Goal: Task Accomplishment & Management: Manage account settings

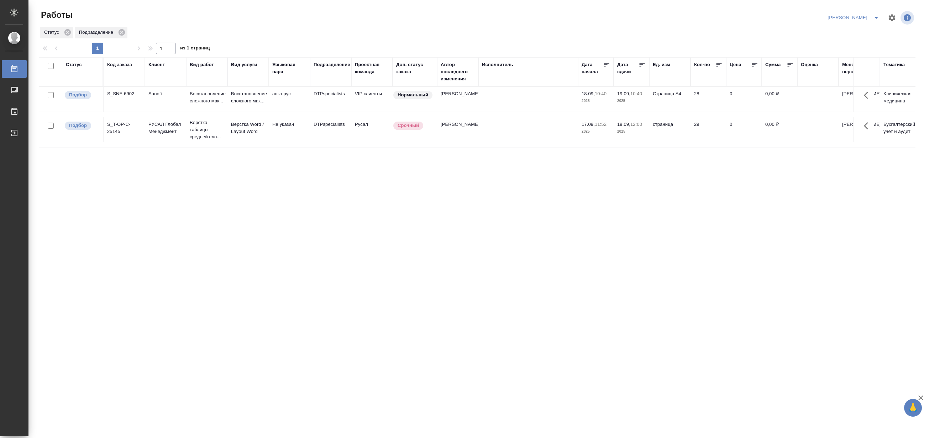
click at [874, 16] on icon "split button" at bounding box center [876, 18] width 9 height 9
click at [845, 63] on li "Верстка и Дизайн" at bounding box center [849, 65] width 68 height 11
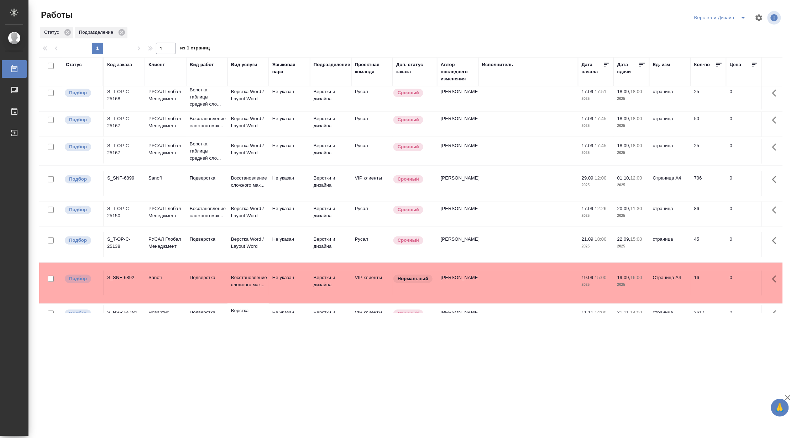
scroll to position [237, 0]
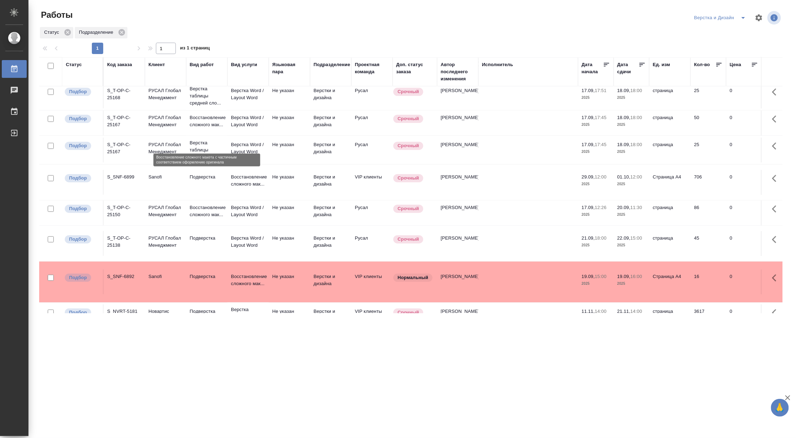
click at [200, 128] on p "Восстановление сложного мак..." at bounding box center [207, 121] width 34 height 14
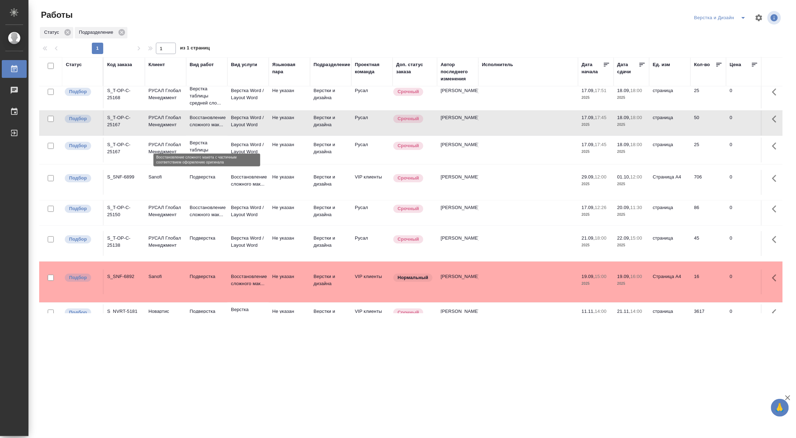
click at [200, 128] on p "Восстановление сложного мак..." at bounding box center [207, 121] width 34 height 14
click at [743, 15] on icon "split button" at bounding box center [743, 18] width 9 height 9
click at [723, 54] on li "[PERSON_NAME]" at bounding box center [724, 54] width 68 height 11
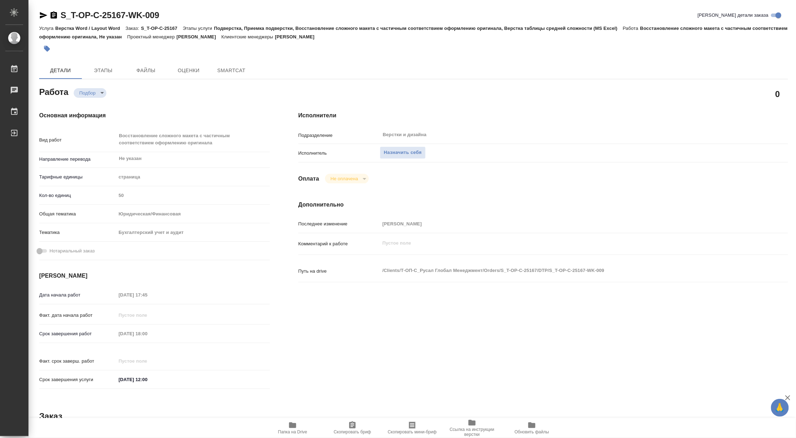
type textarea "x"
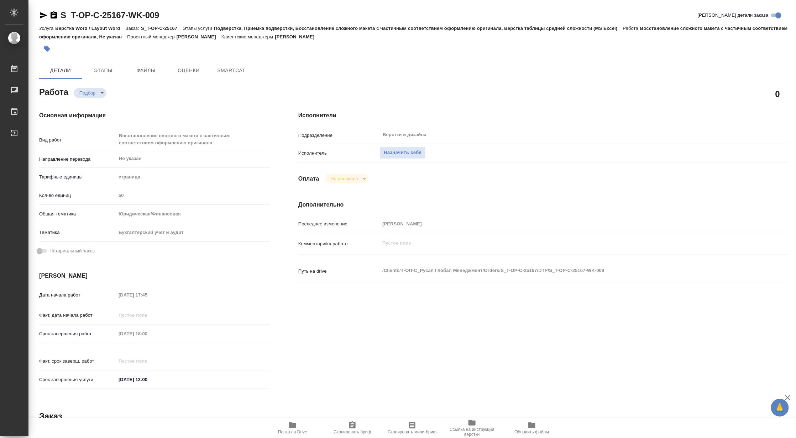
type textarea "x"
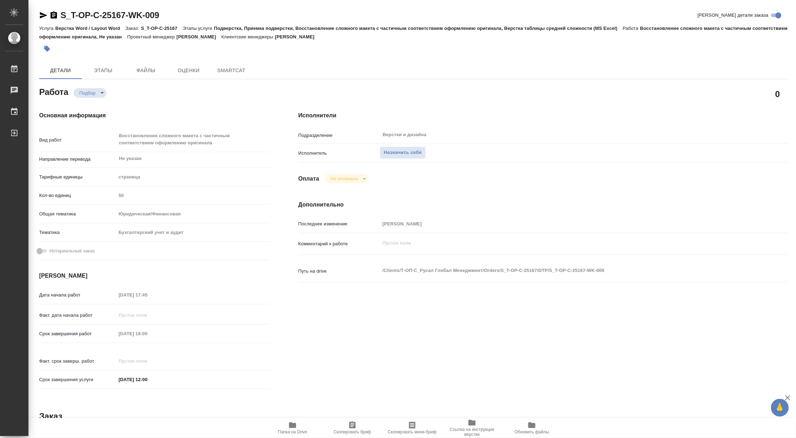
type textarea "x"
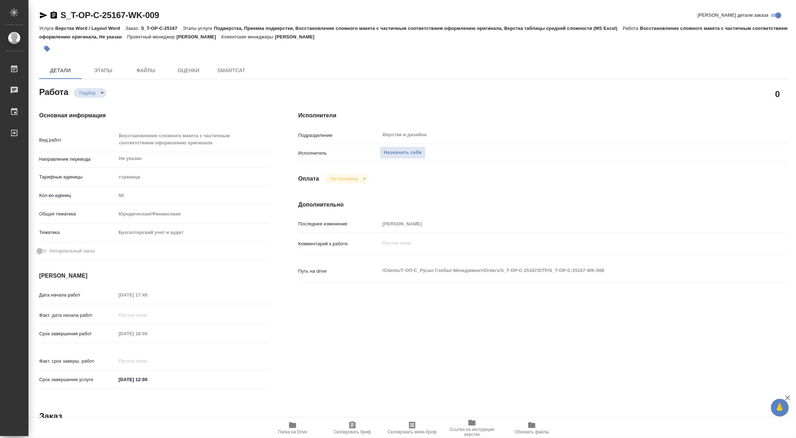
type textarea "x"
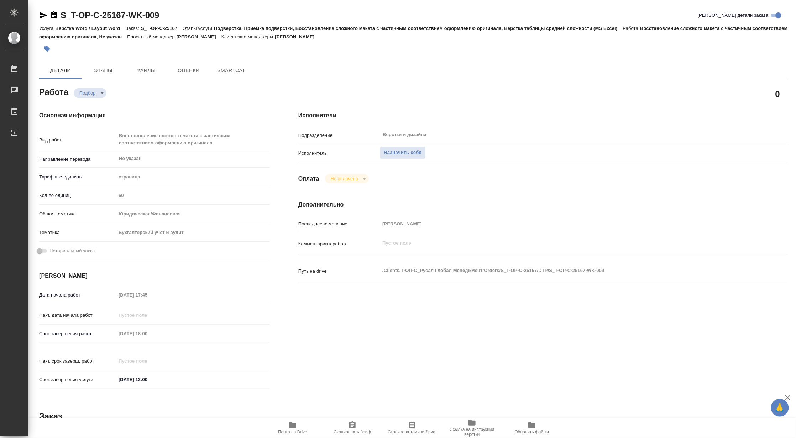
type textarea "x"
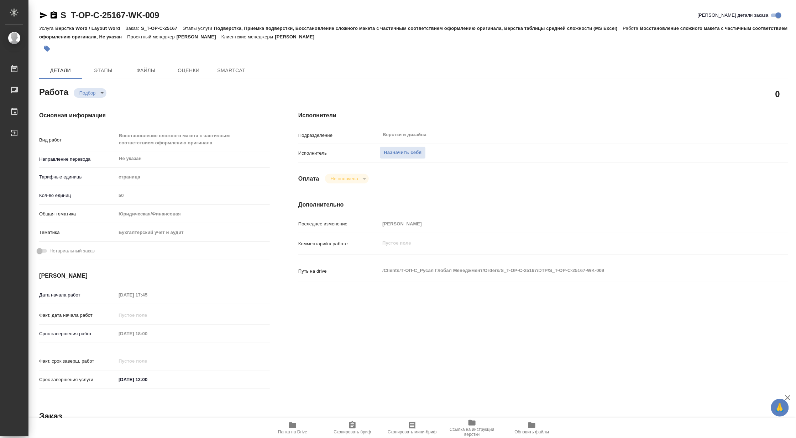
type textarea "x"
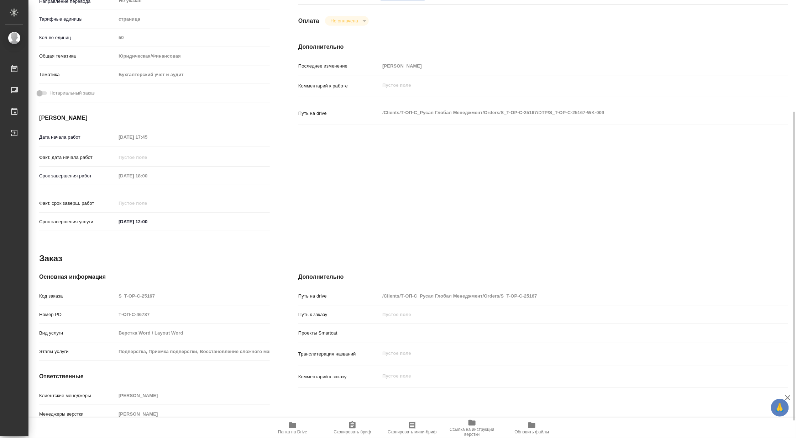
type textarea "x"
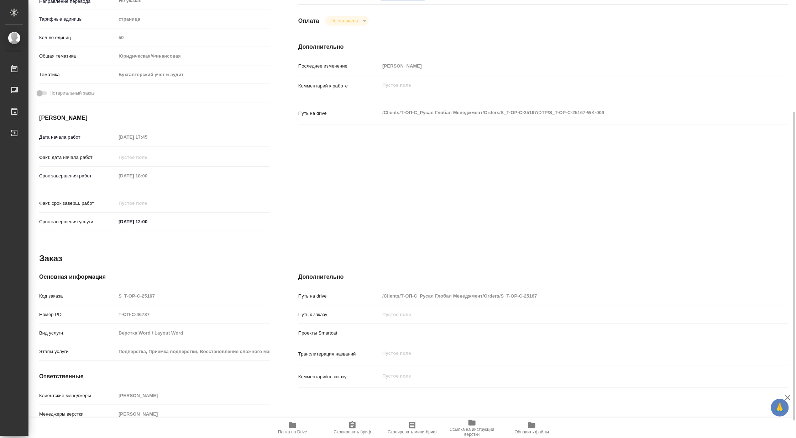
scroll to position [183, 0]
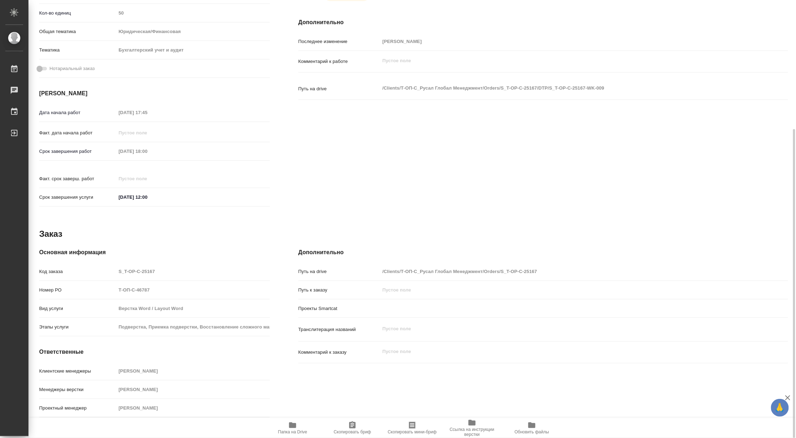
type textarea "x"
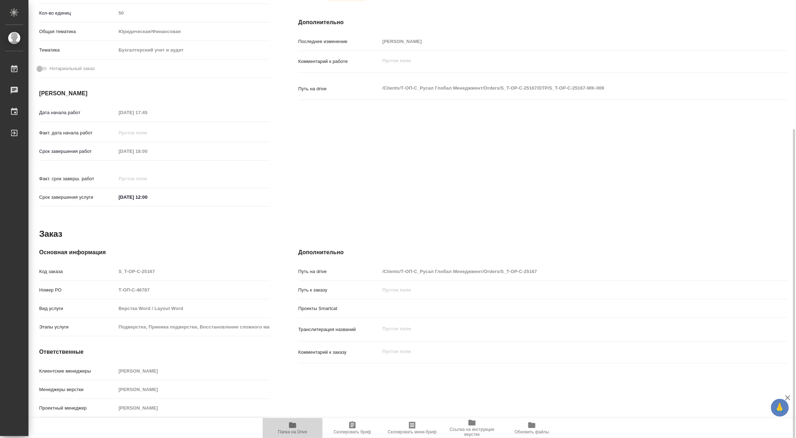
click at [289, 425] on icon "button" at bounding box center [292, 425] width 9 height 9
type textarea "x"
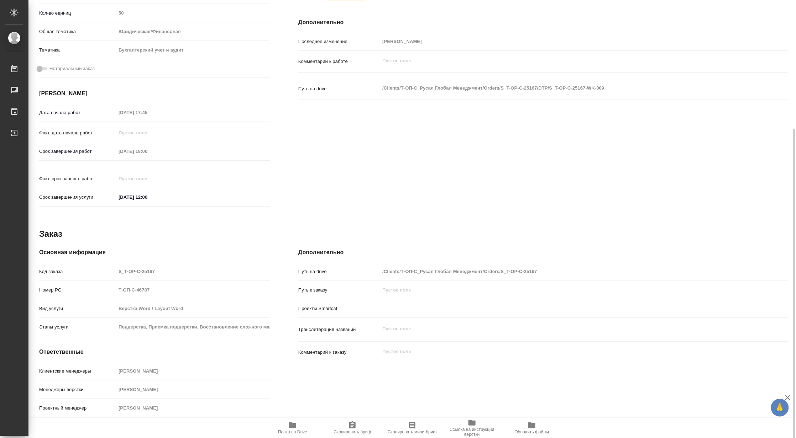
type textarea "x"
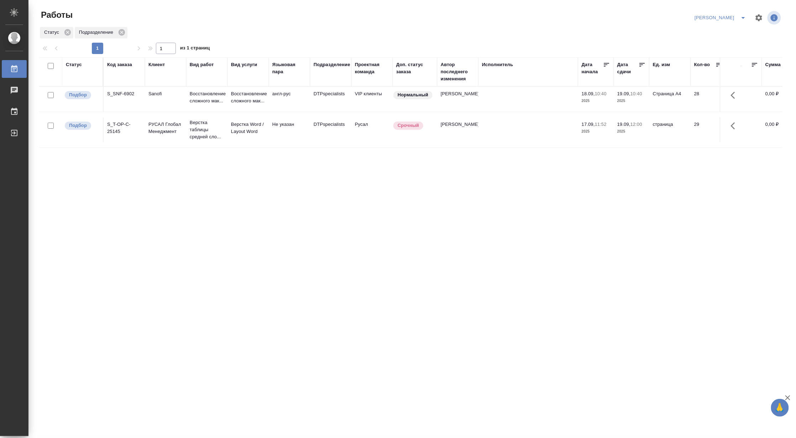
click at [742, 15] on icon "split button" at bounding box center [743, 18] width 9 height 9
click at [725, 31] on li "[PERSON_NAME] работе" at bounding box center [716, 31] width 68 height 11
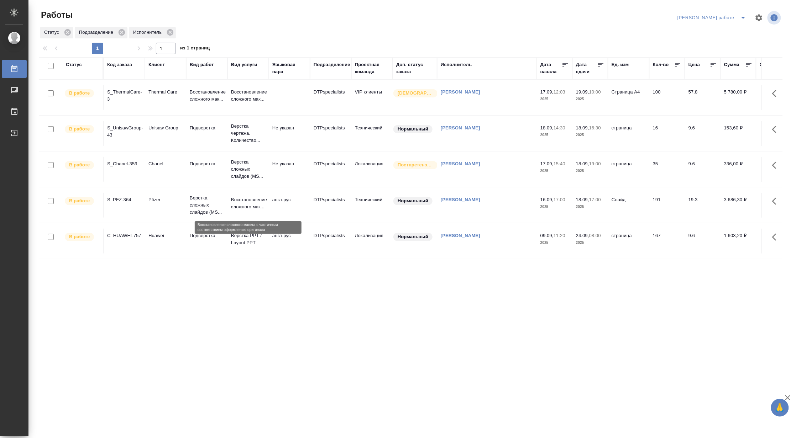
click at [232, 202] on p "Восстановление сложного мак..." at bounding box center [248, 203] width 34 height 14
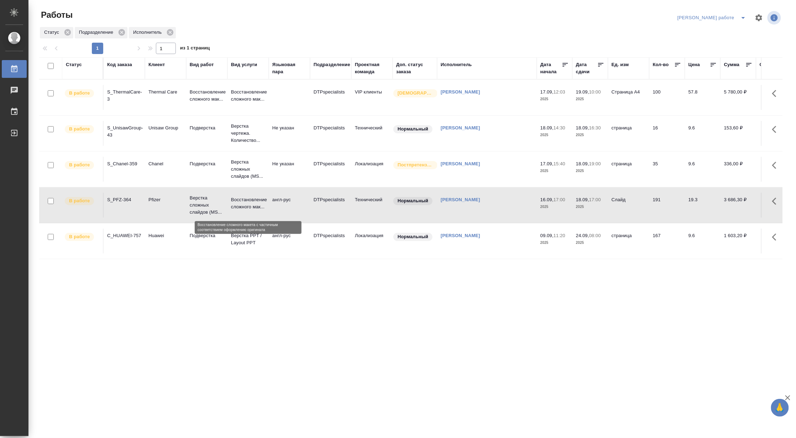
click at [232, 202] on p "Восстановление сложного мак..." at bounding box center [248, 203] width 34 height 14
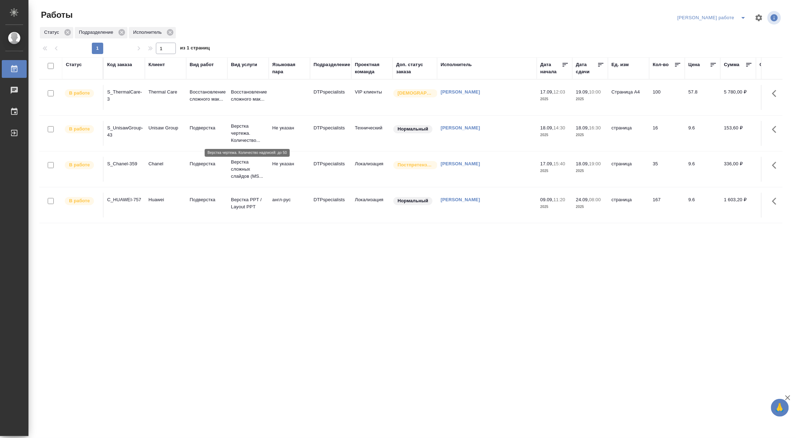
click at [246, 132] on p "Верстка чертежа. Количество..." at bounding box center [248, 133] width 34 height 21
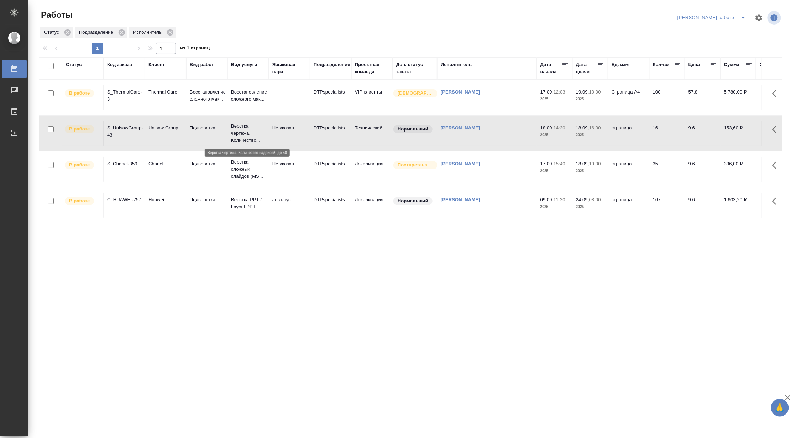
click at [246, 132] on p "Верстка чертежа. Количество..." at bounding box center [248, 133] width 34 height 21
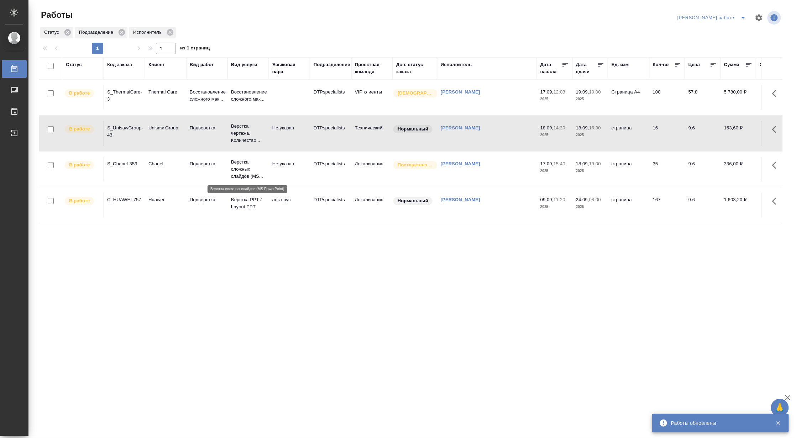
click at [239, 169] on p "Верстка сложных слайдов (MS..." at bounding box center [248, 169] width 34 height 21
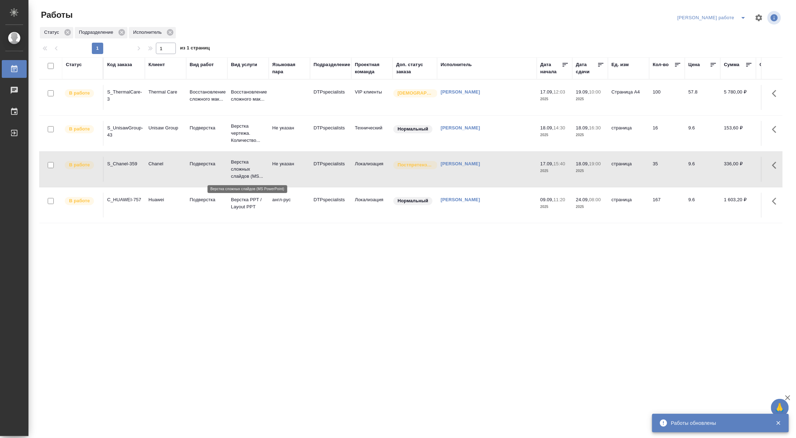
click at [239, 169] on p "Верстка сложных слайдов (MS..." at bounding box center [248, 169] width 34 height 21
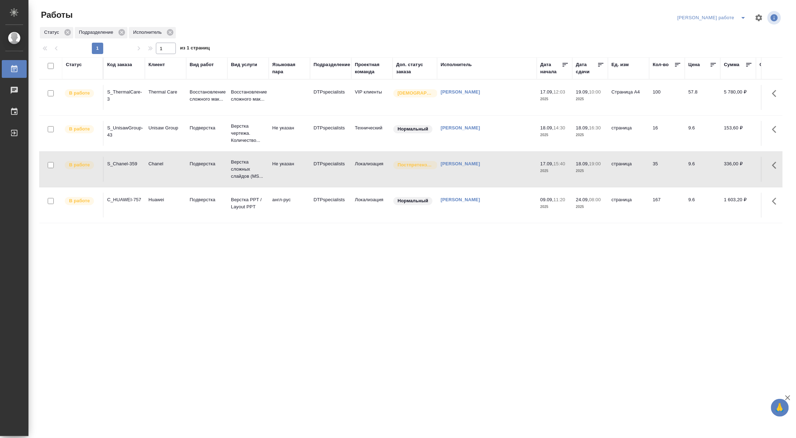
click at [412, 170] on div "Постпретензионный" at bounding box center [412, 165] width 41 height 10
click at [230, 167] on td "Верстка сложных слайдов (MS..." at bounding box center [247, 169] width 41 height 28
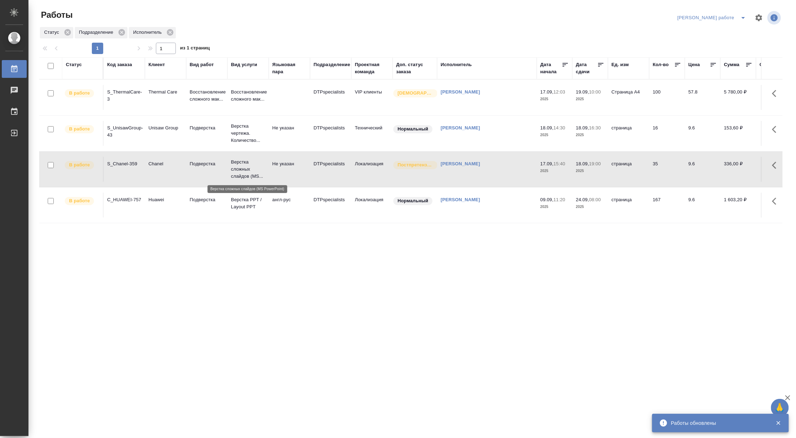
click at [239, 161] on p "Верстка сложных слайдов (MS..." at bounding box center [248, 169] width 34 height 21
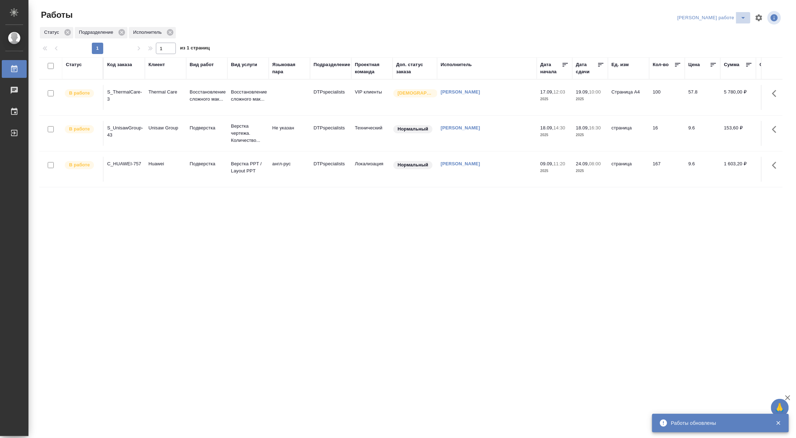
click at [744, 16] on icon "split button" at bounding box center [743, 18] width 9 height 9
click at [719, 44] on li "Матвеева_назначено" at bounding box center [718, 43] width 64 height 11
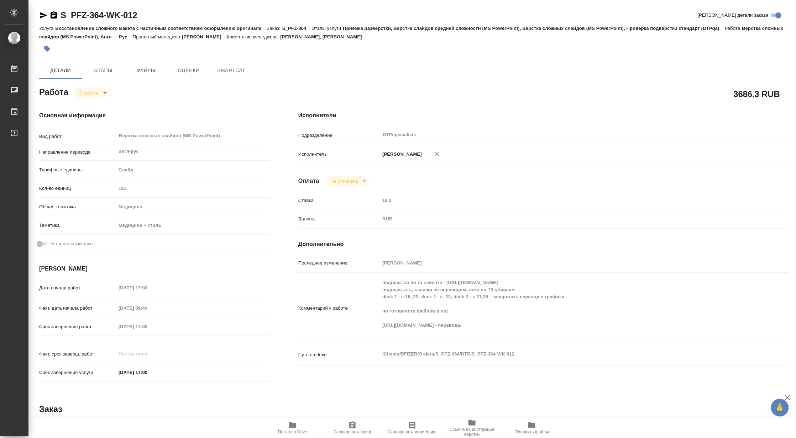
type textarea "x"
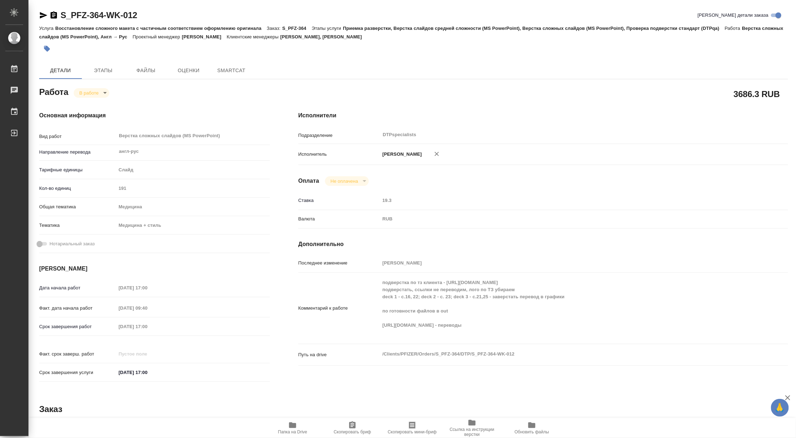
type textarea "x"
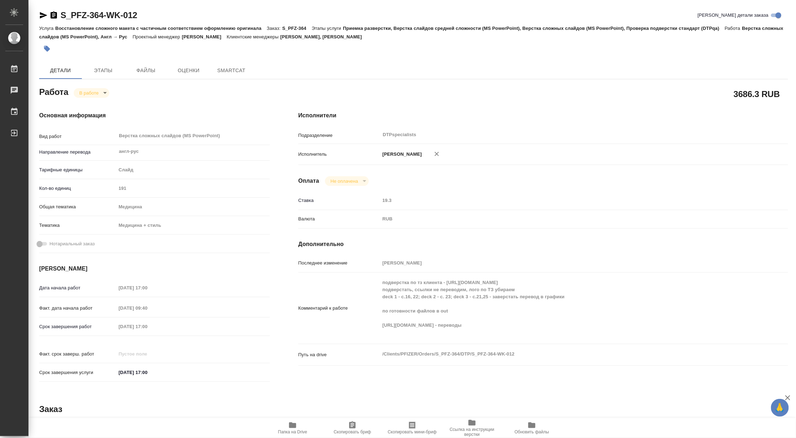
type textarea "x"
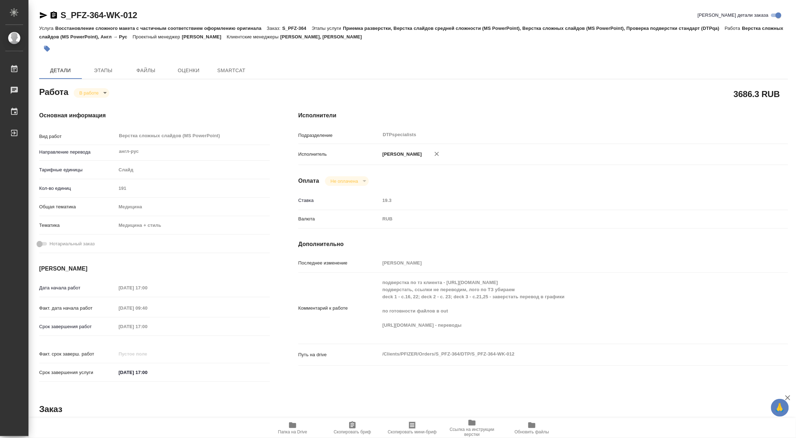
type textarea "x"
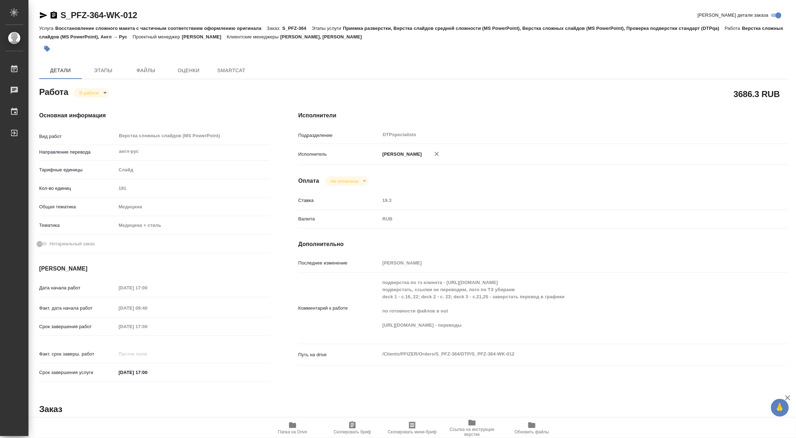
type textarea "x"
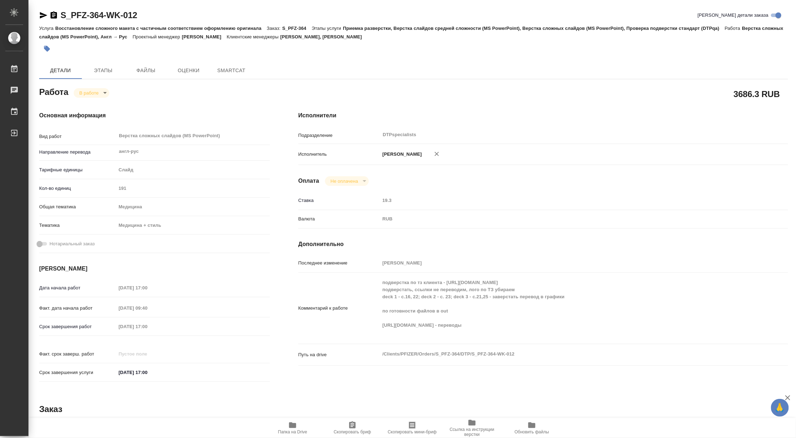
type textarea "x"
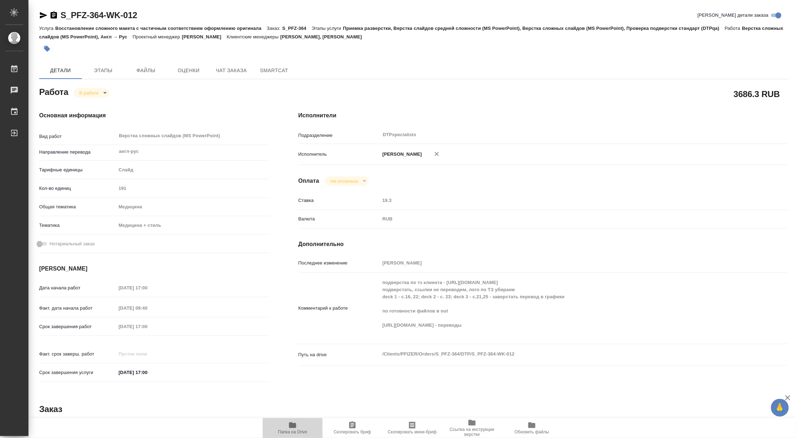
click at [292, 426] on icon "button" at bounding box center [292, 426] width 7 height 6
type textarea "x"
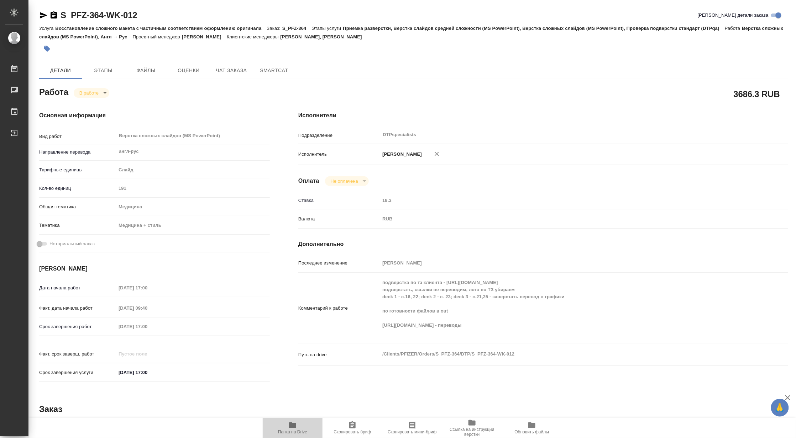
type textarea "x"
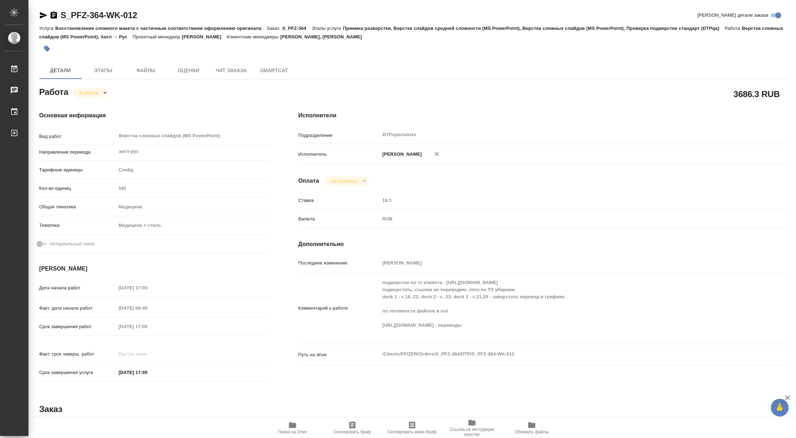
type textarea "x"
click at [86, 92] on body "🙏 .cls-1 fill:#fff; AWATERA Matveeva Maria Работы 0 Чаты График Выйти S_PFZ-364…" at bounding box center [398, 219] width 796 height 438
click at [86, 105] on button "Выполнен" at bounding box center [92, 105] width 26 height 8
type textarea "x"
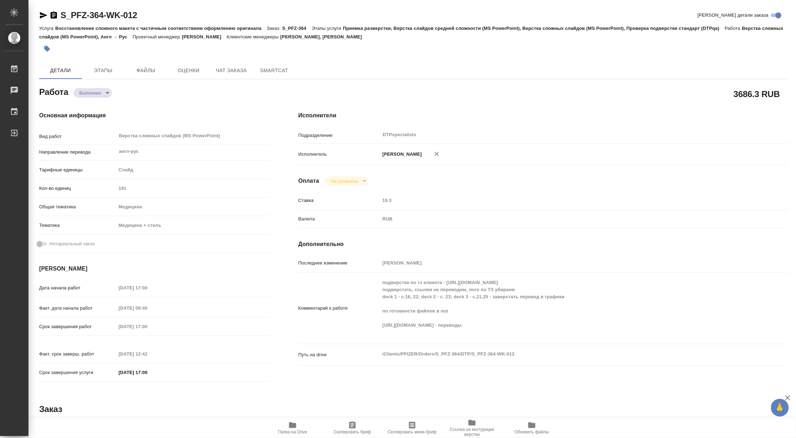
type textarea "x"
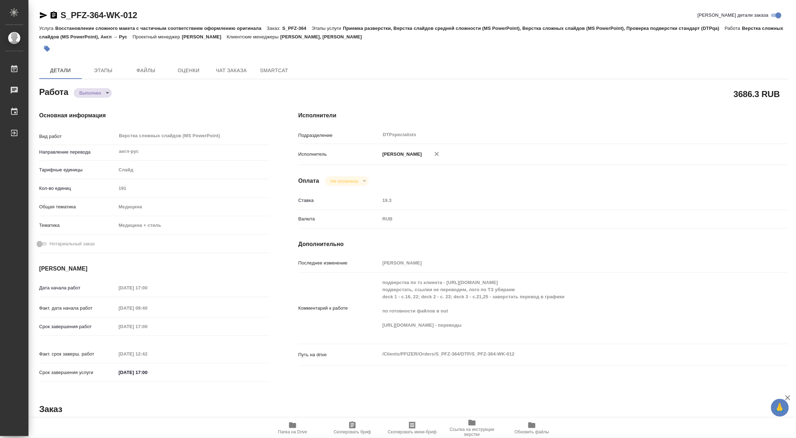
type textarea "x"
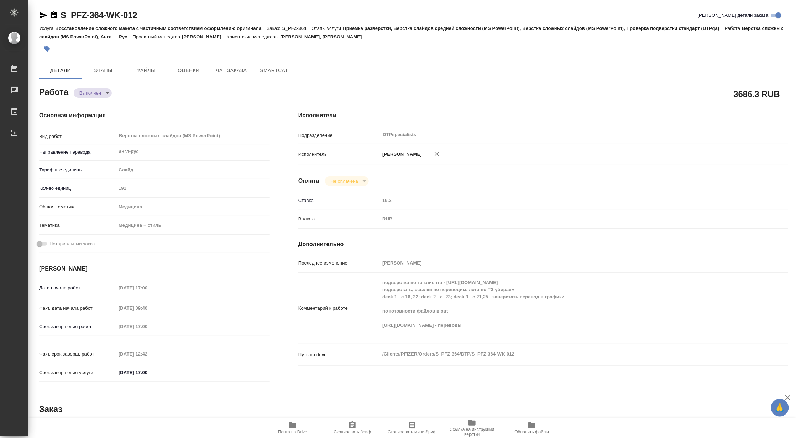
type textarea "x"
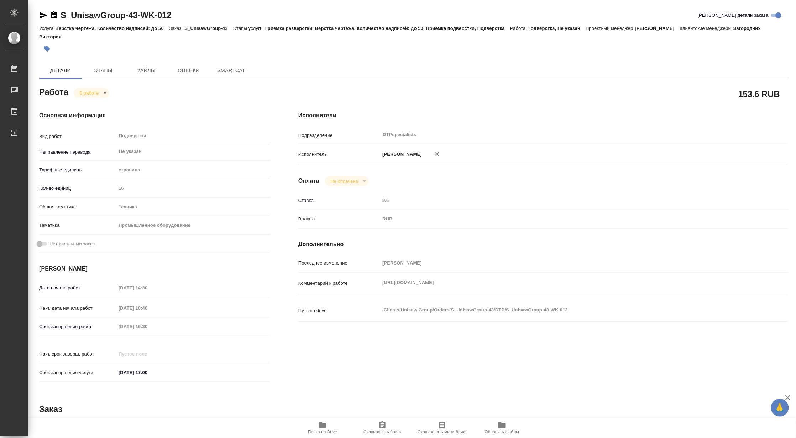
type textarea "x"
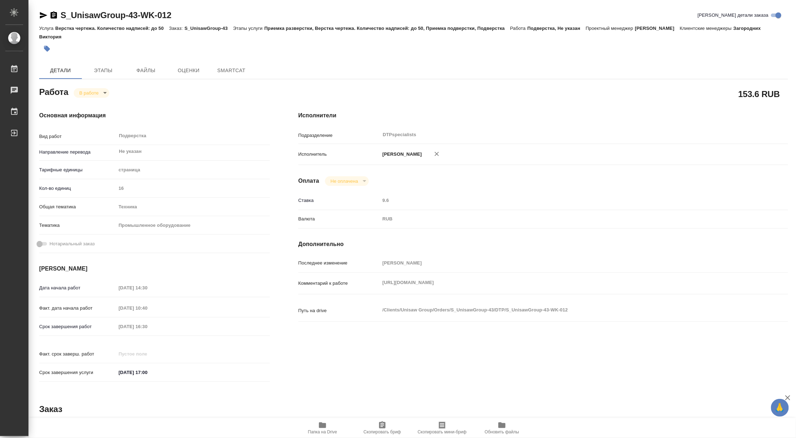
type textarea "x"
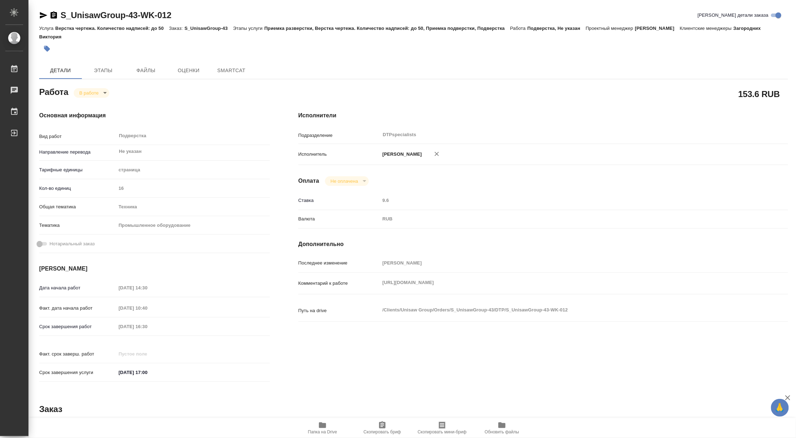
type textarea "x"
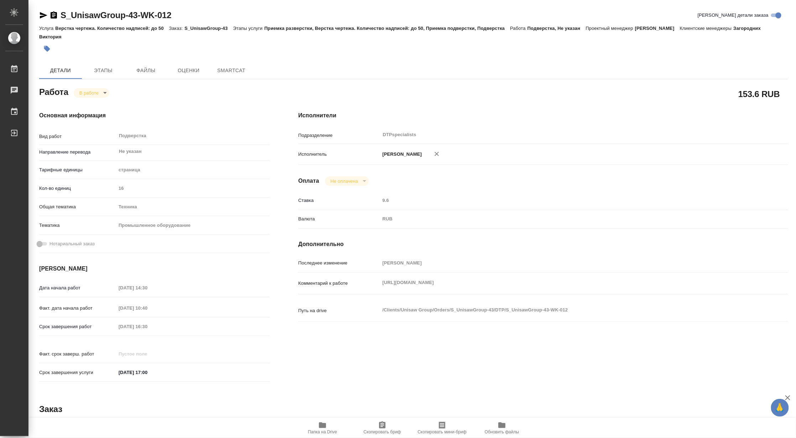
type textarea "x"
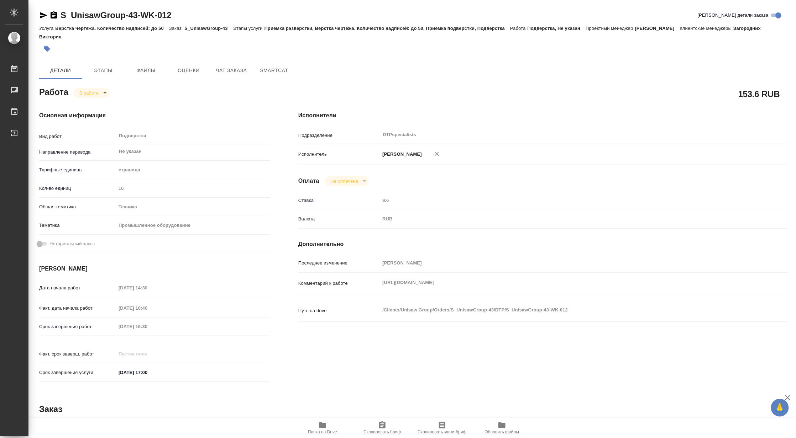
type textarea "x"
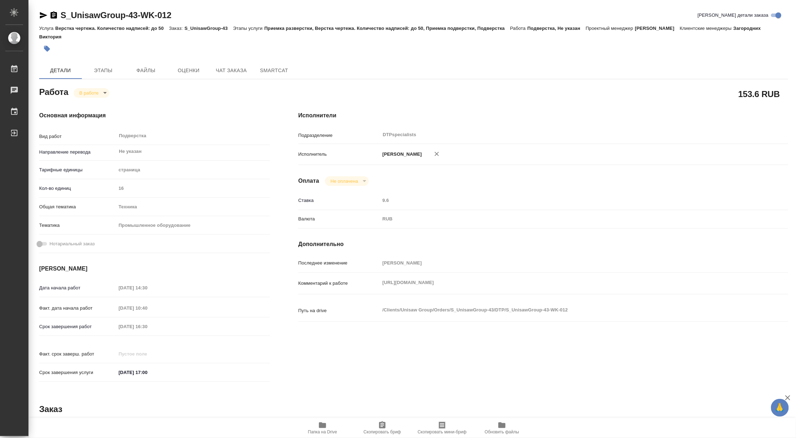
click at [375, 291] on div "Комментарий к работе [URL][DOMAIN_NAME] x" at bounding box center [543, 284] width 490 height 16
type textarea "x"
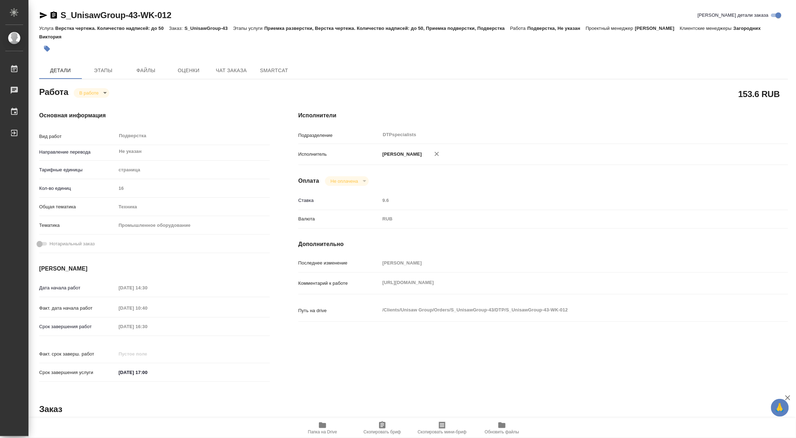
type textarea "x"
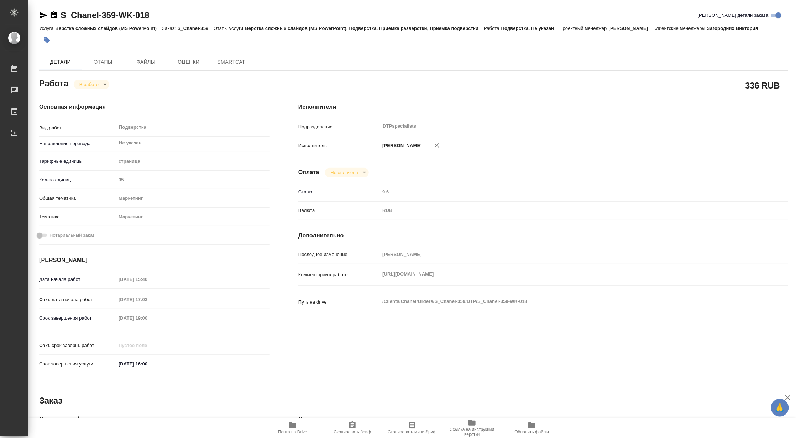
type textarea "x"
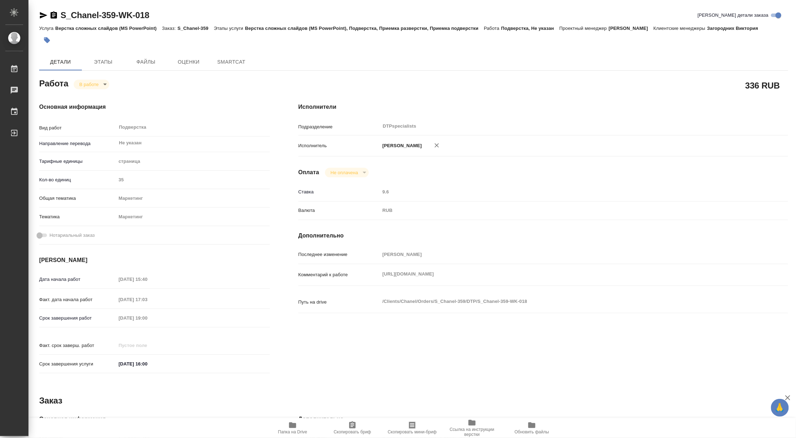
type textarea "x"
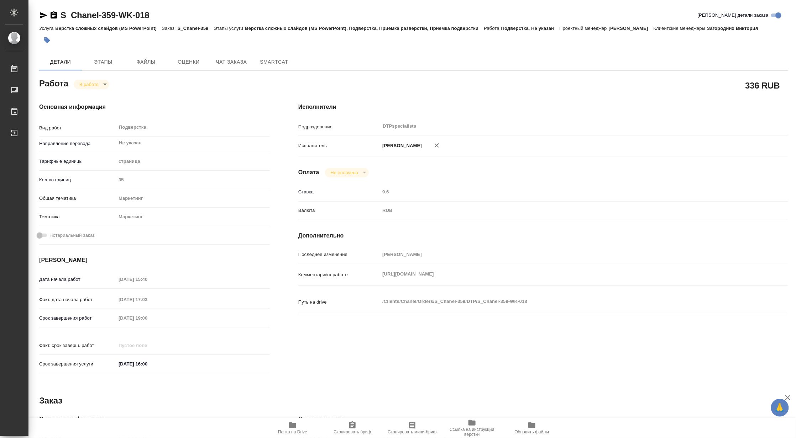
click at [371, 279] on div "Комментарий к работе https://drive.awatera.com/s/CzZ3FG4zWkGFEPg x" at bounding box center [543, 275] width 490 height 16
type textarea "x"
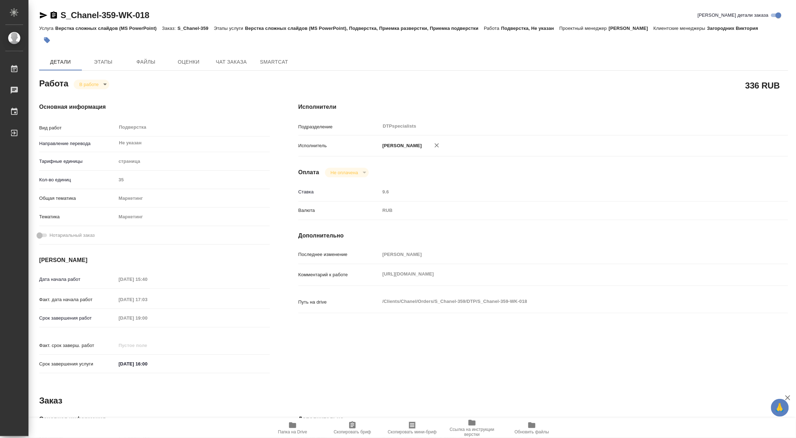
type textarea "x"
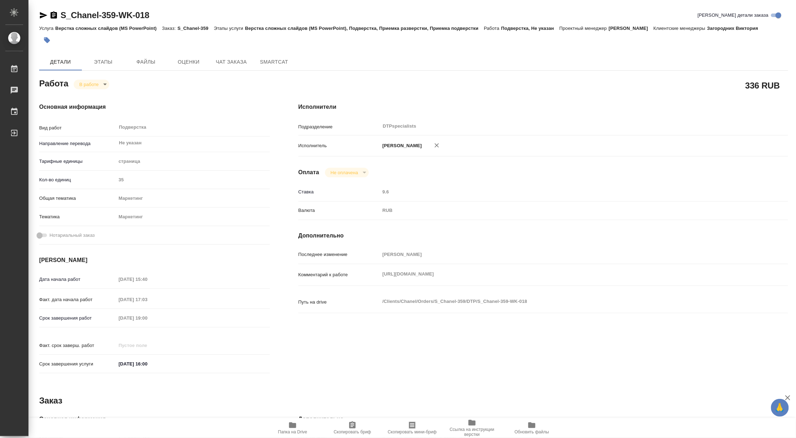
type textarea "x"
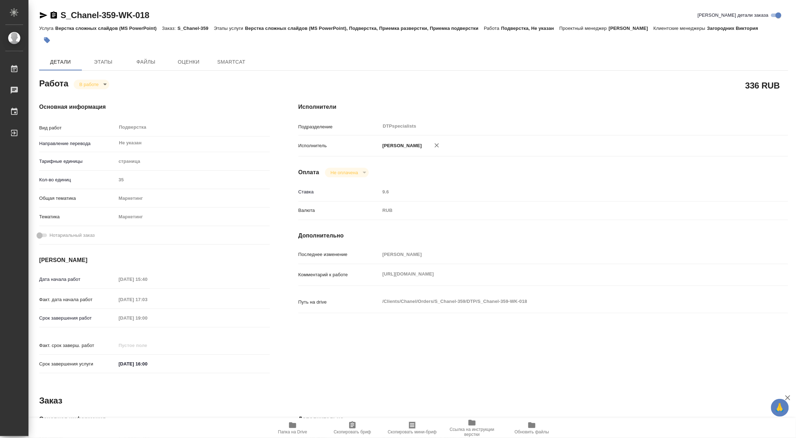
type textarea "x"
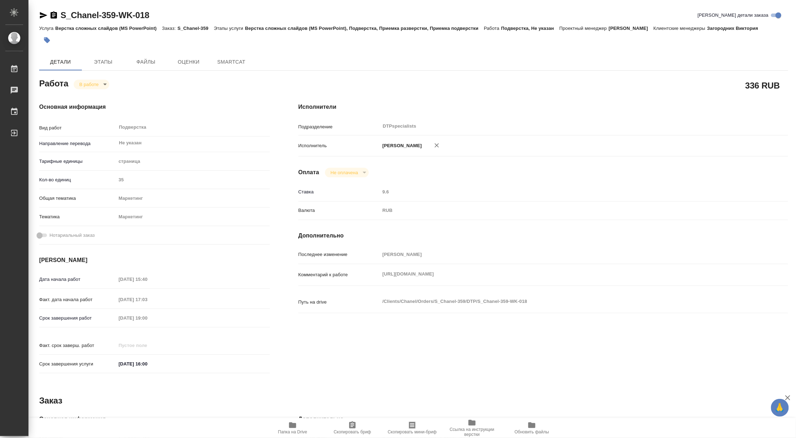
type textarea "x"
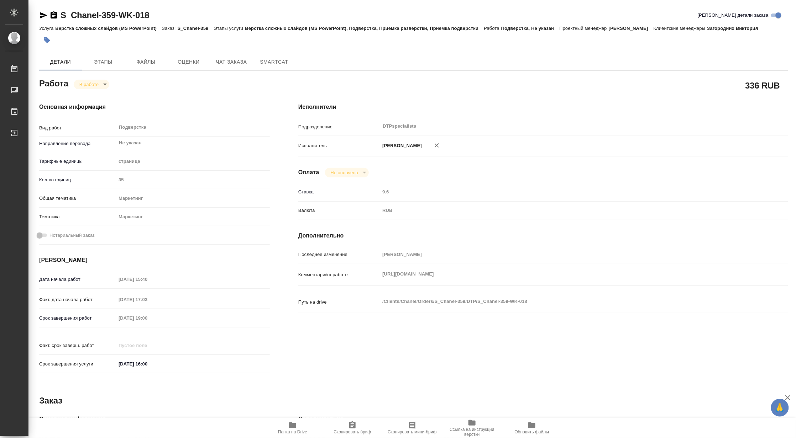
type textarea "x"
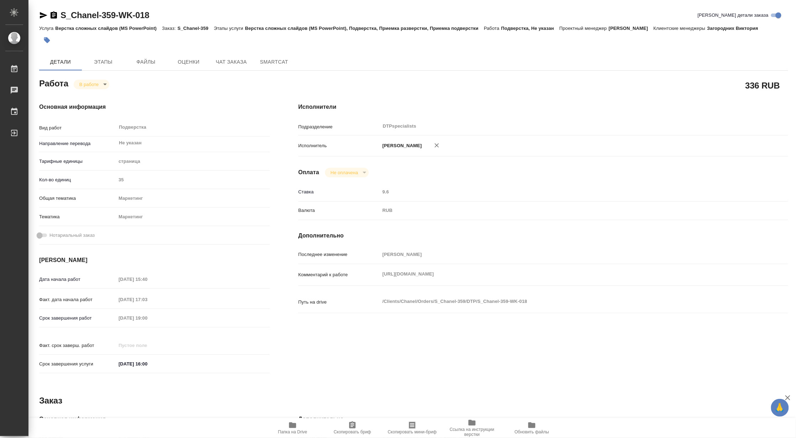
type textarea "x"
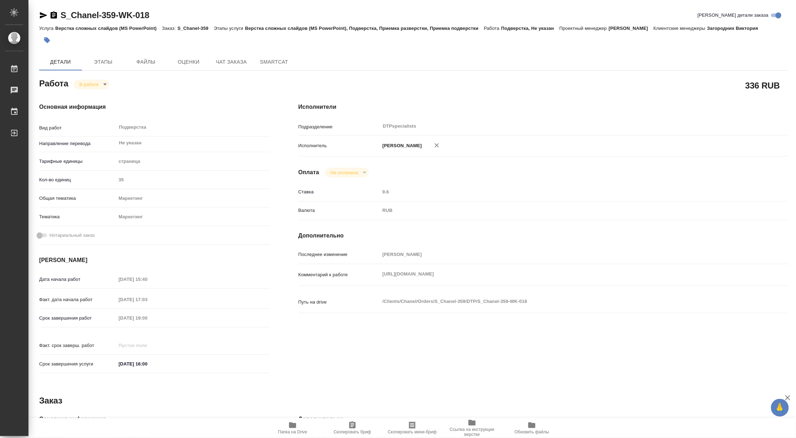
type textarea "x"
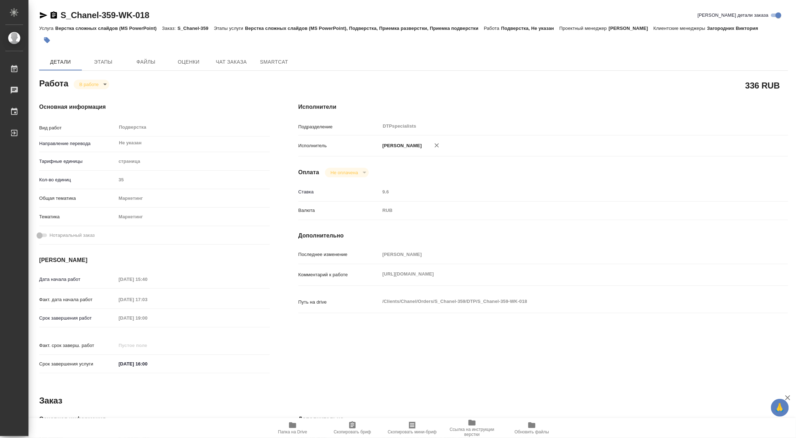
type textarea "x"
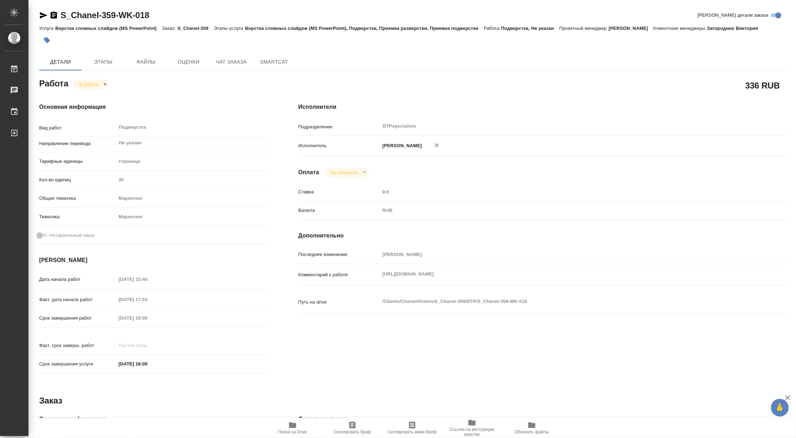
type textarea "x"
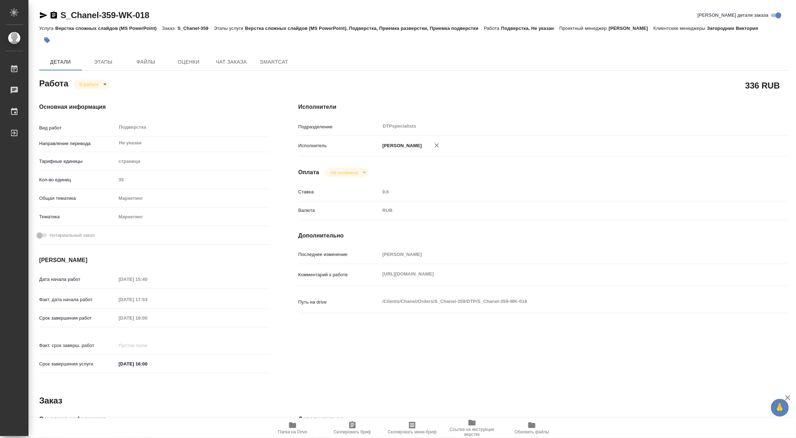
type textarea "x"
click at [240, 69] on button "Чат заказа" at bounding box center [231, 61] width 43 height 17
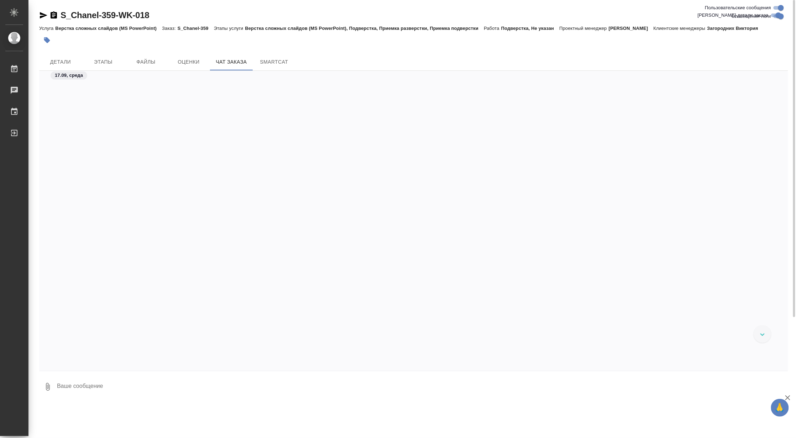
scroll to position [44338, 0]
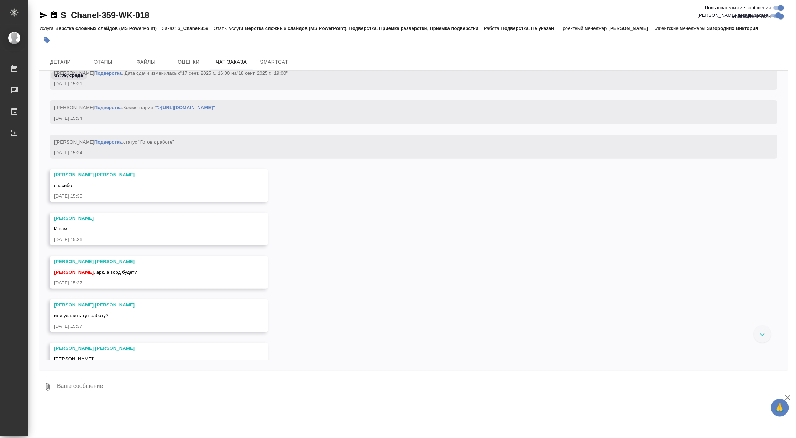
drag, startPoint x: 795, startPoint y: 295, endPoint x: 796, endPoint y: 284, distance: 11.1
click at [795, 284] on html "🙏 .cls-1 fill:#fff; AWATERA Matveeva Maria Работы 0 Чаты График Выйти S_Chanel-…" at bounding box center [398, 219] width 796 height 438
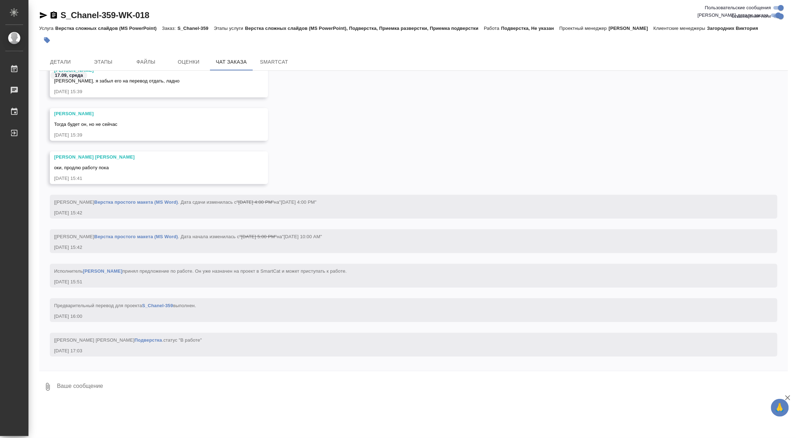
scroll to position [5226, 0]
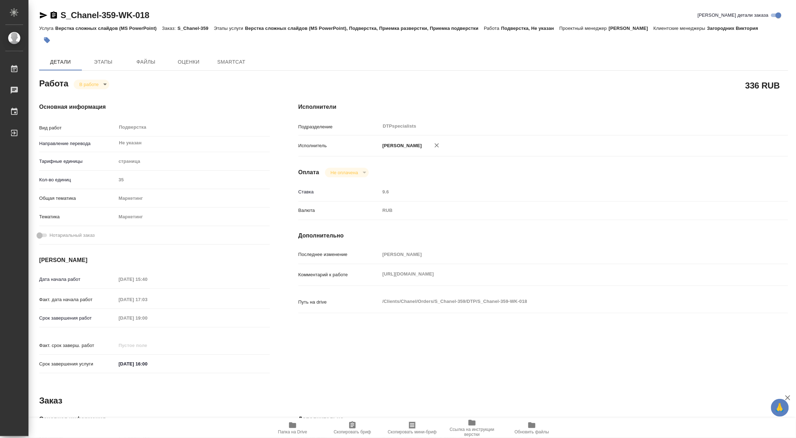
type textarea "x"
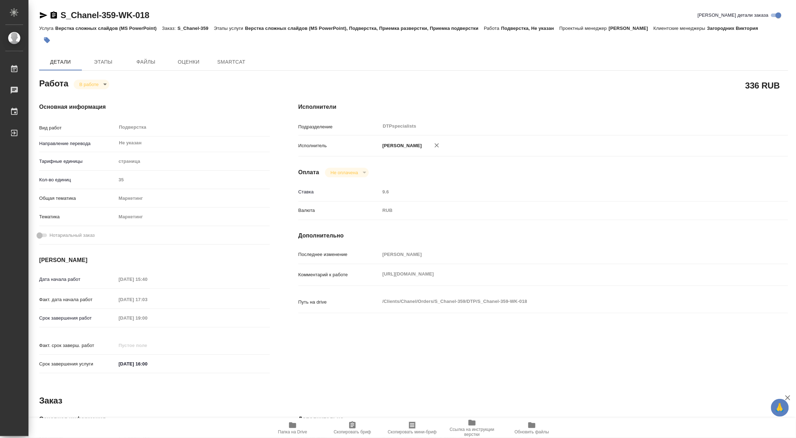
type textarea "x"
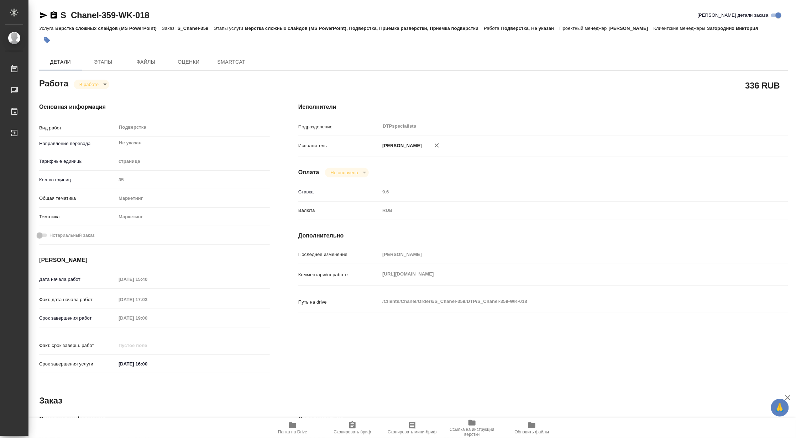
type textarea "x"
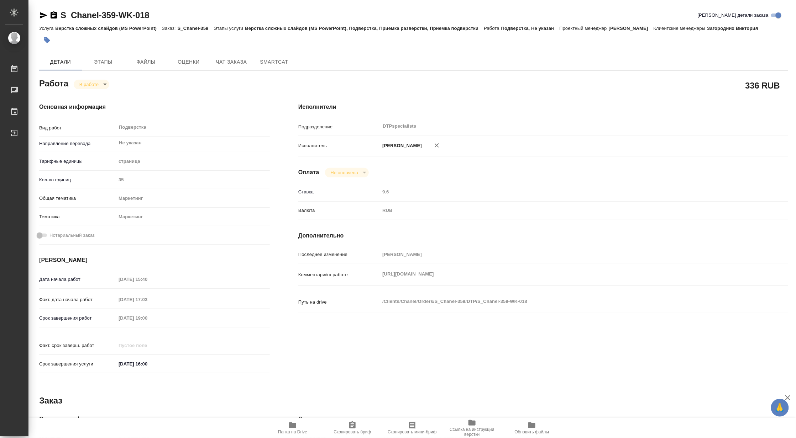
click at [298, 428] on span "Папка на Drive" at bounding box center [292, 428] width 51 height 14
type textarea "x"
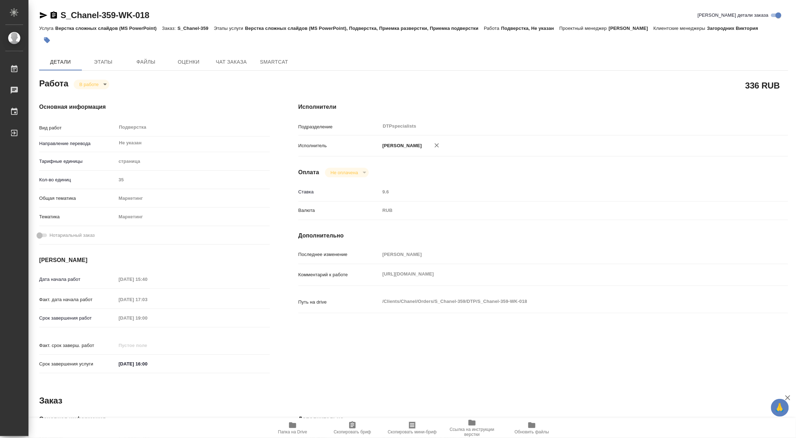
type textarea "x"
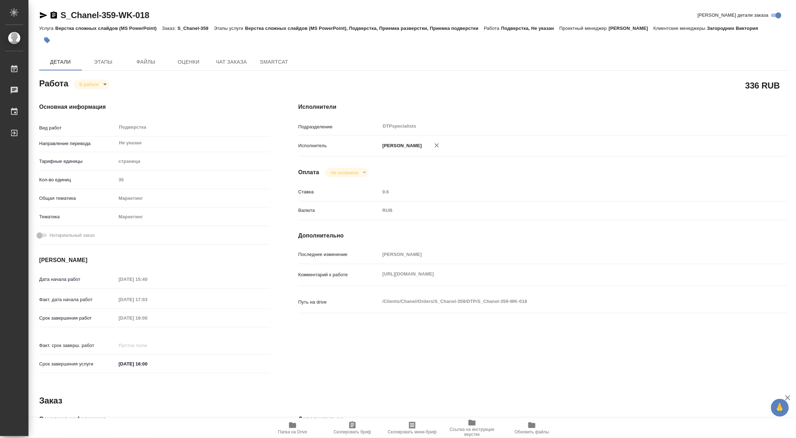
type textarea "x"
click at [85, 83] on body "🙏 .cls-1 fill:#fff; AWATERA Matveeva Maria Работы 0 Чаты График Выйти S_Chanel-…" at bounding box center [398, 219] width 796 height 438
click at [85, 95] on button "Выполнен" at bounding box center [92, 97] width 26 height 8
type textarea "x"
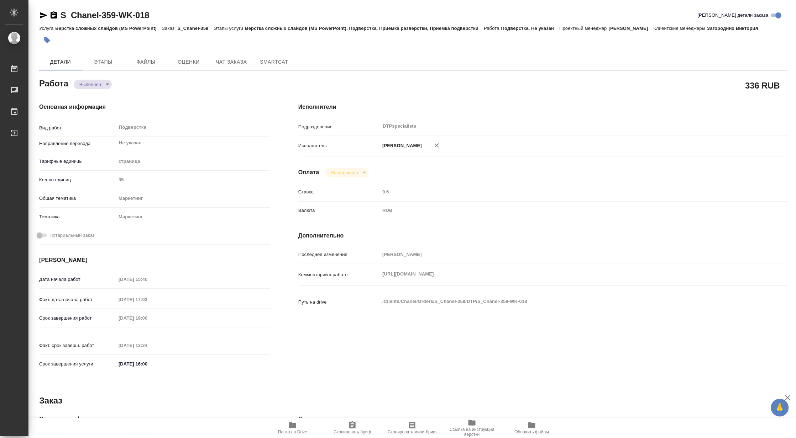
type textarea "x"
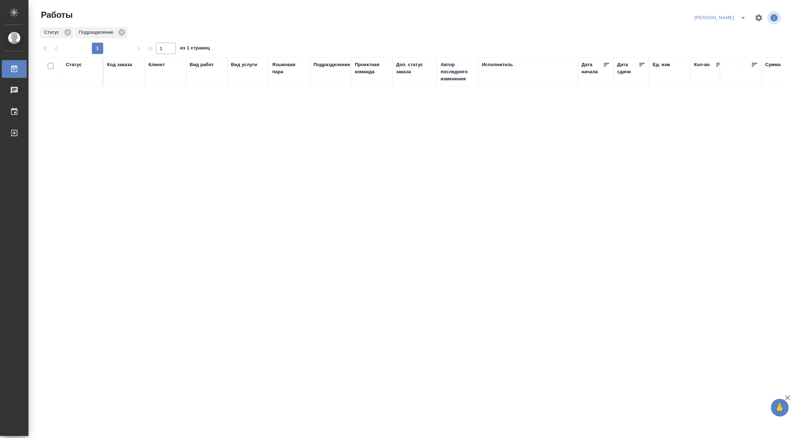
click at [746, 15] on icon "split button" at bounding box center [743, 18] width 9 height 9
click at [717, 65] on li "Верстка и Дизайн" at bounding box center [716, 65] width 68 height 11
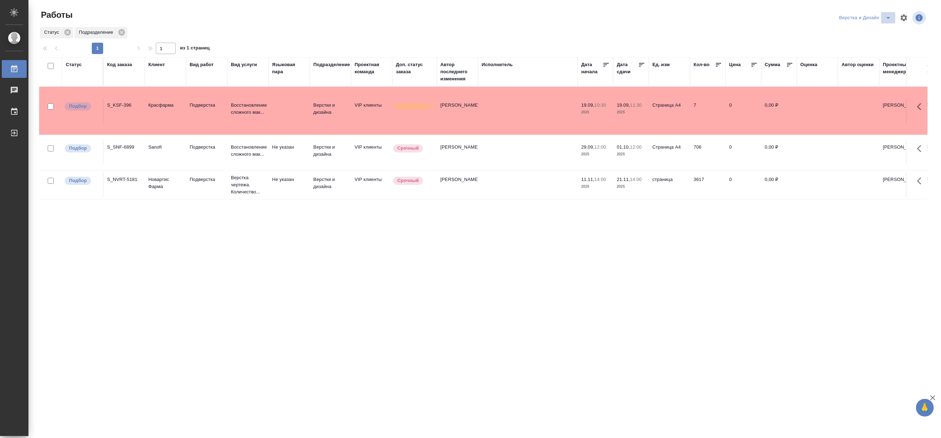
click at [795, 13] on button "split button" at bounding box center [888, 17] width 14 height 11
click at [795, 57] on li "[PERSON_NAME]" at bounding box center [870, 54] width 68 height 11
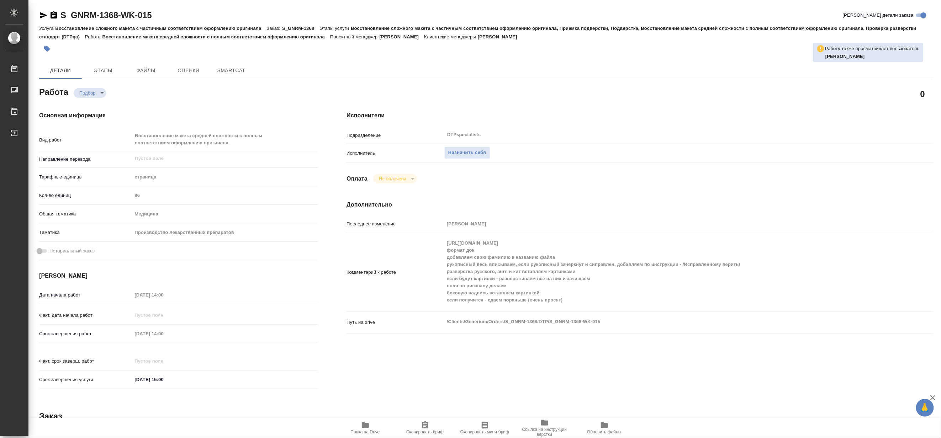
type textarea "x"
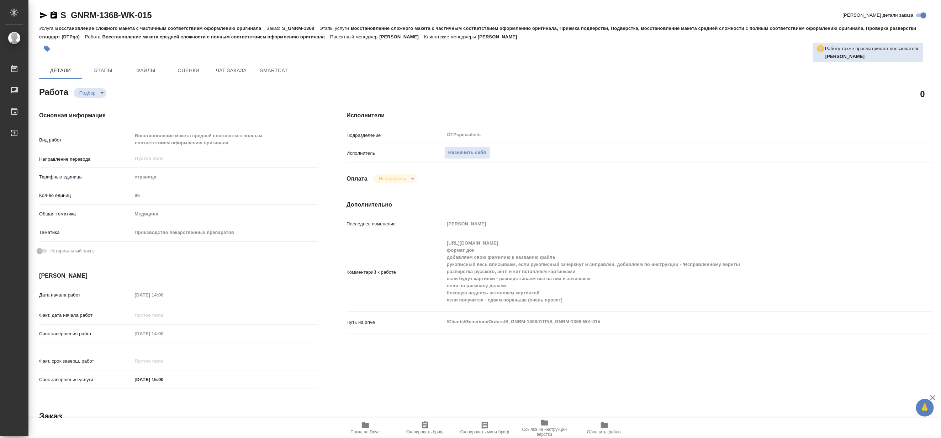
type textarea "x"
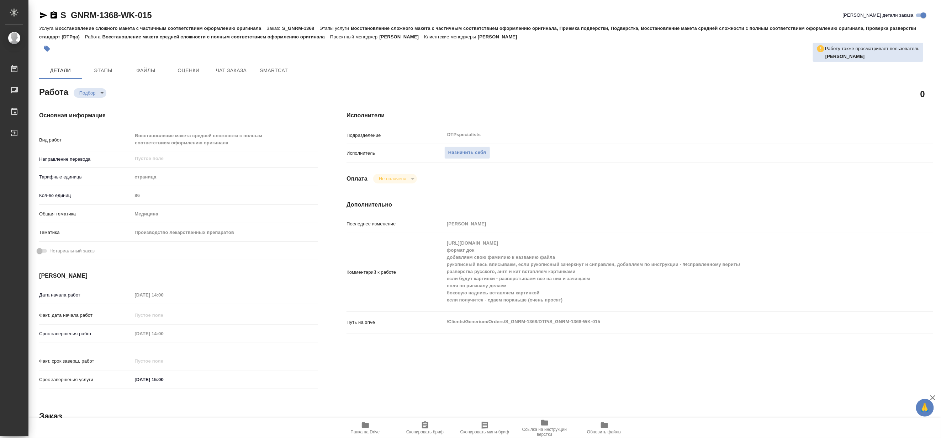
type textarea "x"
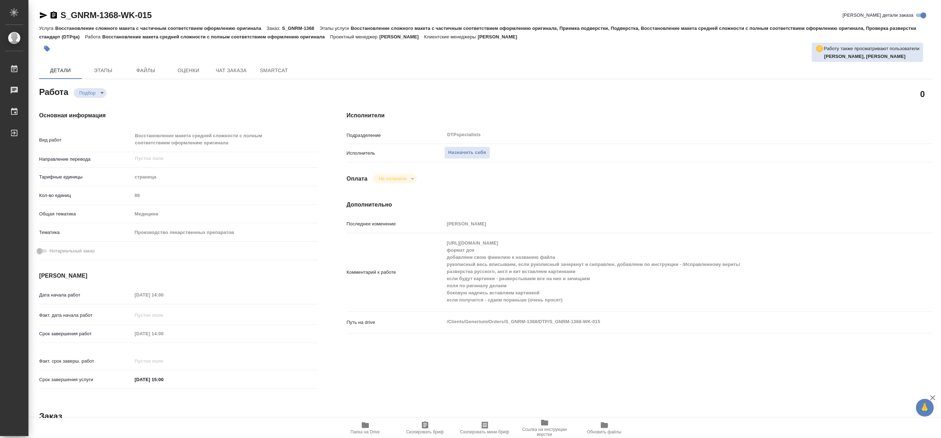
click at [365, 432] on span "Папка на Drive" at bounding box center [365, 432] width 29 height 5
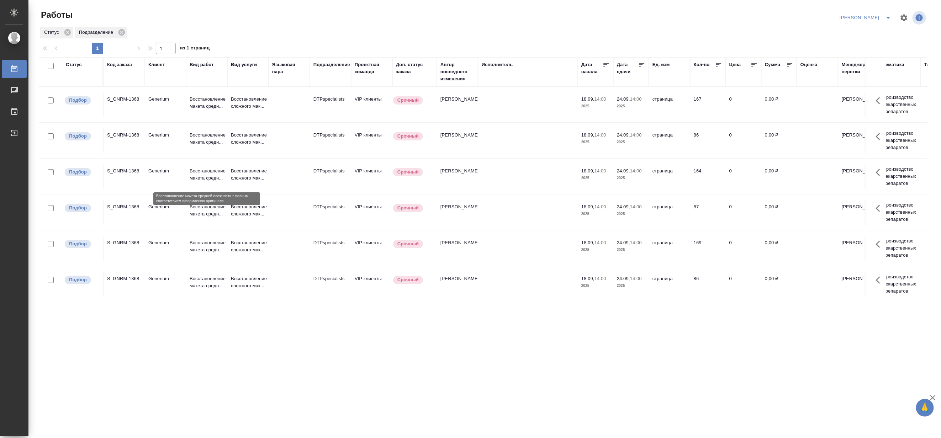
click at [198, 174] on p "Восстановление макета средн..." at bounding box center [207, 175] width 34 height 14
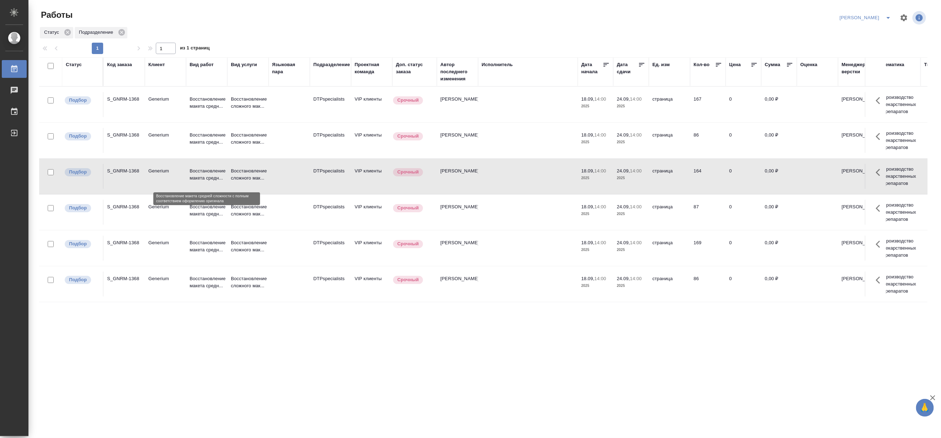
click at [198, 174] on p "Восстановление макета средн..." at bounding box center [207, 175] width 34 height 14
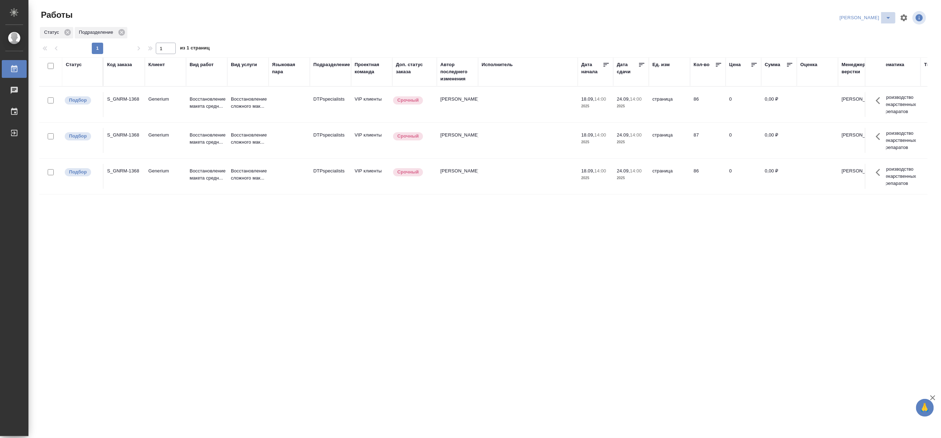
click at [891, 13] on button "split button" at bounding box center [888, 17] width 14 height 11
click at [865, 33] on li "Матвеева_В работе" at bounding box center [862, 31] width 68 height 11
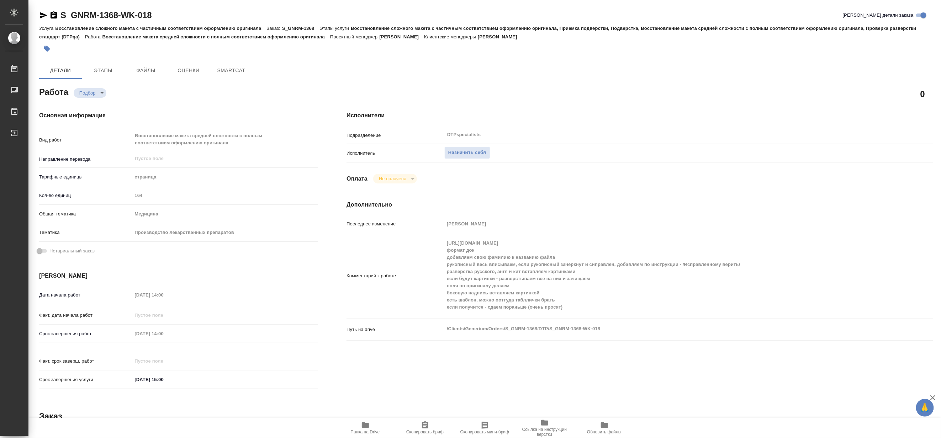
type textarea "x"
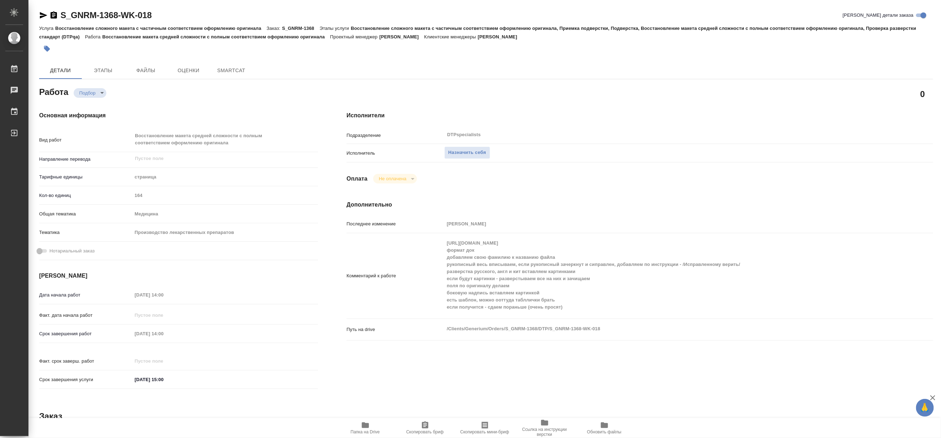
type textarea "x"
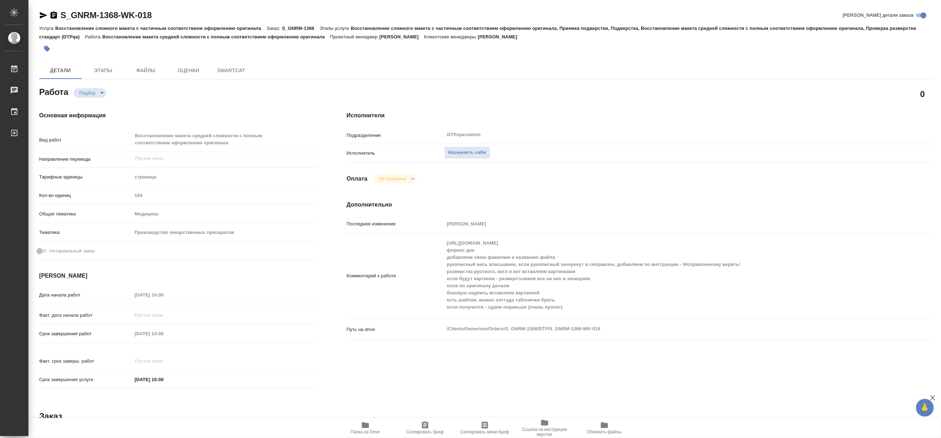
type textarea "x"
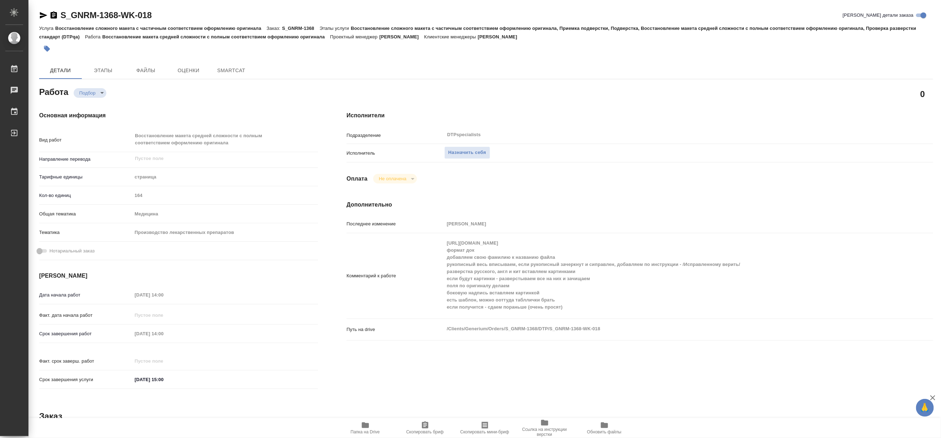
type textarea "x"
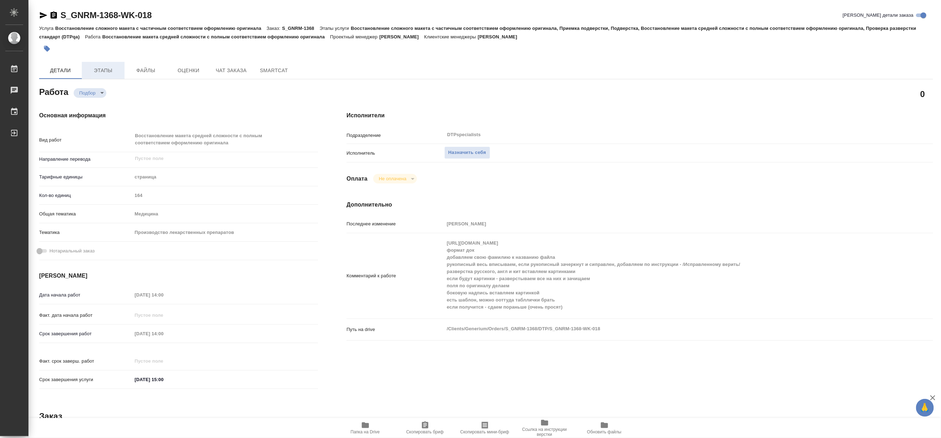
click at [101, 72] on span "Этапы" at bounding box center [103, 70] width 34 height 9
type textarea "x"
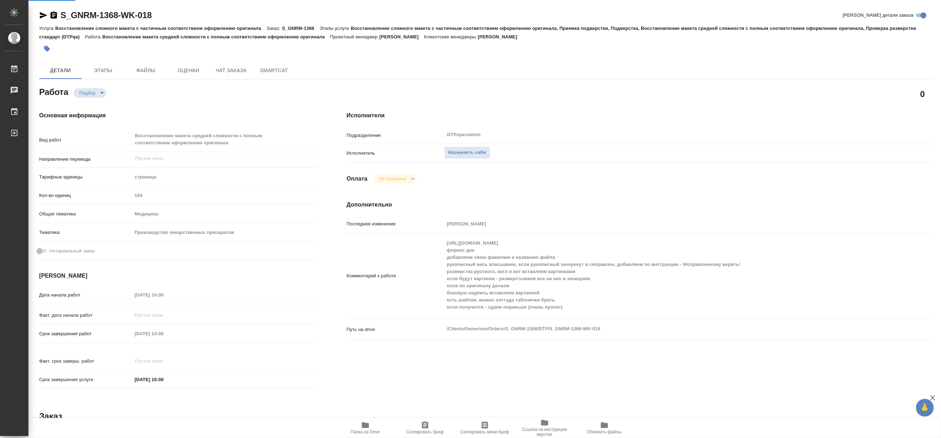
type textarea "x"
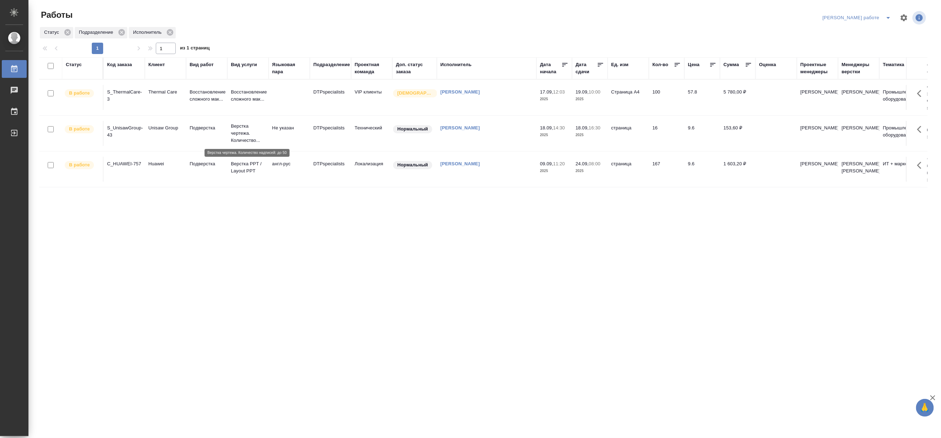
click at [243, 133] on p "Верстка чертежа. Количество..." at bounding box center [248, 133] width 34 height 21
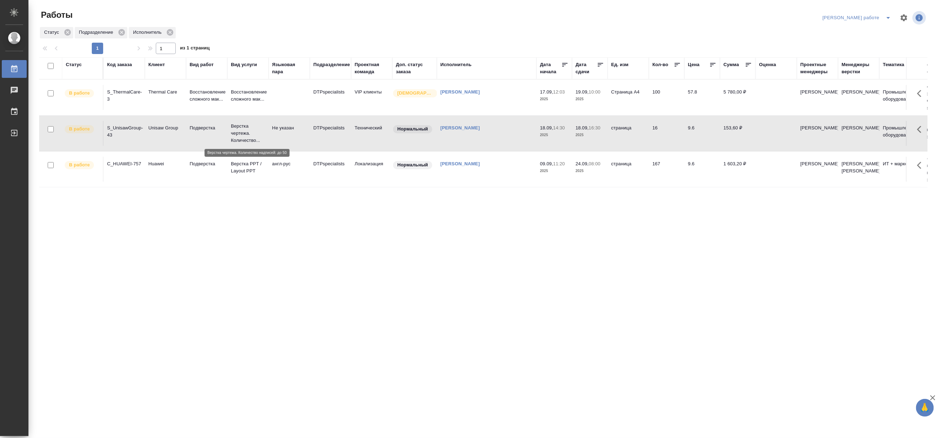
click at [243, 133] on p "Верстка чертежа. Количество..." at bounding box center [248, 133] width 34 height 21
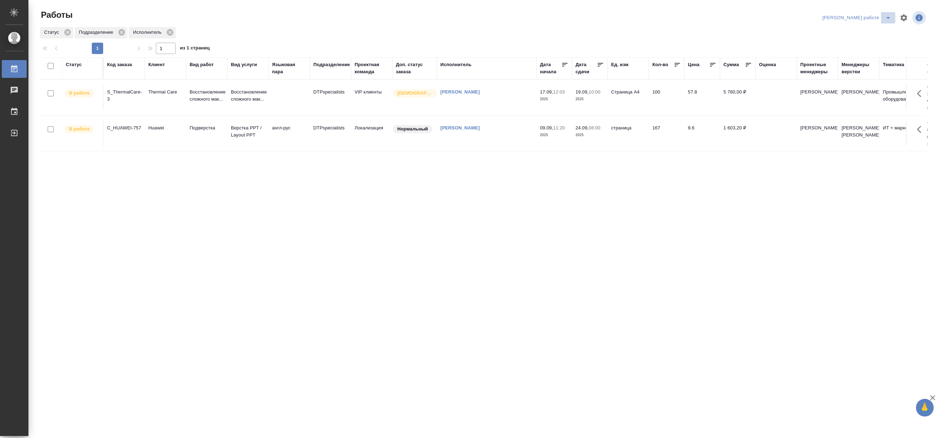
click at [889, 16] on icon "split button" at bounding box center [888, 18] width 9 height 9
click at [868, 43] on li "[PERSON_NAME]" at bounding box center [863, 43] width 64 height 11
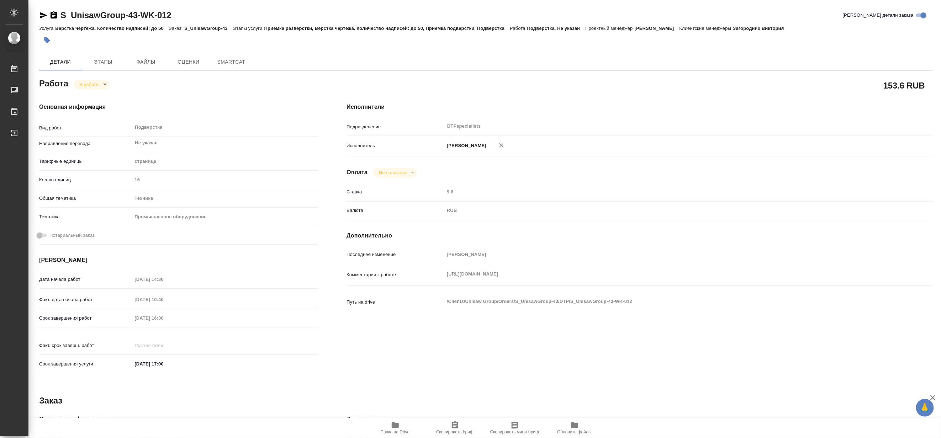
type textarea "x"
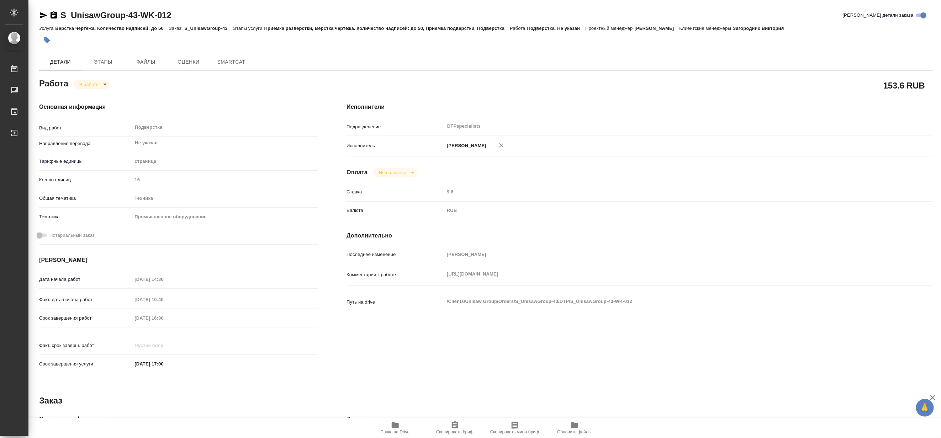
type textarea "x"
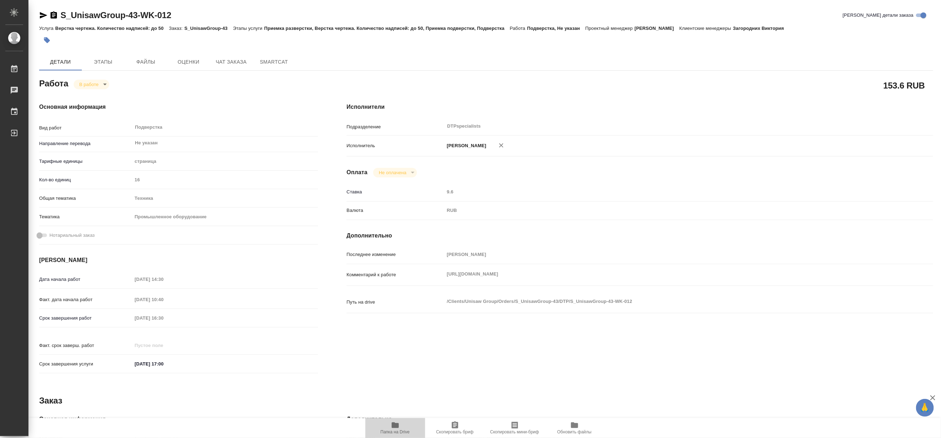
click at [396, 432] on span "Папка на Drive" at bounding box center [395, 432] width 29 height 5
type textarea "x"
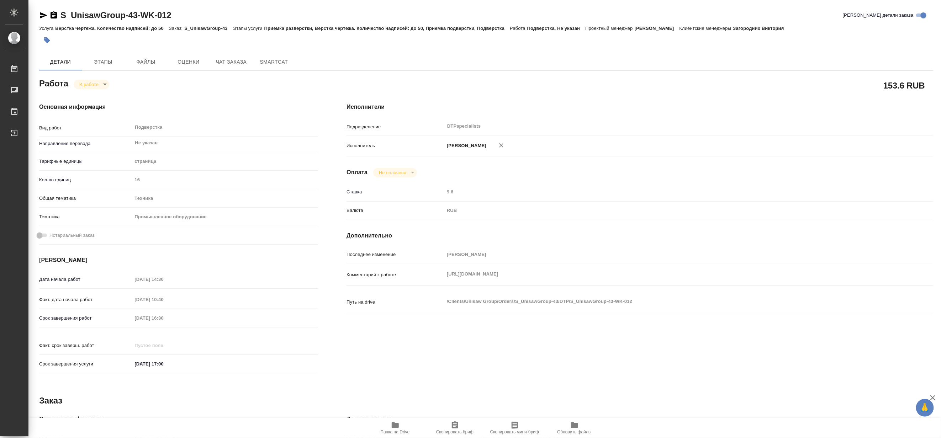
type textarea "x"
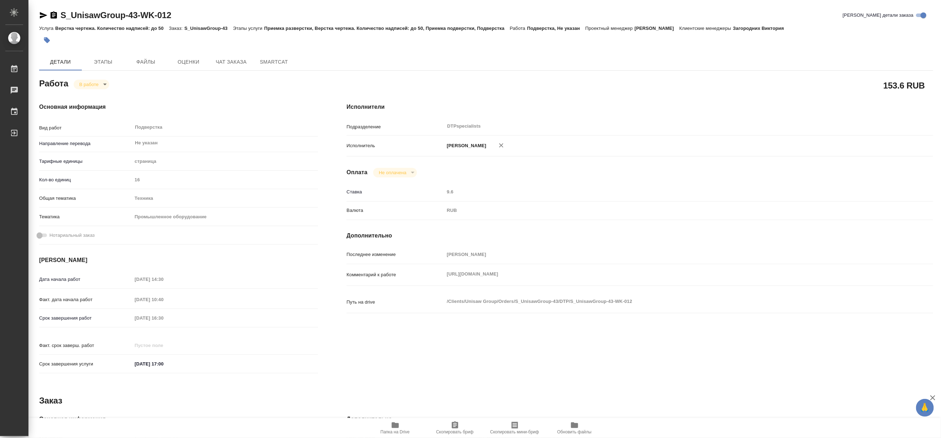
type textarea "x"
click at [86, 79] on div "Работа В работе inProgress" at bounding box center [178, 83] width 279 height 13
click at [86, 84] on body "🙏 .cls-1 fill:#fff; AWATERA Matveeva Maria Работы 0 Чаты График Выйти S_UnisawG…" at bounding box center [470, 219] width 941 height 438
click at [80, 95] on button "Выполнен" at bounding box center [92, 97] width 26 height 8
type textarea "x"
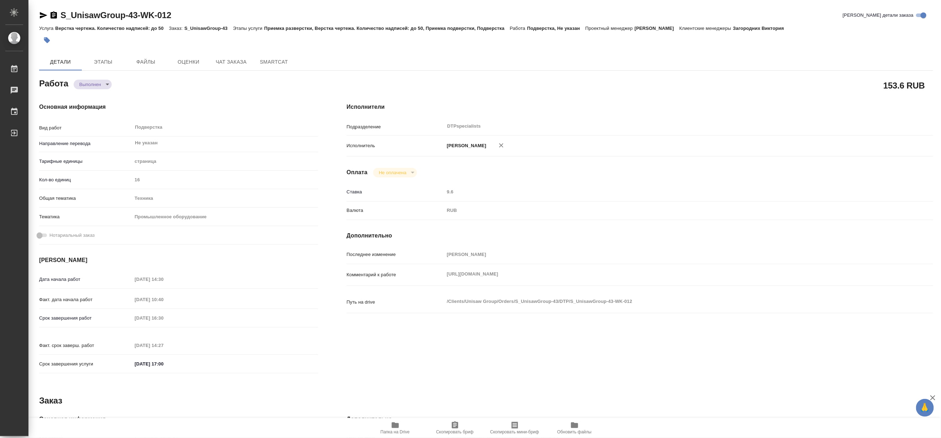
type textarea "x"
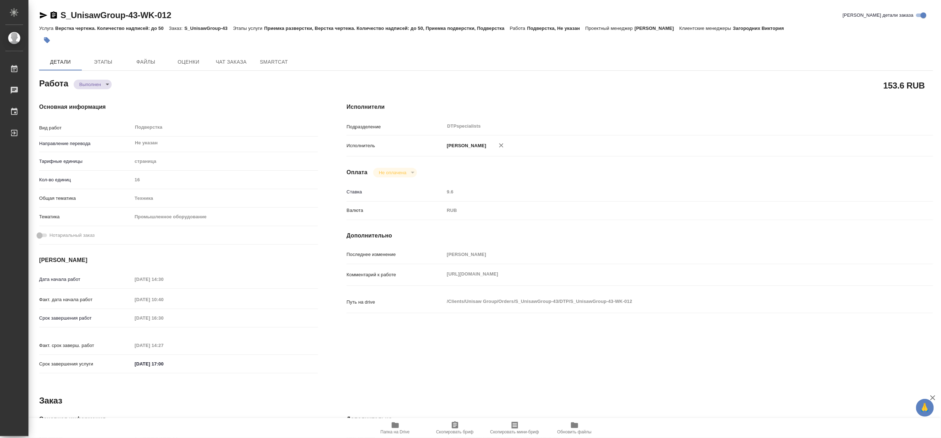
type textarea "x"
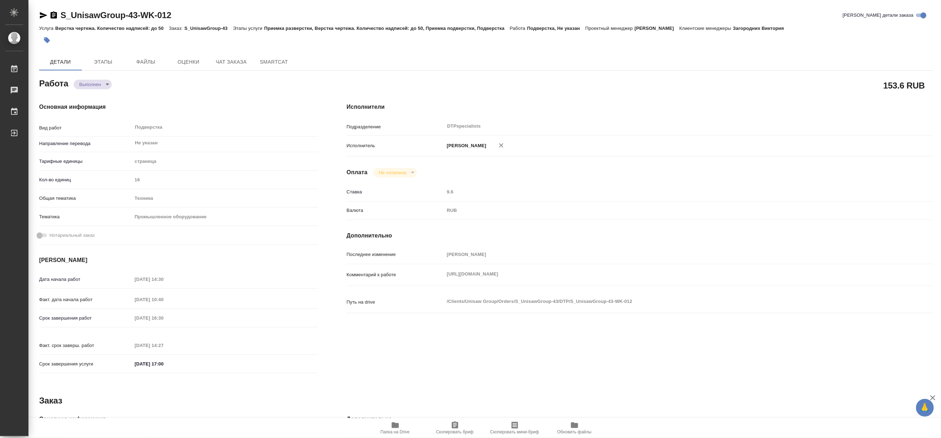
type textarea "x"
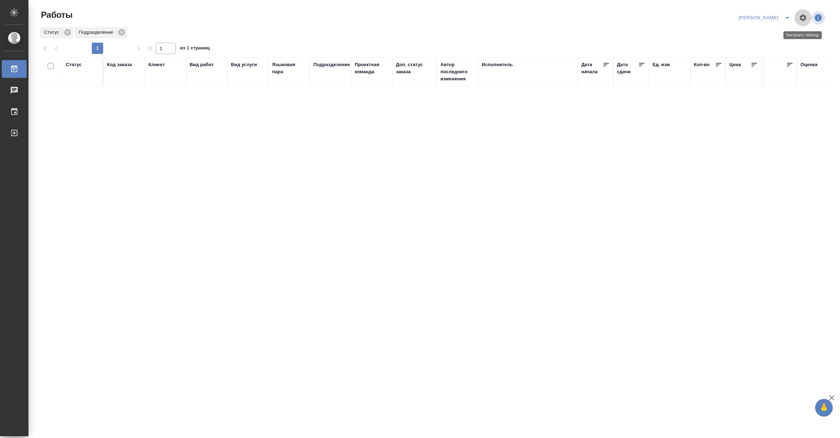
click at [795, 15] on button "button" at bounding box center [803, 17] width 17 height 17
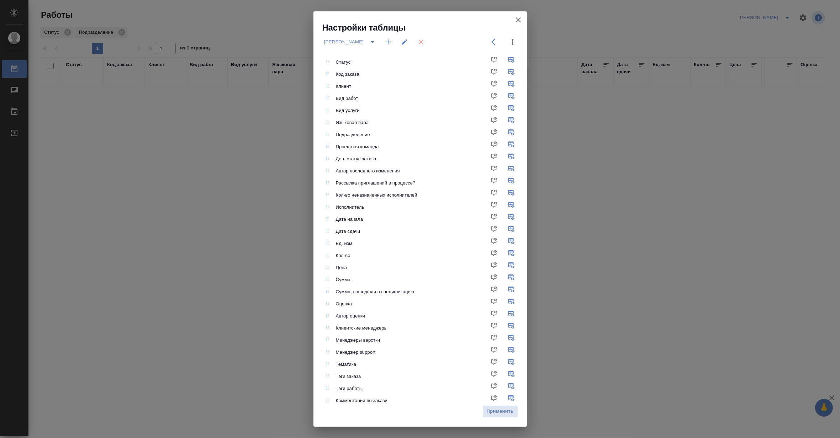
click at [686, 130] on div "Настройки таблицы [PERSON_NAME] Статус Код заказа Клиент Вид работ Вид услуги Я…" at bounding box center [420, 219] width 840 height 438
drag, startPoint x: 734, startPoint y: 118, endPoint x: 705, endPoint y: 94, distance: 37.7
click at [734, 118] on div "Настройки таблицы [PERSON_NAME] Статус Код заказа Клиент Вид работ Вид услуги Я…" at bounding box center [420, 219] width 840 height 438
click at [521, 19] on icon "button" at bounding box center [518, 20] width 9 height 9
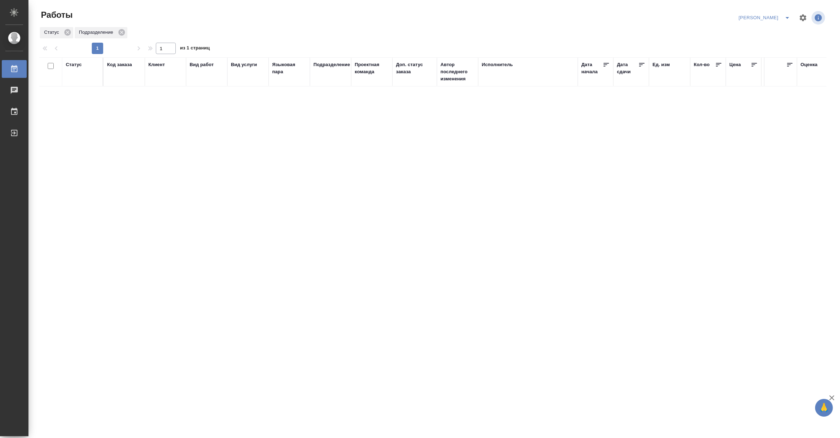
click at [785, 15] on icon "split button" at bounding box center [787, 18] width 9 height 9
click at [768, 30] on li "[PERSON_NAME] работе" at bounding box center [760, 31] width 68 height 11
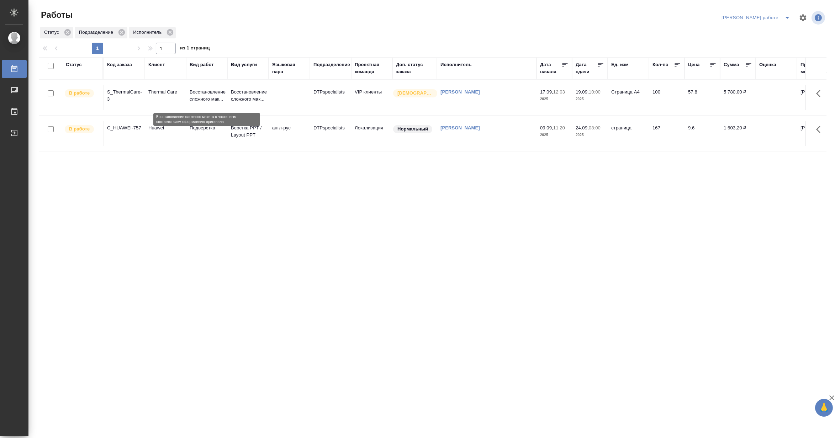
click at [200, 91] on p "Восстановление сложного мак..." at bounding box center [207, 96] width 34 height 14
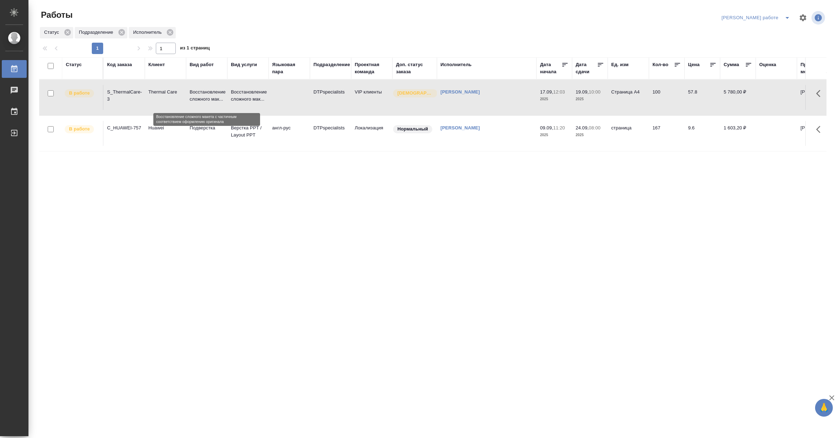
click at [200, 91] on p "Восстановление сложного мак..." at bounding box center [207, 96] width 34 height 14
click at [242, 102] on p "Восстановление сложного мак..." at bounding box center [248, 96] width 34 height 14
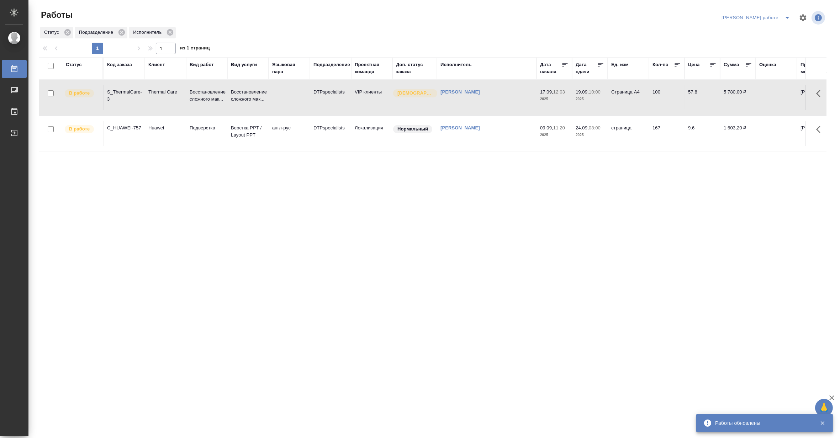
click at [786, 12] on button "split button" at bounding box center [787, 17] width 14 height 11
click at [777, 41] on li "Матвеева_назначено" at bounding box center [762, 43] width 64 height 11
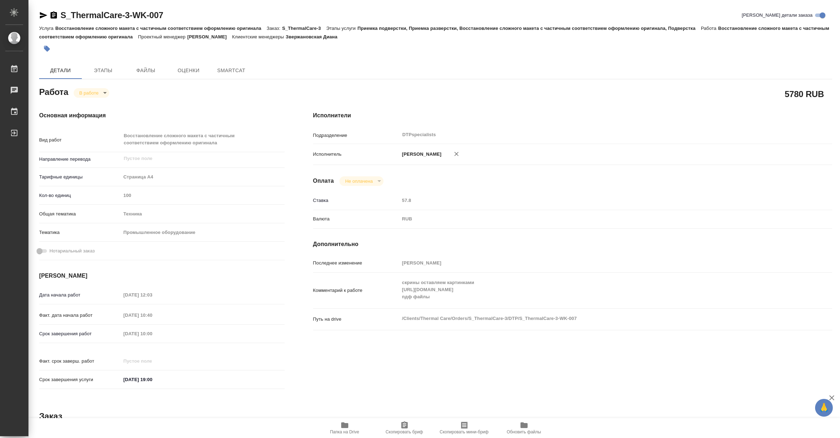
type textarea "x"
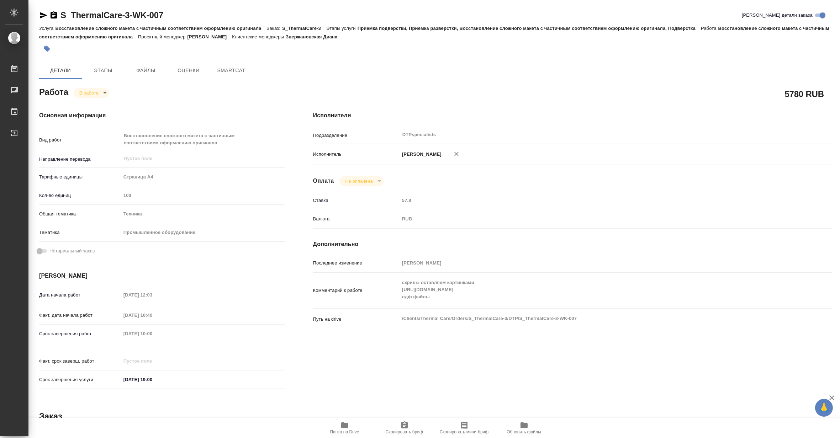
type textarea "x"
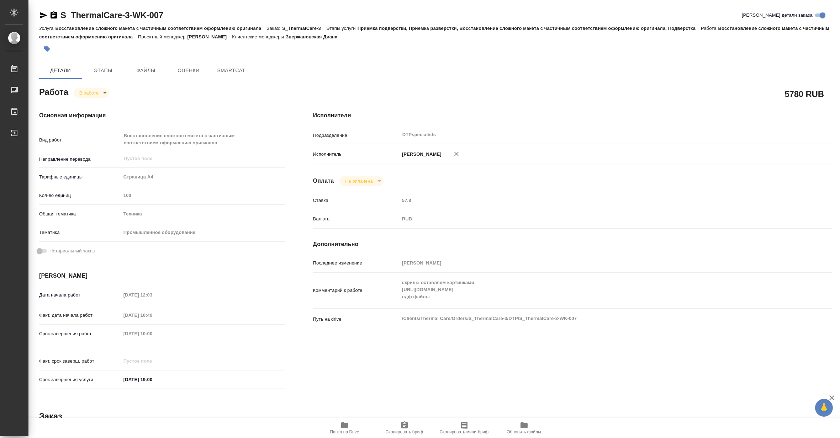
type textarea "x"
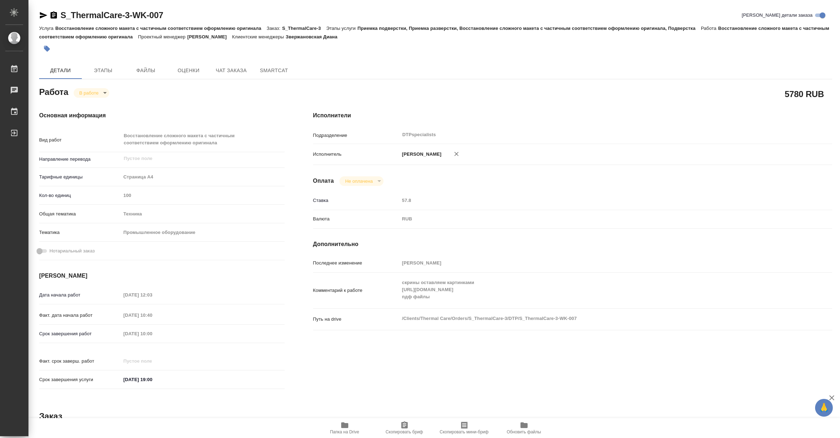
type textarea "x"
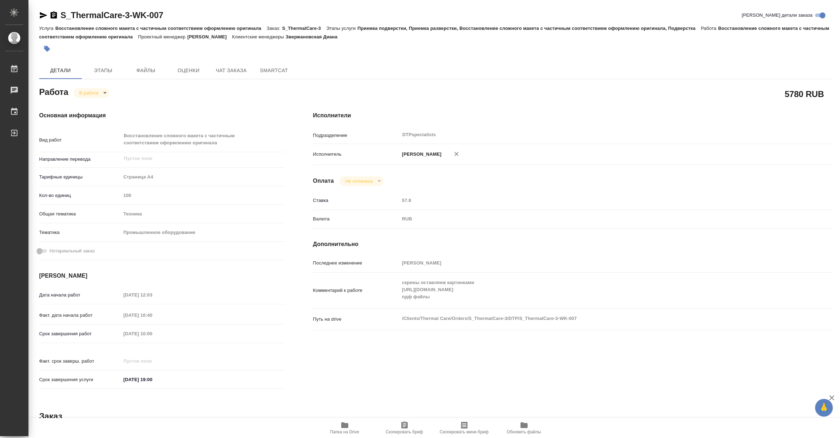
type textarea "x"
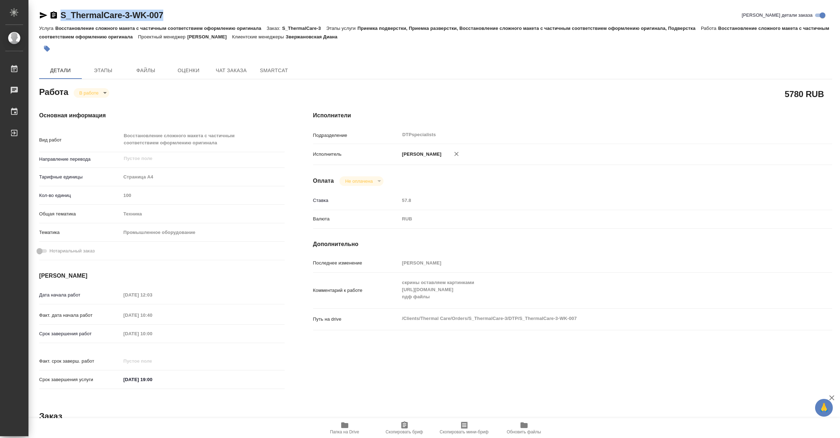
drag, startPoint x: 173, startPoint y: 17, endPoint x: 63, endPoint y: 8, distance: 111.0
click at [63, 8] on div "S_ThermalCare-3-WK-007 Кратко детали заказа Услуга Восстановление сложного маке…" at bounding box center [435, 337] width 801 height 674
copy link "S_ThermalCare-3-WK-007"
click at [391, 296] on div "Комментарий к работе скрины оставляем картинками [URL][DOMAIN_NAME] пдф файлы x" at bounding box center [572, 291] width 519 height 30
click at [223, 64] on button "Чат заказа" at bounding box center [231, 70] width 43 height 17
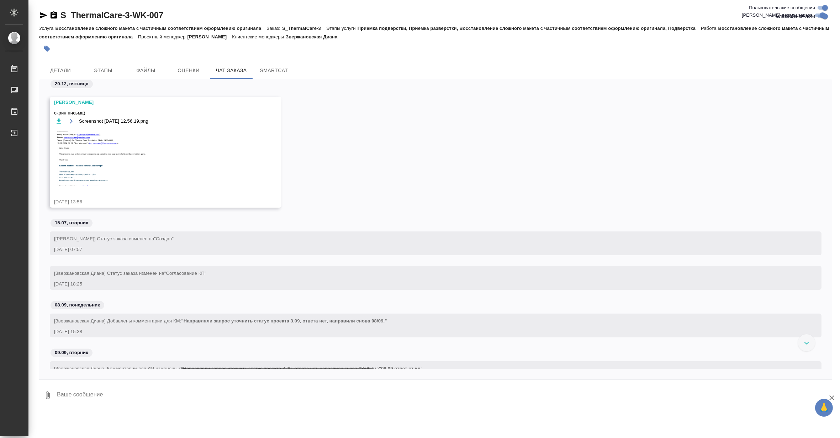
scroll to position [909, 0]
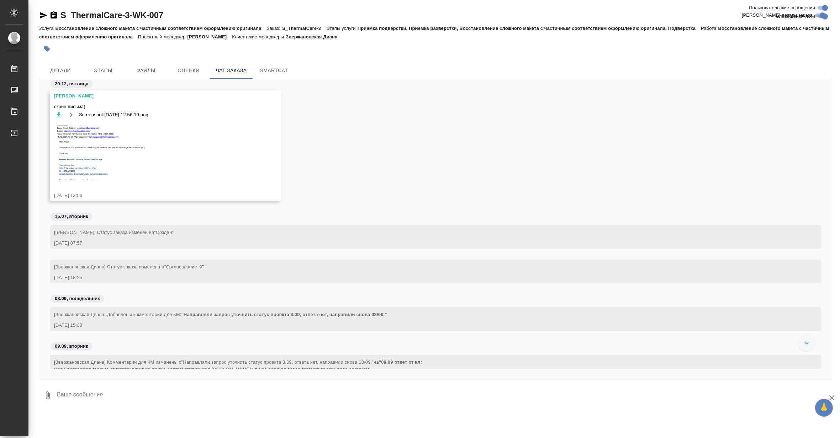
click at [90, 158] on img at bounding box center [107, 151] width 107 height 57
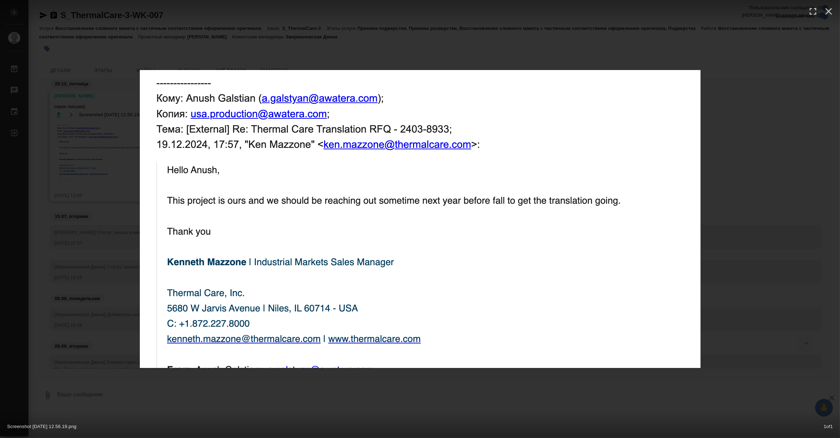
click at [90, 158] on div "Screenshot 2024-12-20 at 12.56.19.png 1 of 1" at bounding box center [420, 219] width 840 height 438
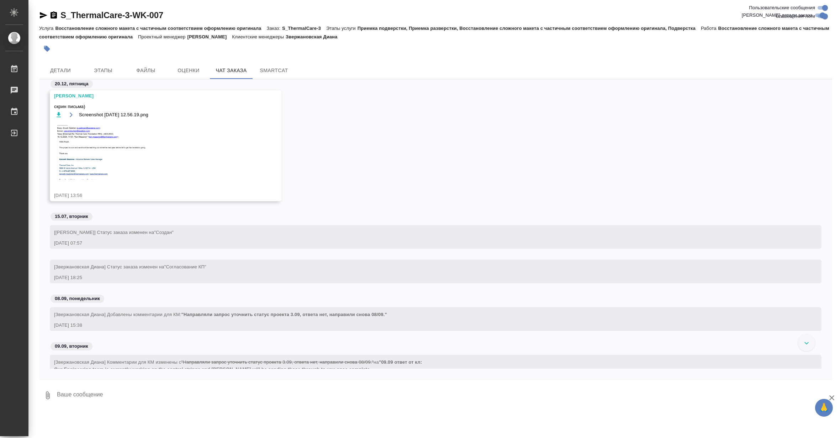
click at [93, 157] on img at bounding box center [107, 151] width 107 height 57
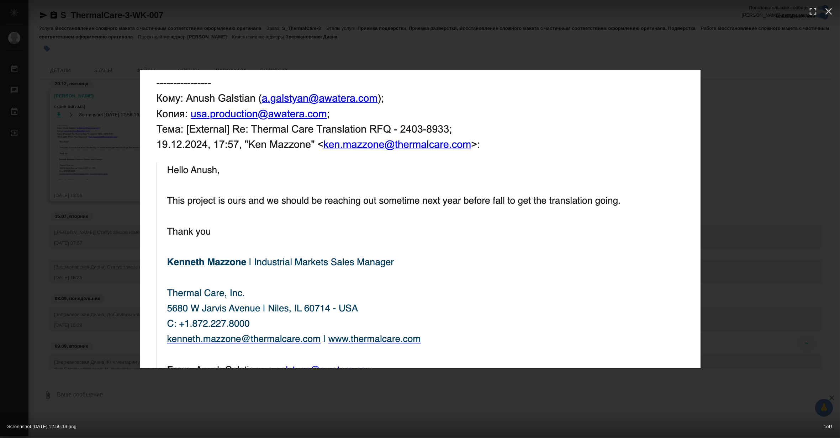
click at [93, 157] on div "Screenshot 2024-12-20 at 12.56.19.png 1 of 1" at bounding box center [420, 219] width 840 height 438
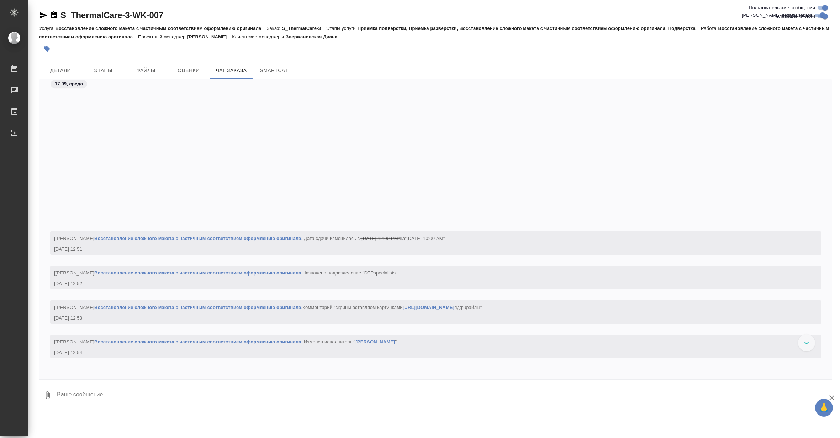
scroll to position [5638, 0]
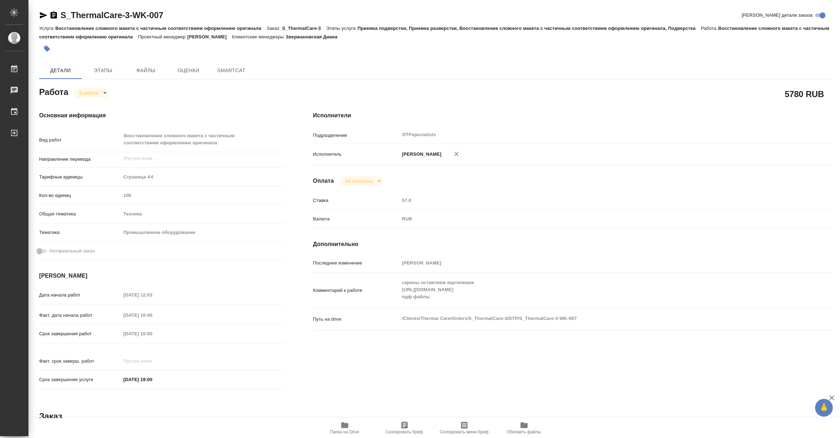
type textarea "x"
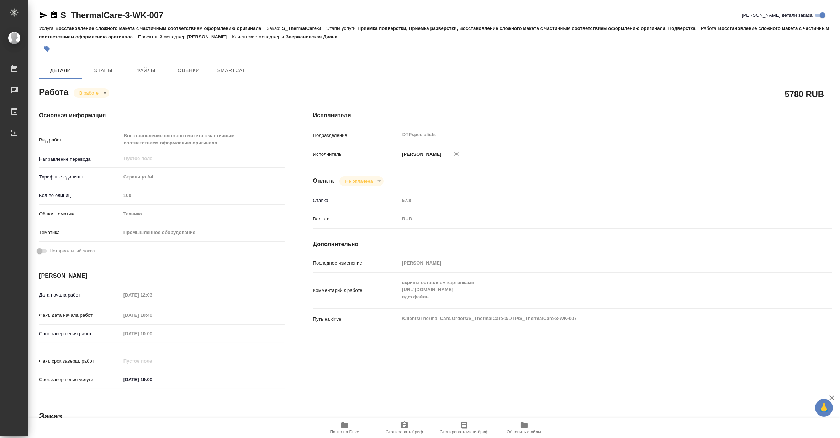
type textarea "x"
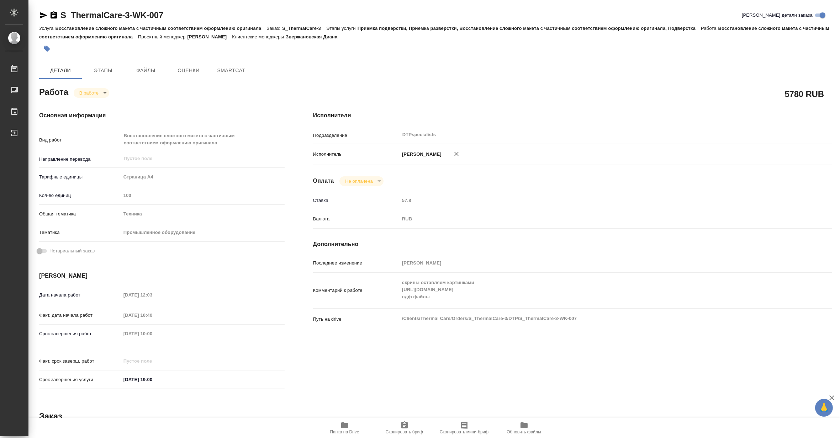
type textarea "x"
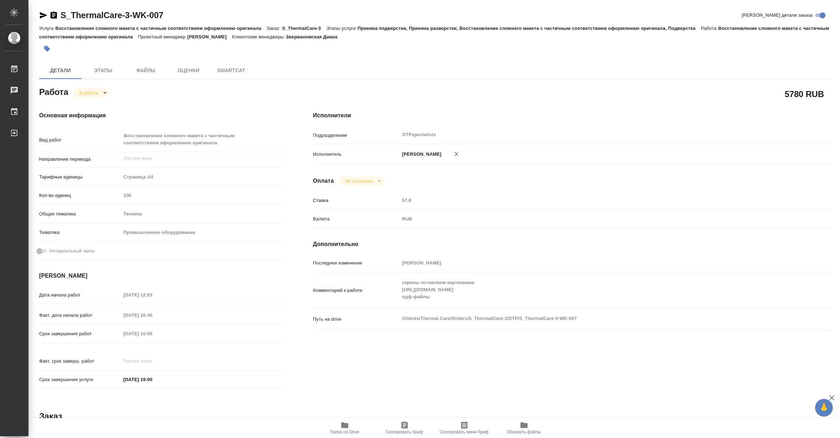
type textarea "x"
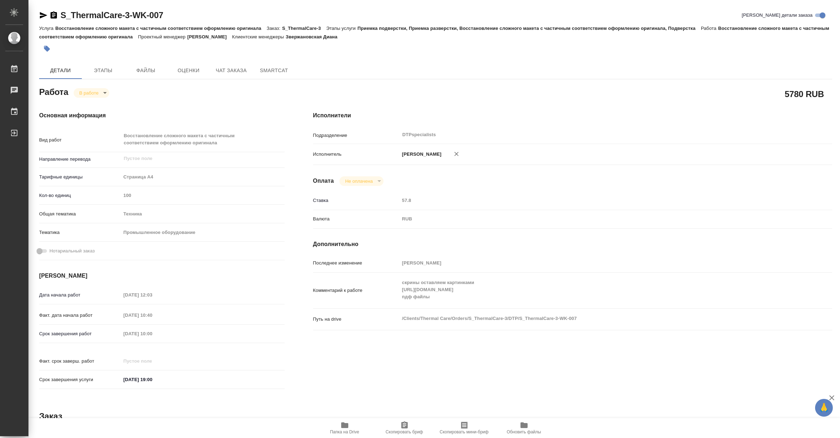
type textarea "x"
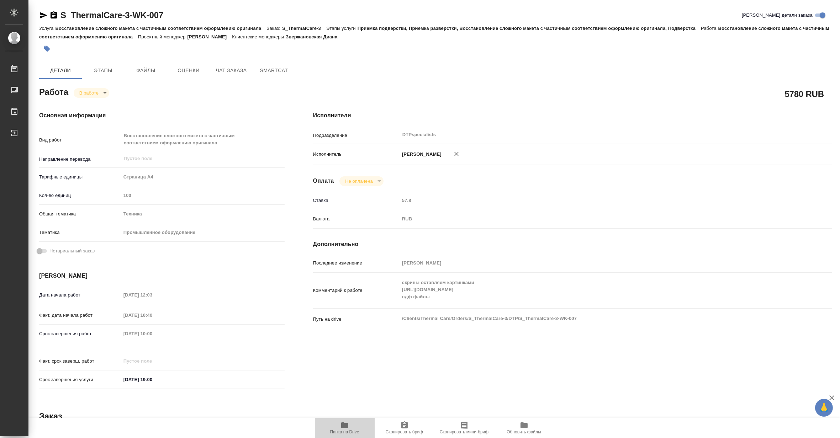
click at [342, 432] on span "Папка на Drive" at bounding box center [344, 432] width 29 height 5
type textarea "x"
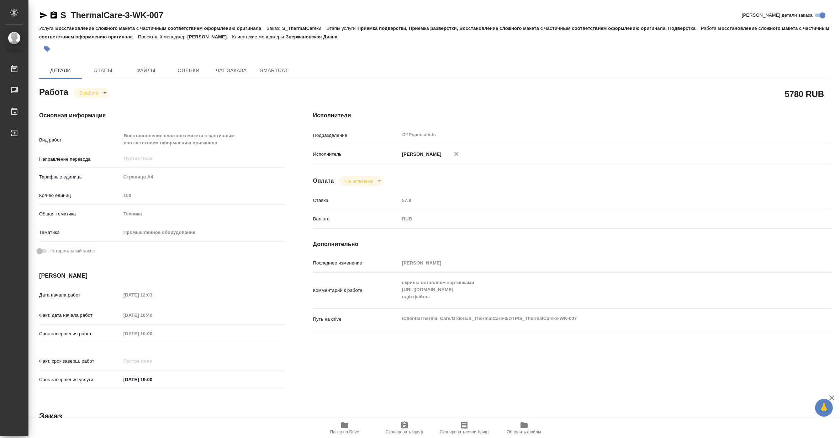
type textarea "x"
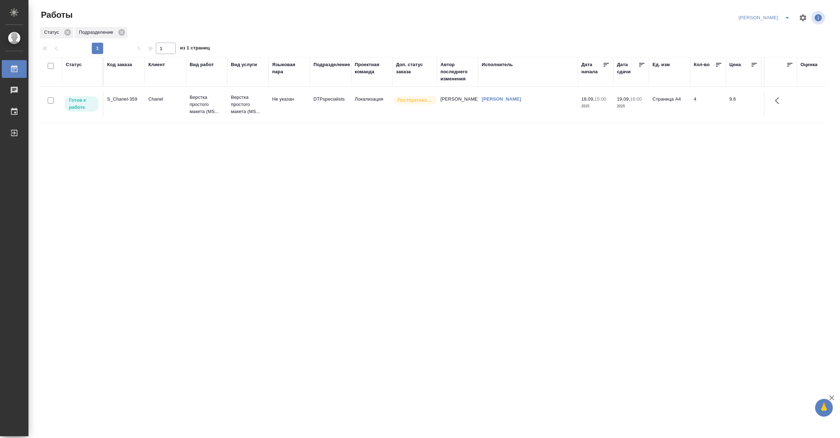
click at [267, 90] on td "Верстка простого макета (MS..." at bounding box center [247, 104] width 41 height 28
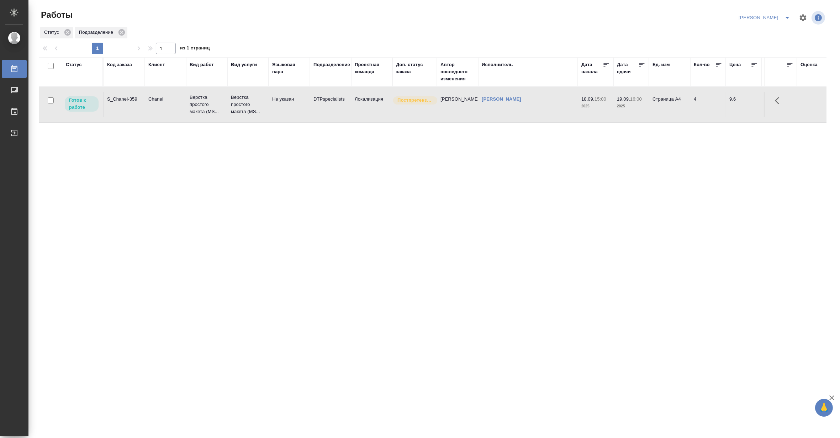
click at [267, 90] on td "Верстка простого макета (MS..." at bounding box center [247, 104] width 41 height 28
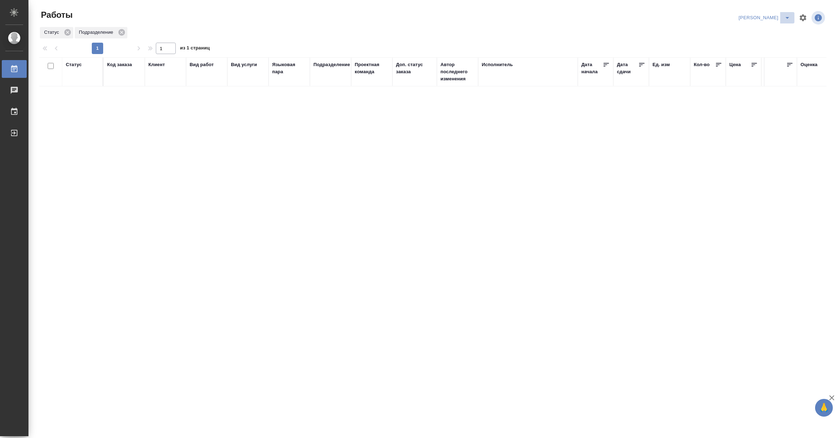
click at [787, 17] on icon "split button" at bounding box center [788, 18] width 4 height 2
click at [750, 65] on li "Верстка и Дизайн" at bounding box center [760, 65] width 68 height 11
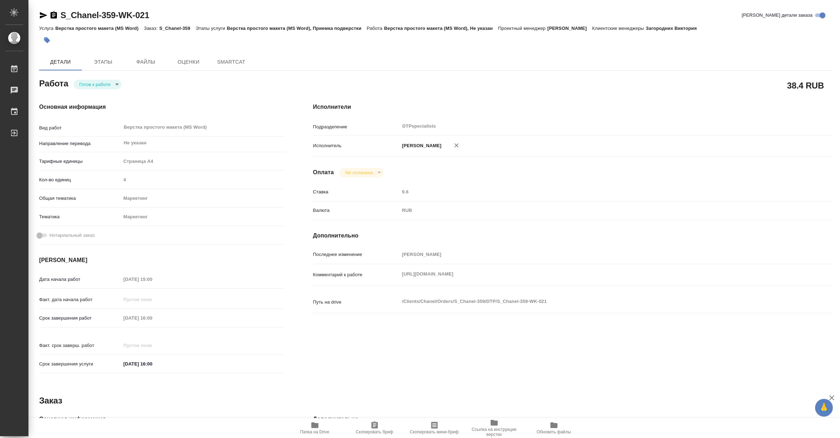
type textarea "x"
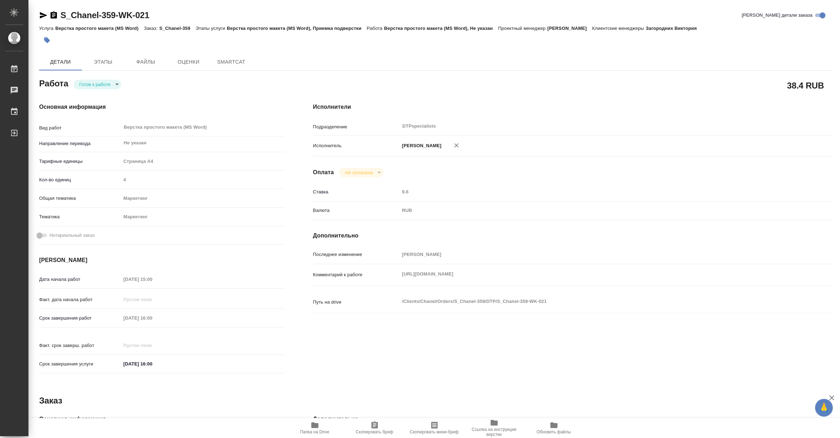
type textarea "x"
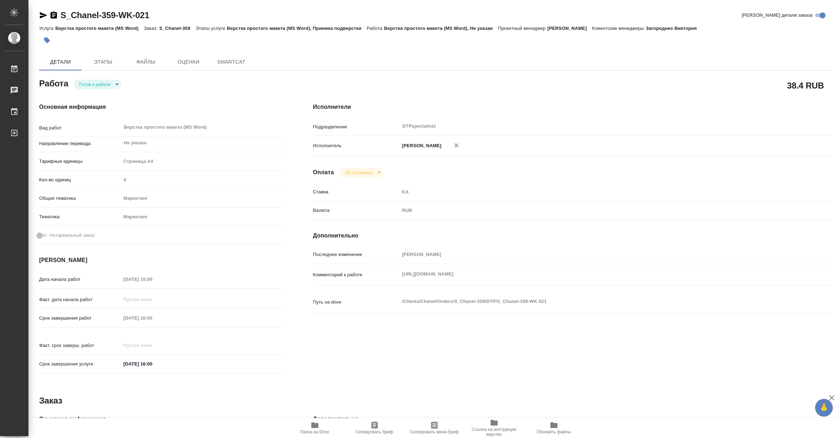
type textarea "x"
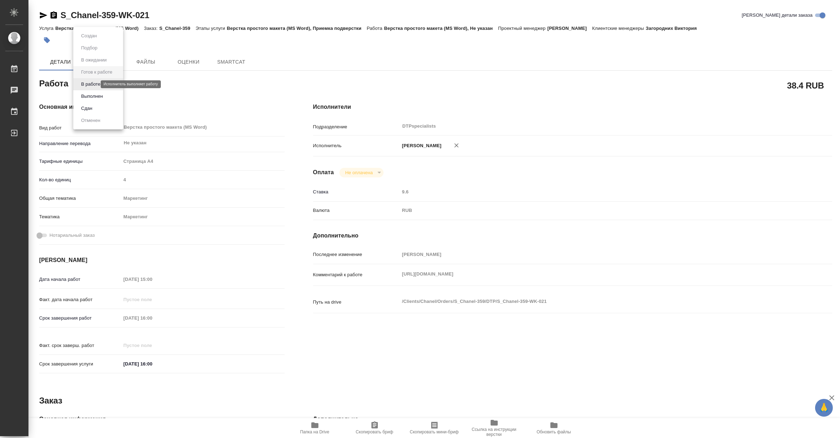
click at [91, 84] on body "🙏 .cls-1 fill:#fff; AWATERA Matveeva Maria Работы Чаты График Выйти S_Chanel-35…" at bounding box center [420, 219] width 840 height 438
type textarea "x"
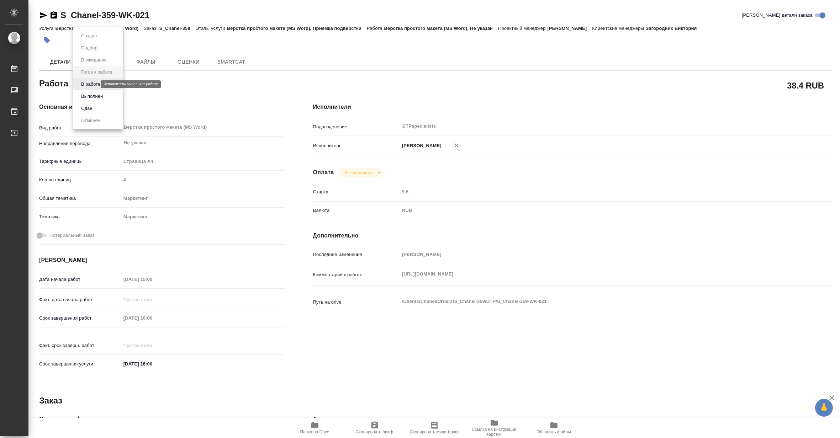
type textarea "x"
click at [89, 84] on button "В работе" at bounding box center [90, 84] width 23 height 8
type textarea "x"
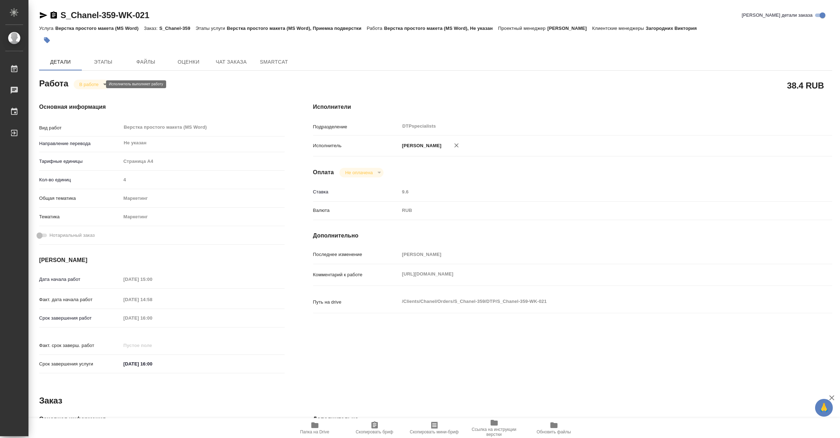
type textarea "x"
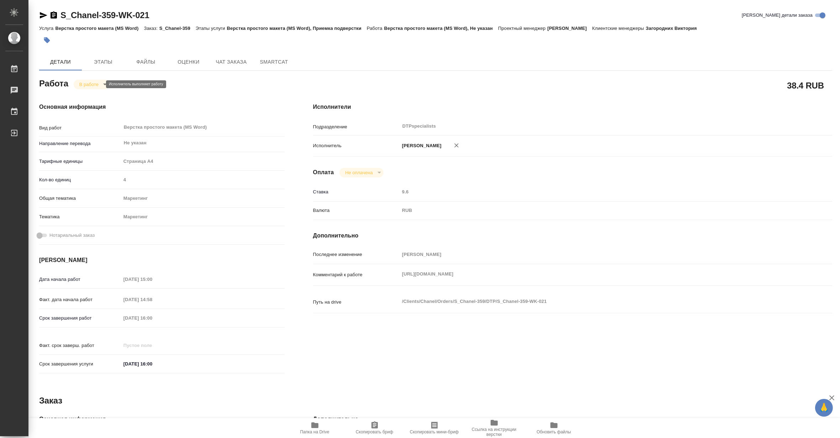
type textarea "x"
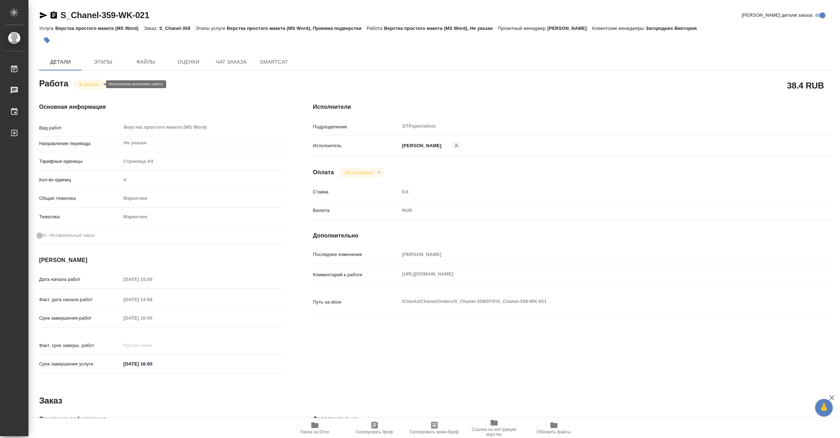
type textarea "x"
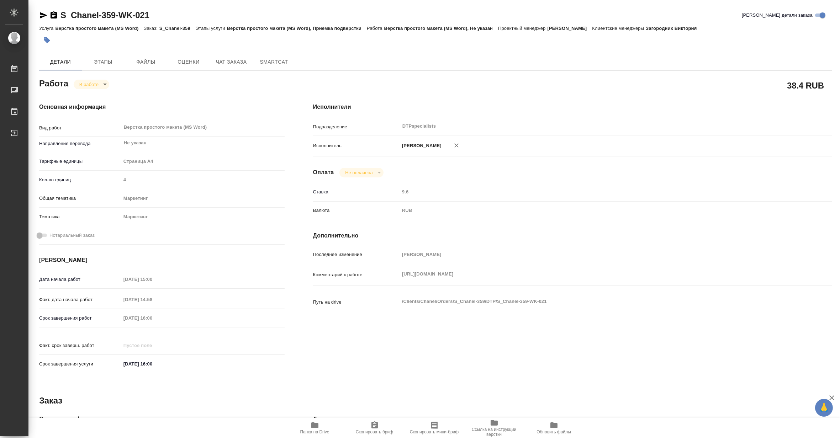
type textarea "x"
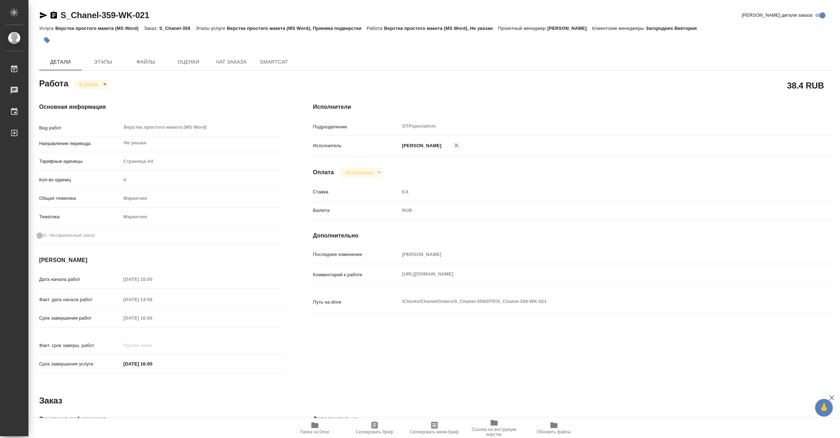
type textarea "x"
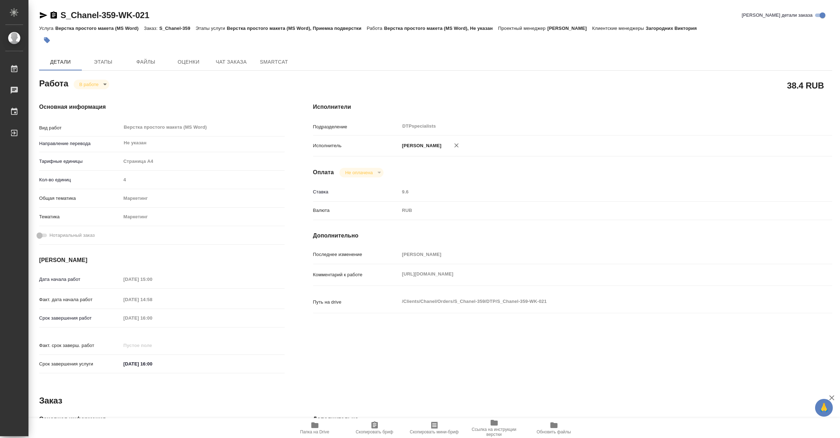
type textarea "x"
click at [316, 428] on icon "button" at bounding box center [314, 426] width 7 height 6
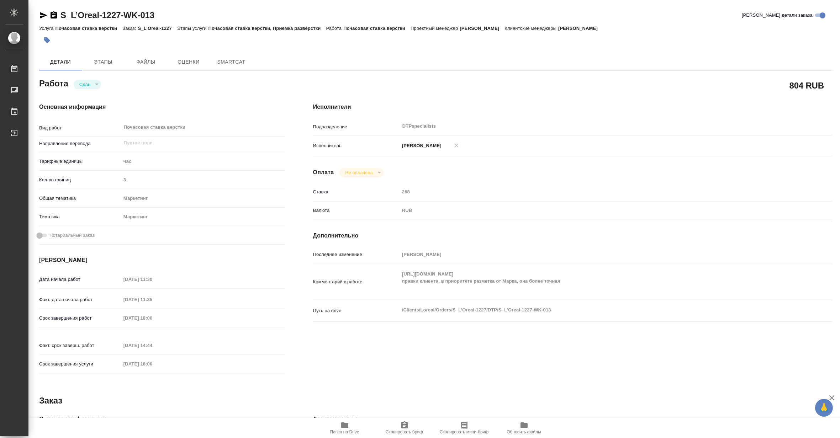
type textarea "x"
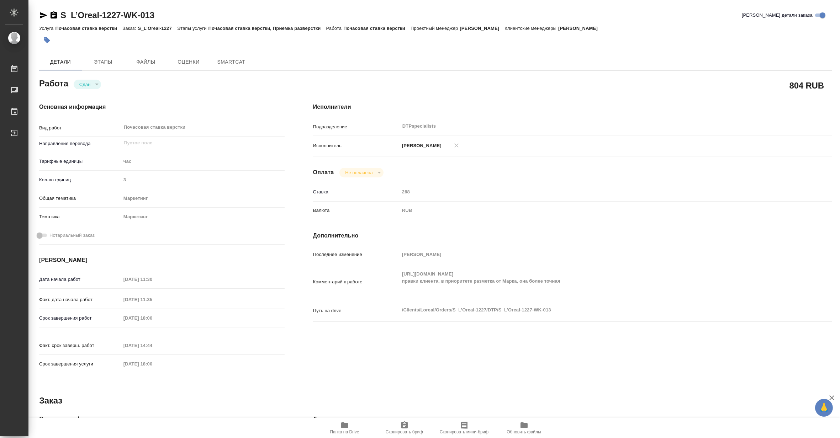
type textarea "x"
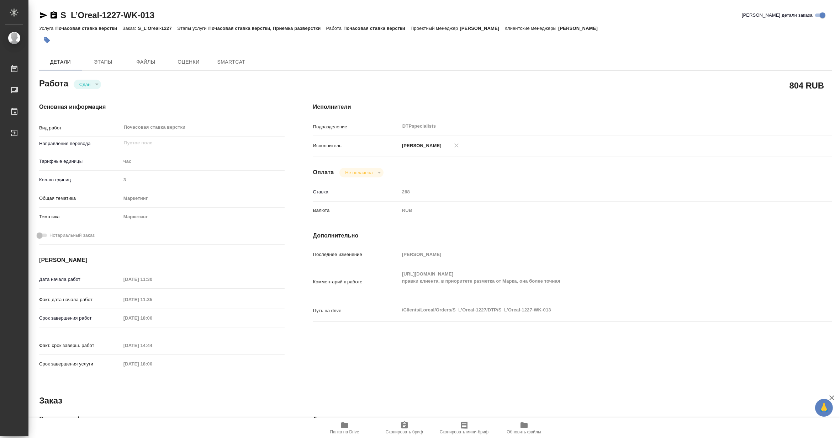
type textarea "x"
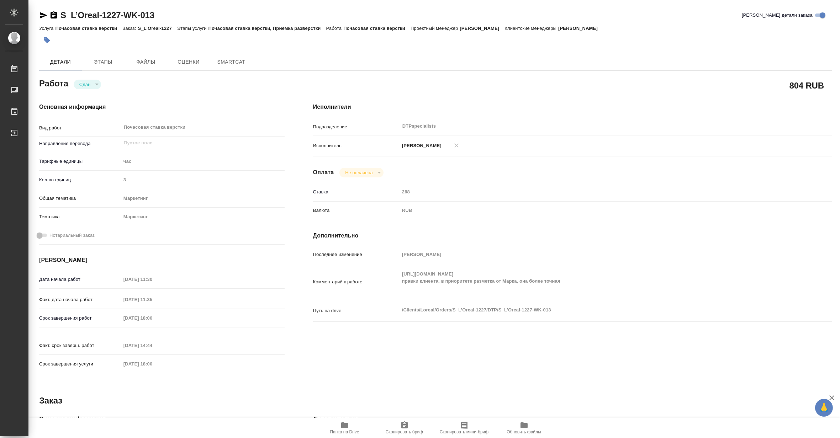
type textarea "x"
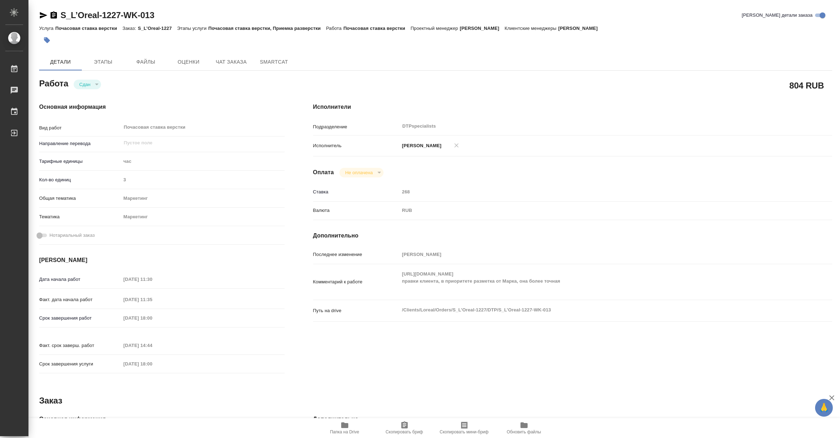
click at [353, 429] on span "Папка на Drive" at bounding box center [344, 428] width 51 height 14
type textarea "x"
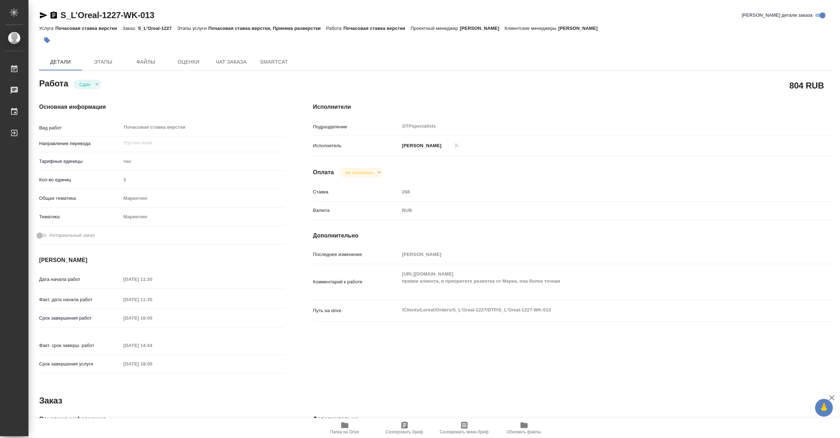
type textarea "x"
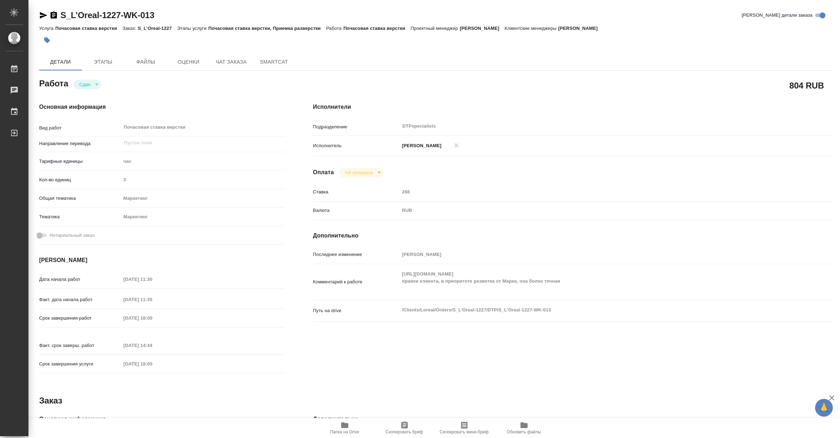
type textarea "x"
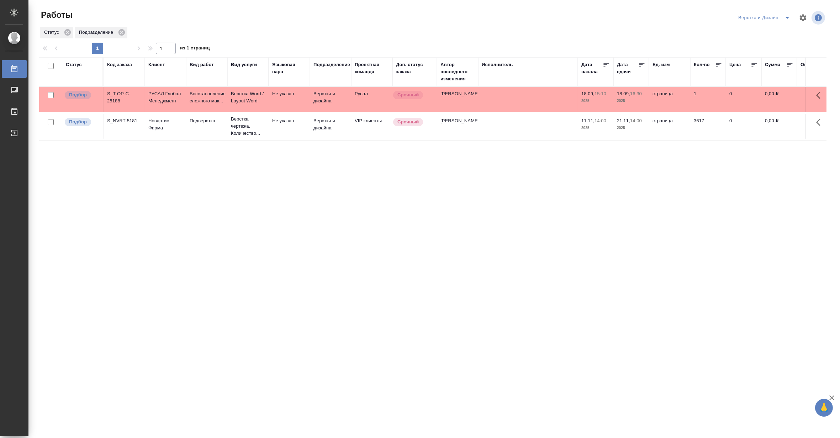
click at [751, 65] on icon at bounding box center [754, 64] width 7 height 7
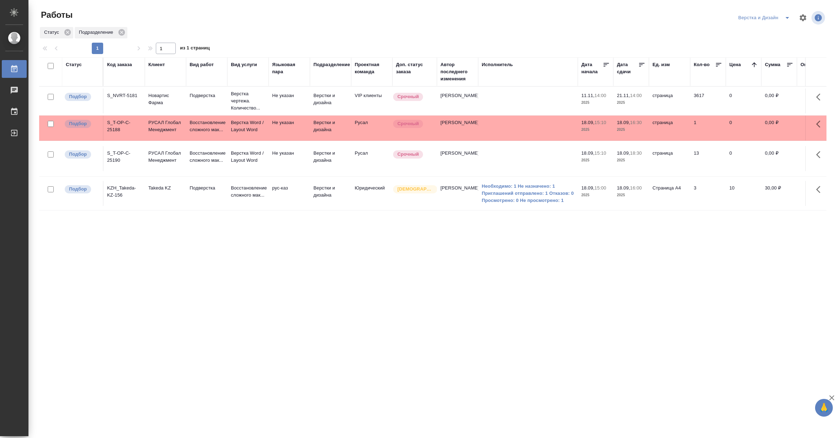
click at [788, 16] on icon "split button" at bounding box center [787, 18] width 9 height 9
click at [782, 51] on li "[PERSON_NAME]" at bounding box center [768, 54] width 68 height 11
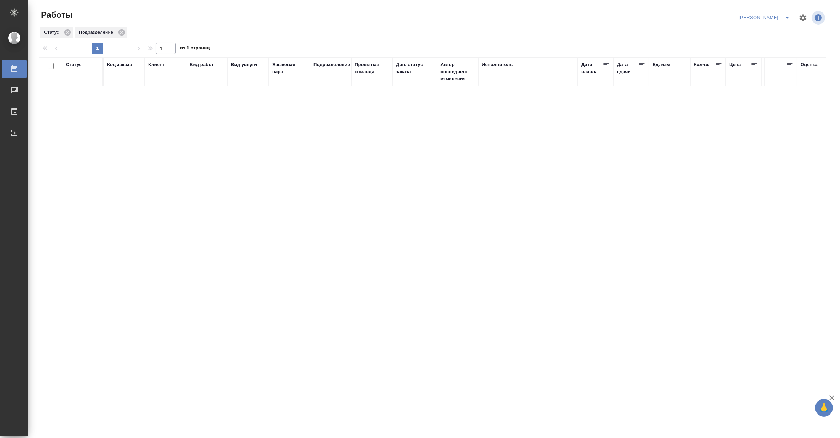
click at [785, 15] on icon "split button" at bounding box center [787, 18] width 9 height 9
click at [766, 33] on li "[PERSON_NAME] работе" at bounding box center [760, 31] width 68 height 11
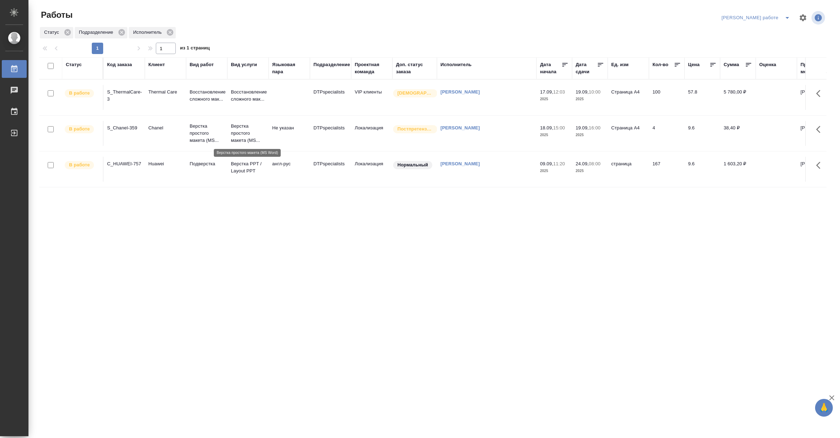
click at [241, 130] on p "Верстка простого макета (MS..." at bounding box center [248, 133] width 34 height 21
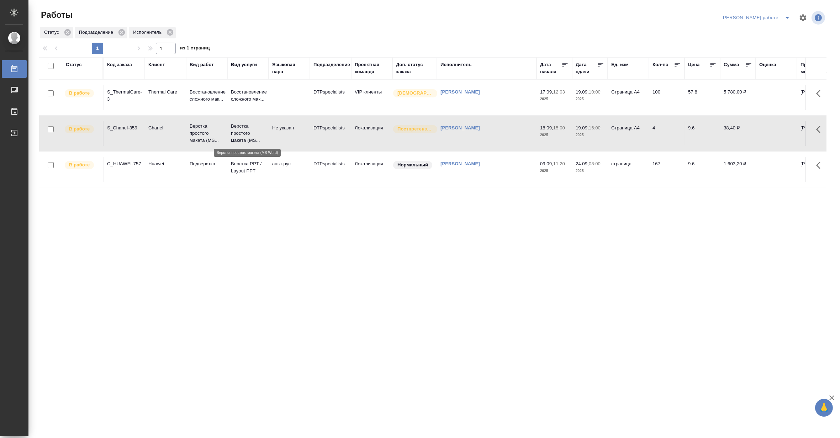
click at [241, 130] on p "Верстка простого макета (MS..." at bounding box center [248, 133] width 34 height 21
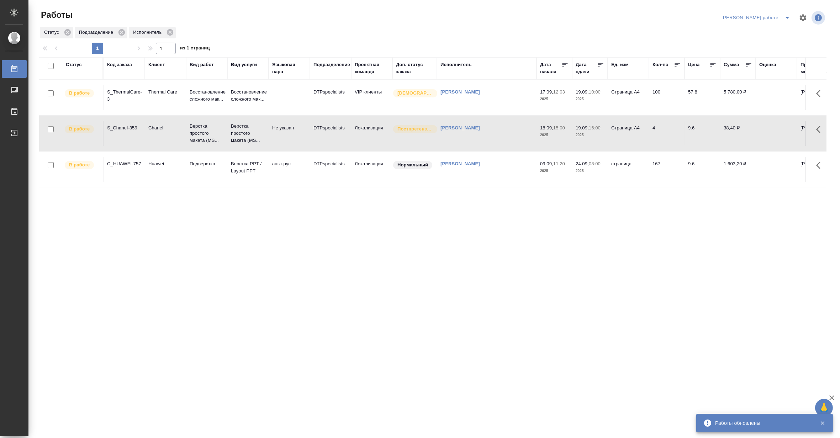
click at [787, 16] on icon "split button" at bounding box center [787, 18] width 9 height 9
click at [776, 45] on li "Матвеева_назначено" at bounding box center [762, 43] width 64 height 11
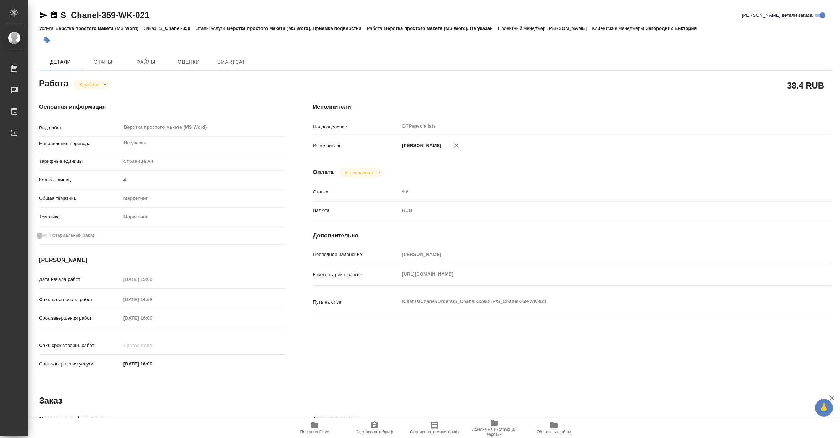
type textarea "x"
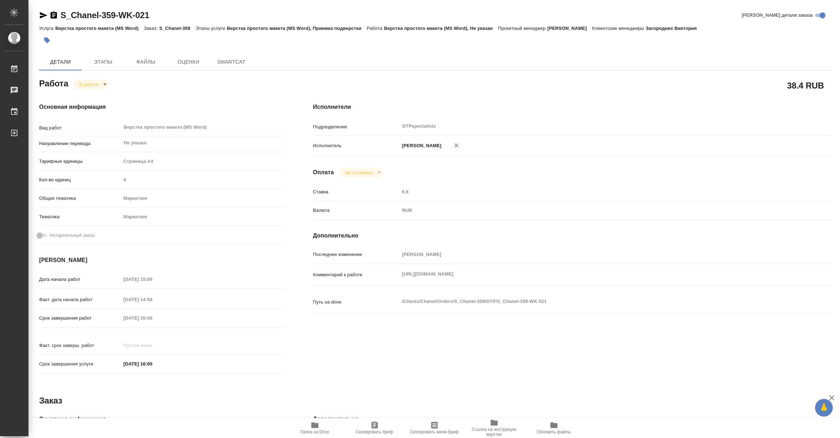
type textarea "x"
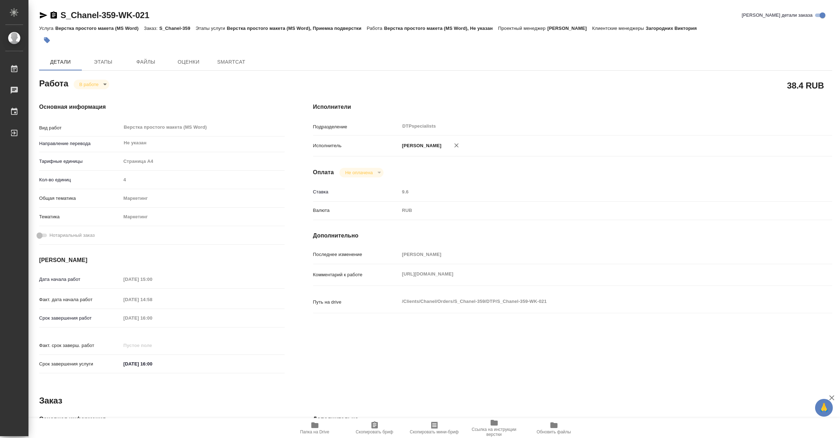
type textarea "x"
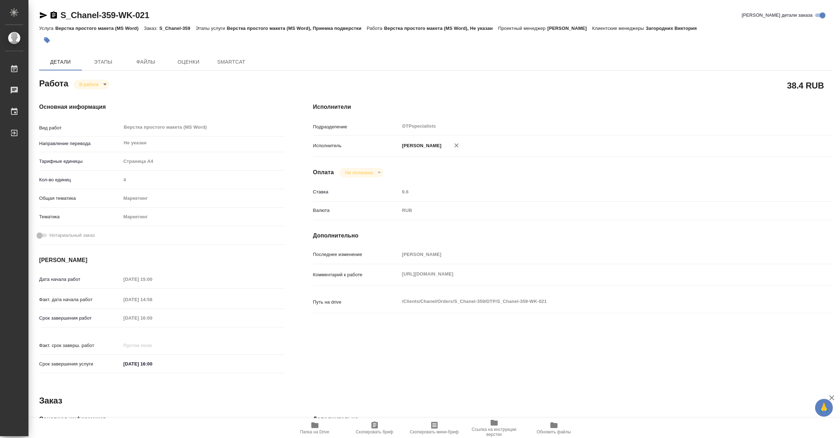
type textarea "x"
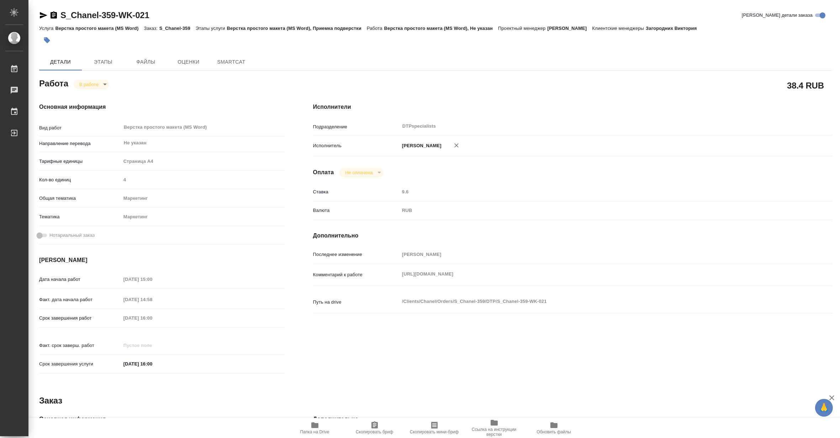
type textarea "x"
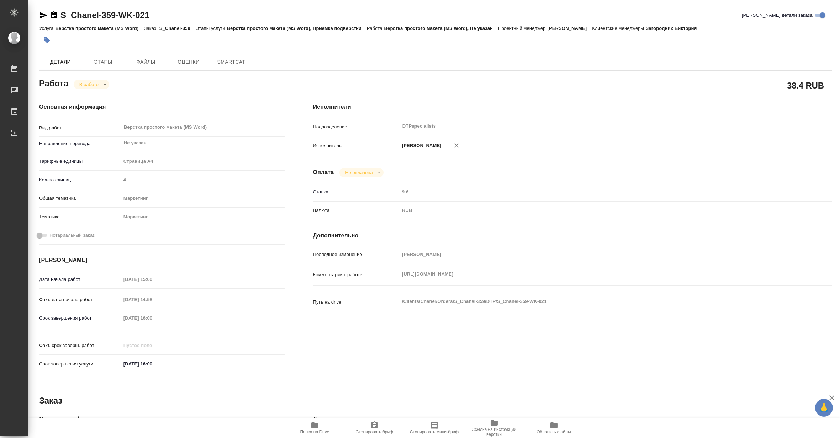
type textarea "x"
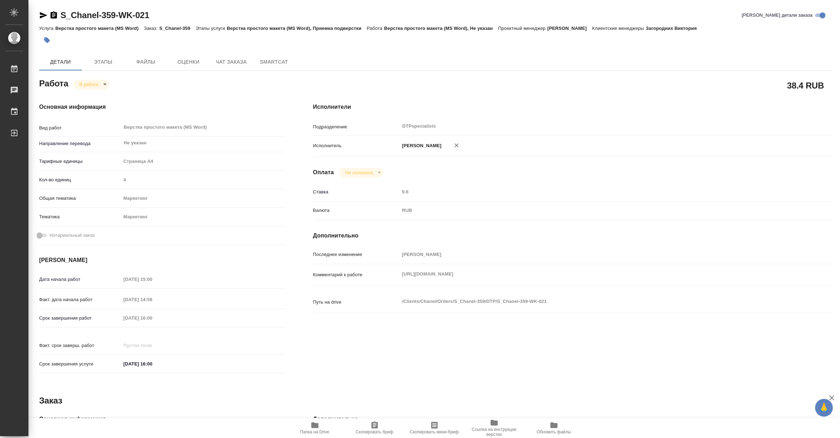
type textarea "x"
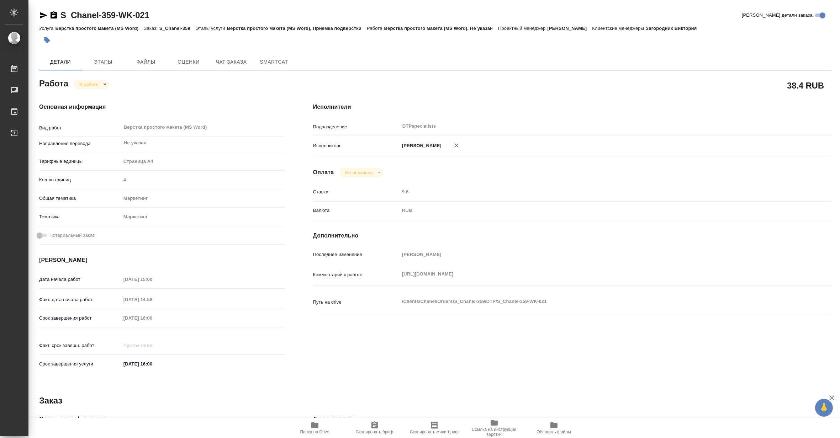
type textarea "x"
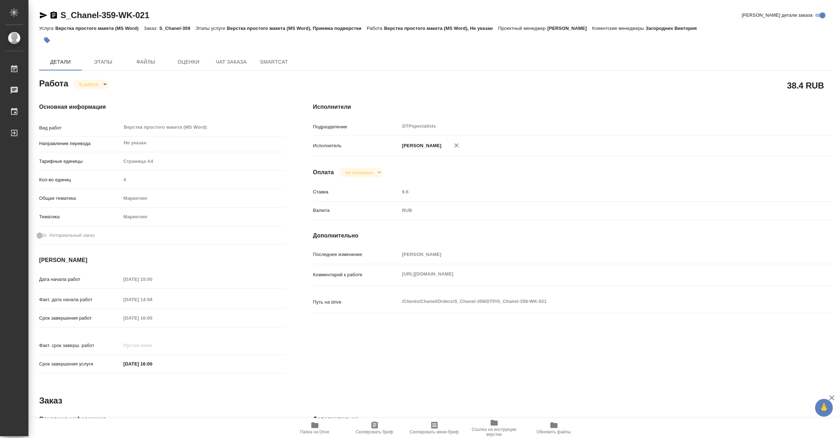
click at [397, 283] on div "Комментарий к работе https://drive.awatera.com/s/8jJ88aqKHbsbymj x" at bounding box center [572, 275] width 519 height 16
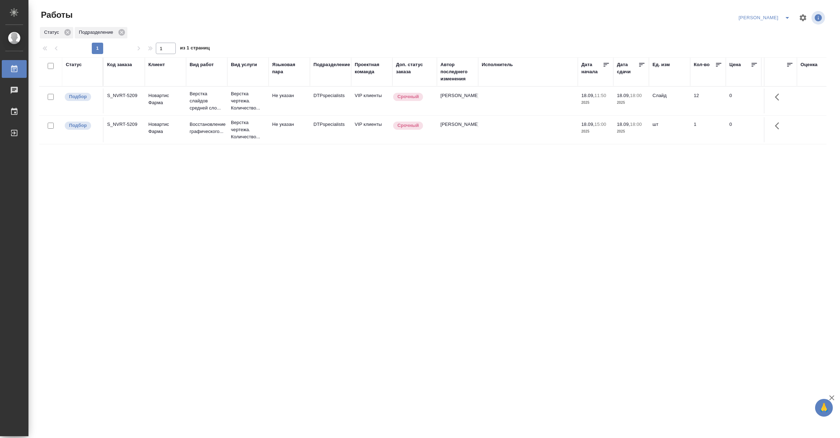
click at [180, 140] on td "Новартис Фарма" at bounding box center [165, 129] width 41 height 25
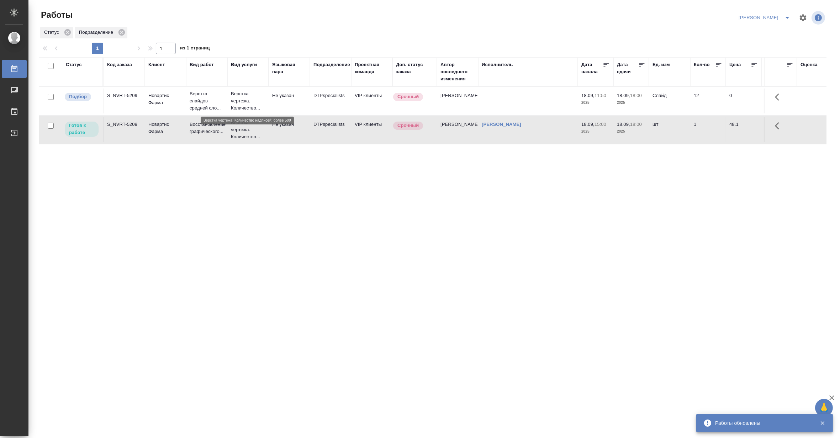
click at [236, 105] on p "Верстка чертежа. Количество..." at bounding box center [248, 100] width 34 height 21
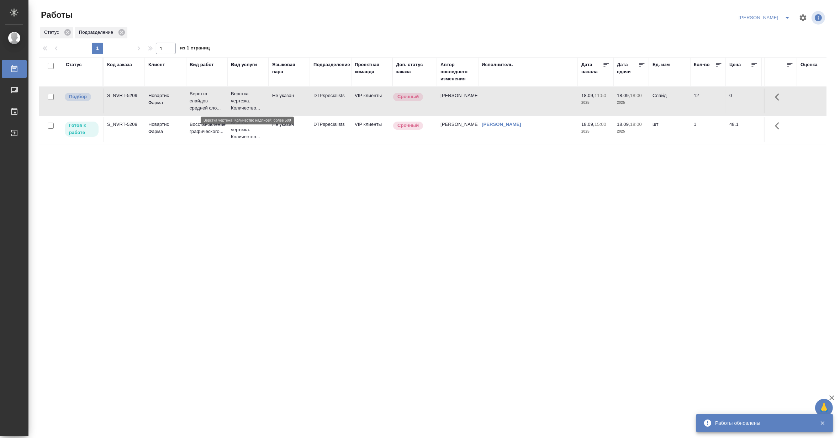
click at [236, 105] on p "Верстка чертежа. Количество..." at bounding box center [248, 100] width 34 height 21
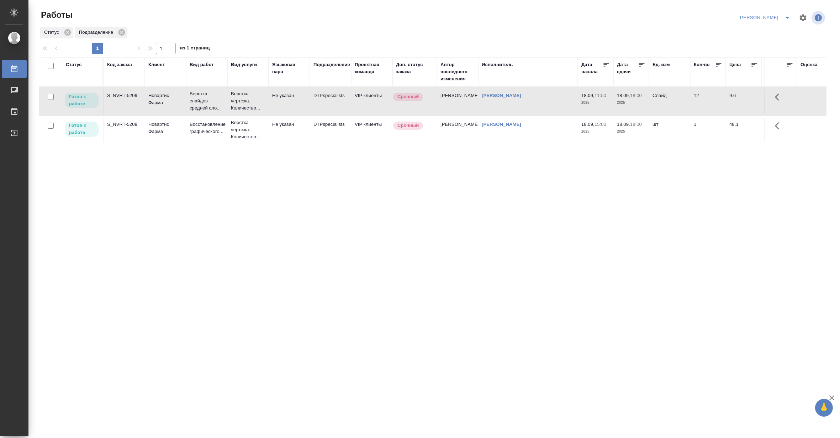
click at [784, 15] on icon "split button" at bounding box center [787, 18] width 9 height 9
click at [777, 33] on li "[PERSON_NAME] работе" at bounding box center [760, 31] width 68 height 11
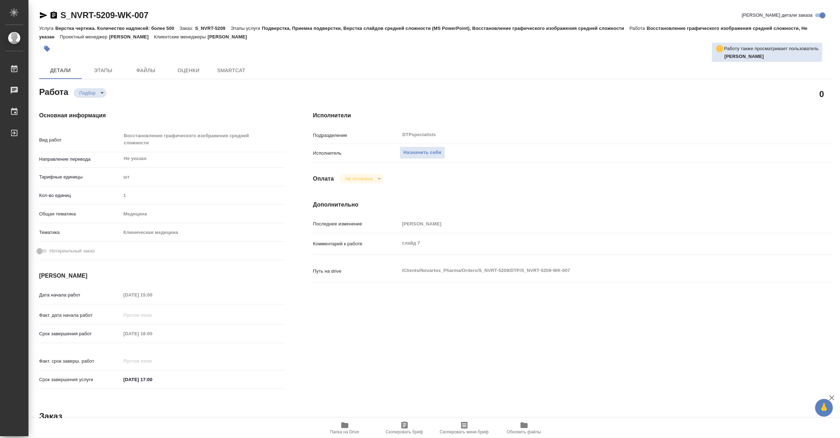
type textarea "x"
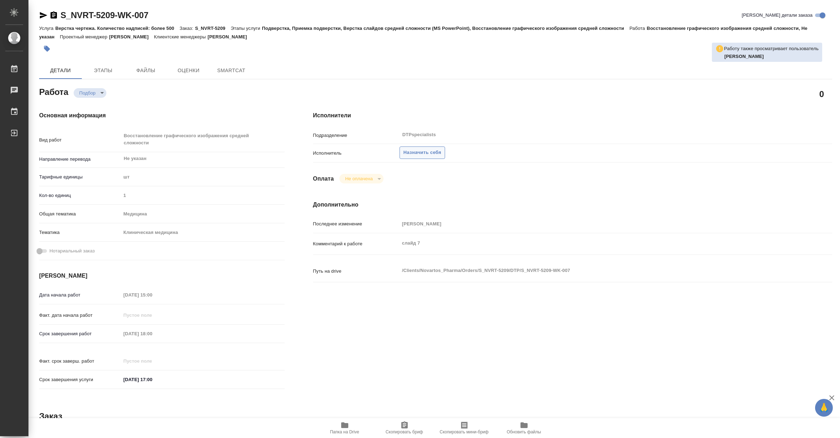
type textarea "x"
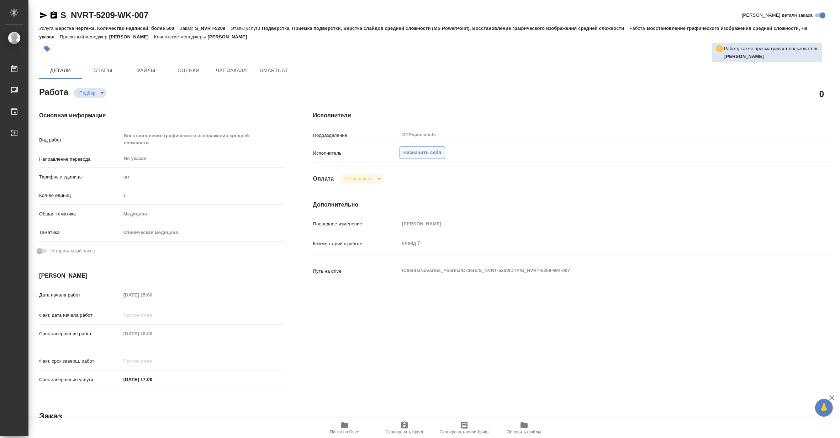
click at [419, 154] on span "Назначить себя" at bounding box center [423, 153] width 38 height 8
type textarea "x"
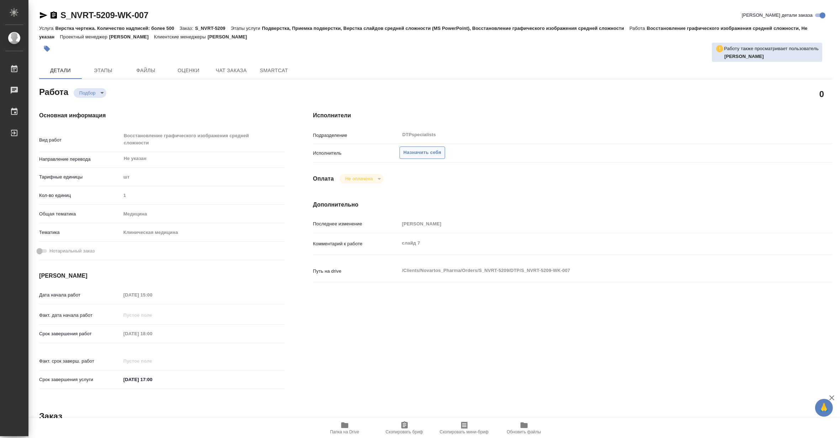
type textarea "x"
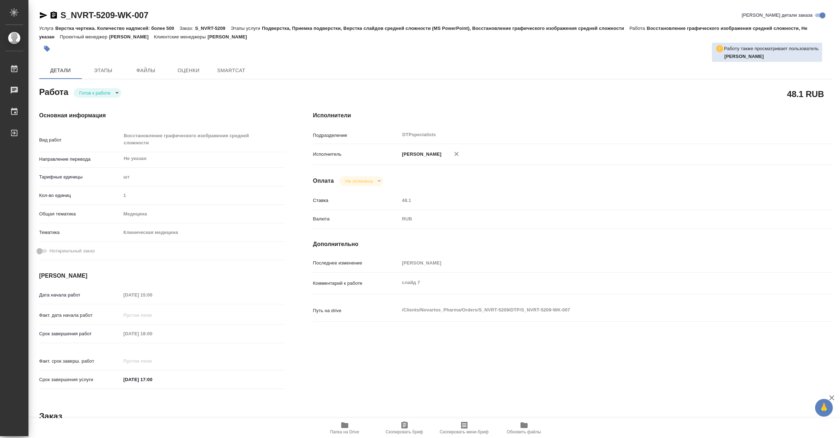
type textarea "x"
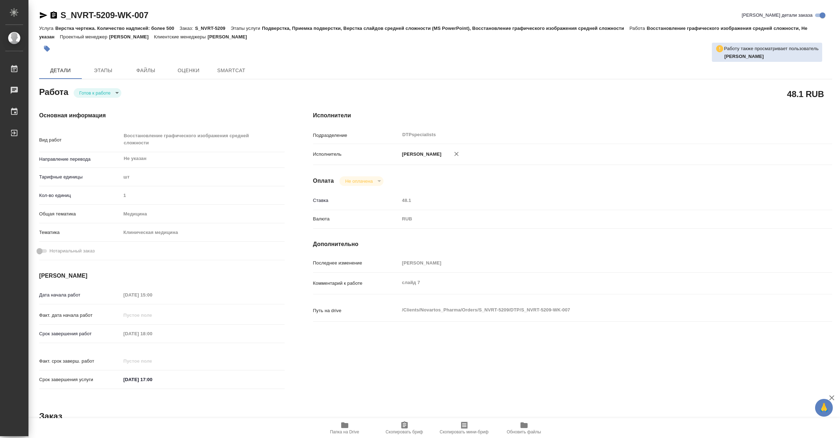
type textarea "x"
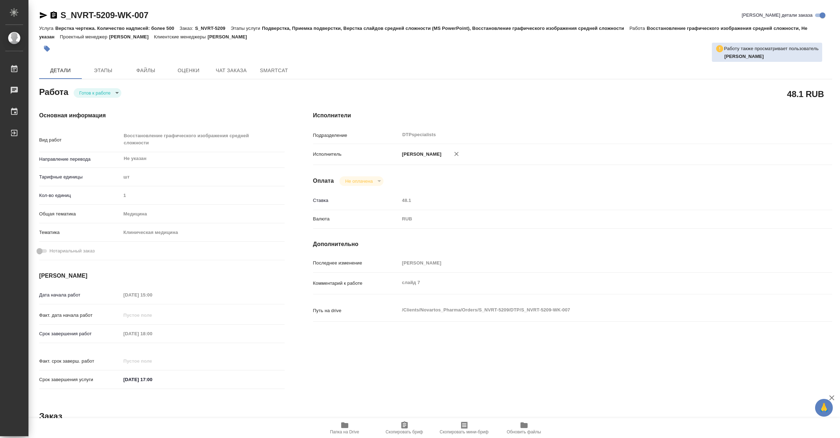
type textarea "x"
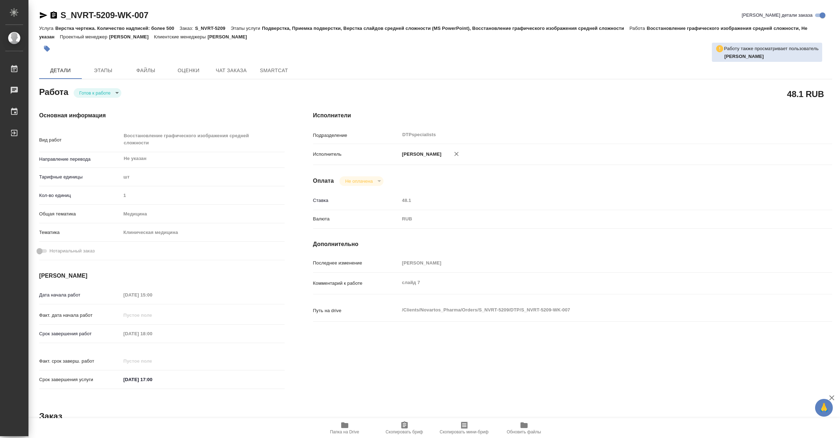
type textarea "x"
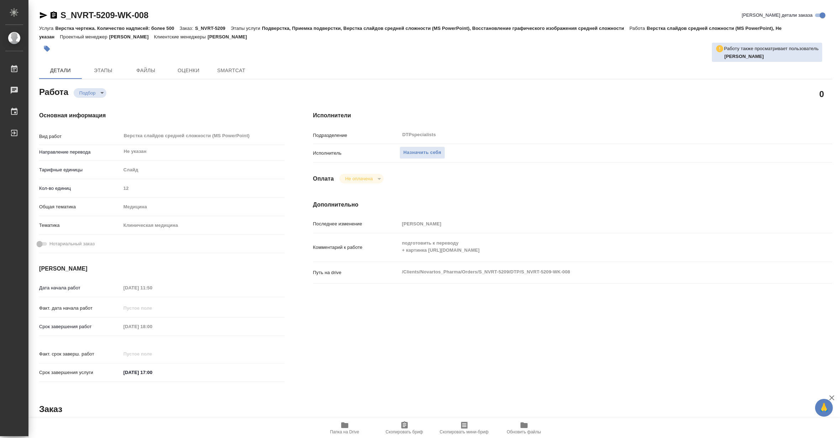
type textarea "x"
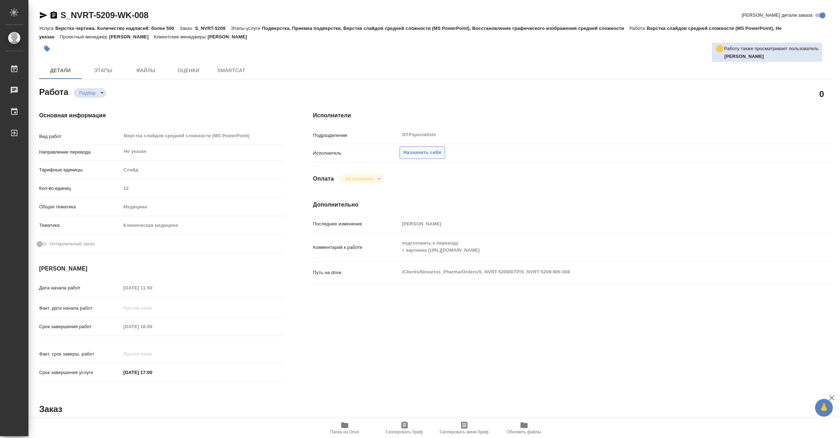
click at [428, 154] on span "Назначить себя" at bounding box center [423, 153] width 38 height 8
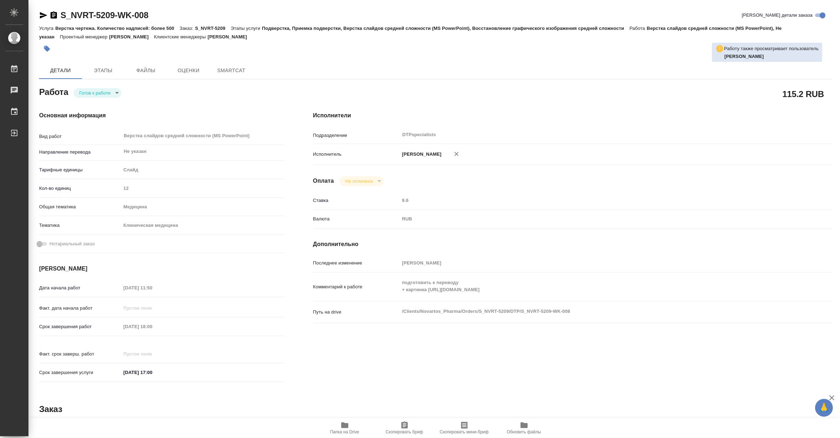
type textarea "x"
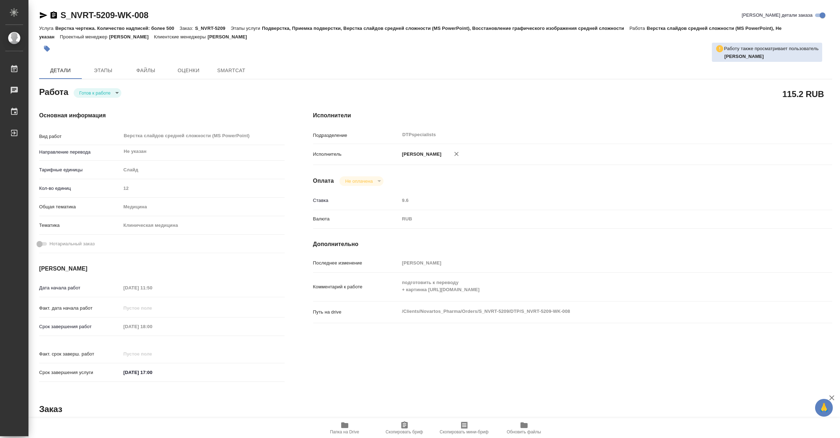
type textarea "x"
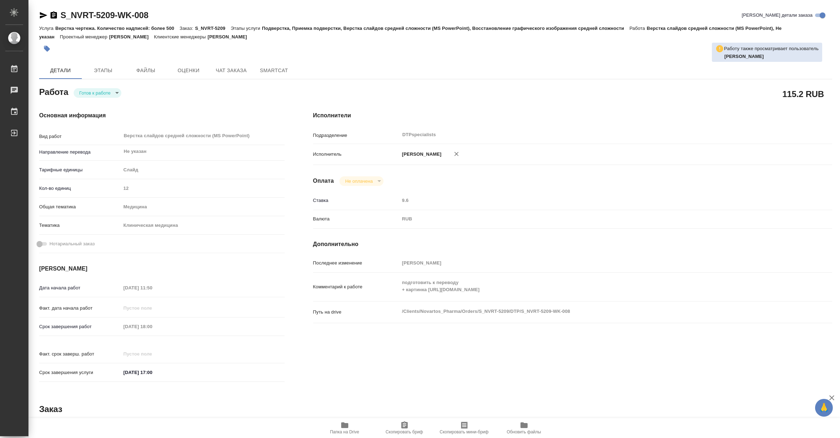
type textarea "x"
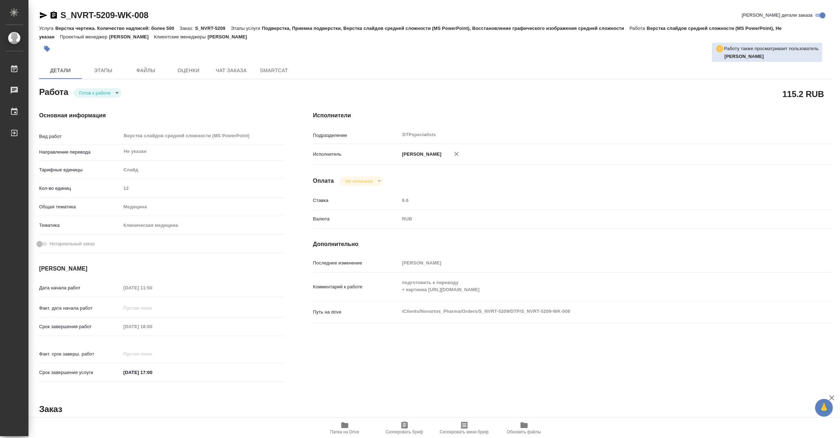
type textarea "x"
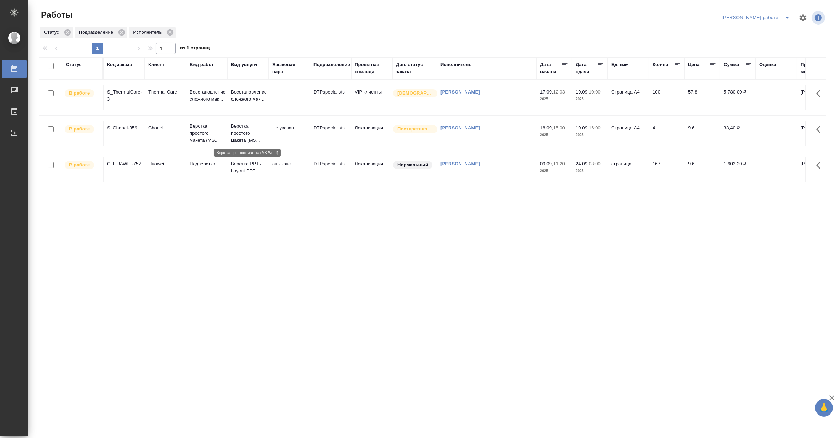
click at [248, 136] on p "Верстка простого макета (MS..." at bounding box center [248, 133] width 34 height 21
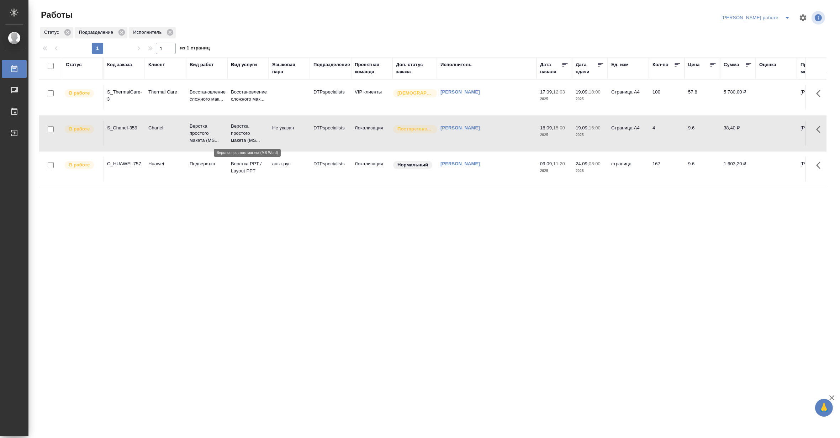
click at [248, 136] on p "Верстка простого макета (MS..." at bounding box center [248, 133] width 34 height 21
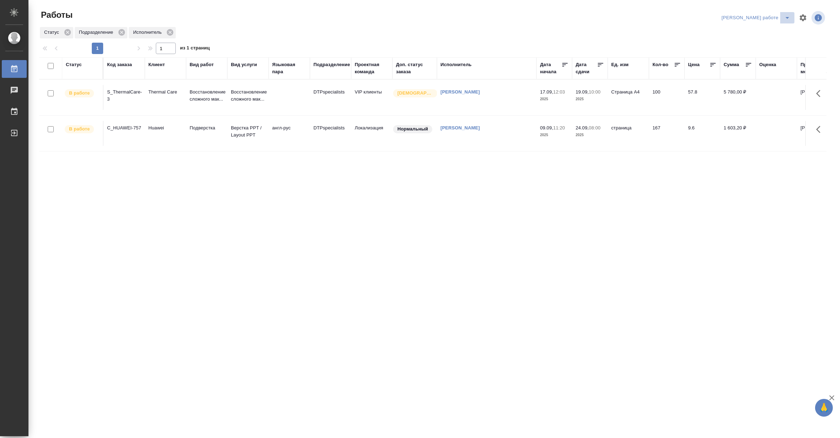
click at [783, 14] on icon "split button" at bounding box center [787, 18] width 9 height 9
click at [773, 40] on li "[PERSON_NAME]" at bounding box center [762, 43] width 64 height 11
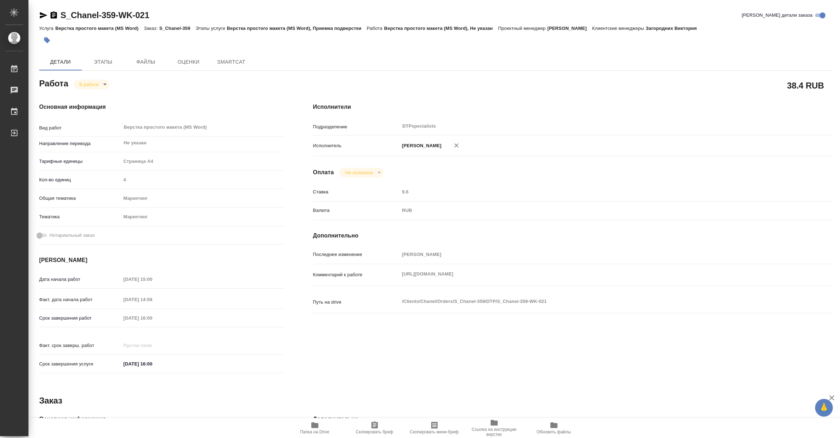
type textarea "x"
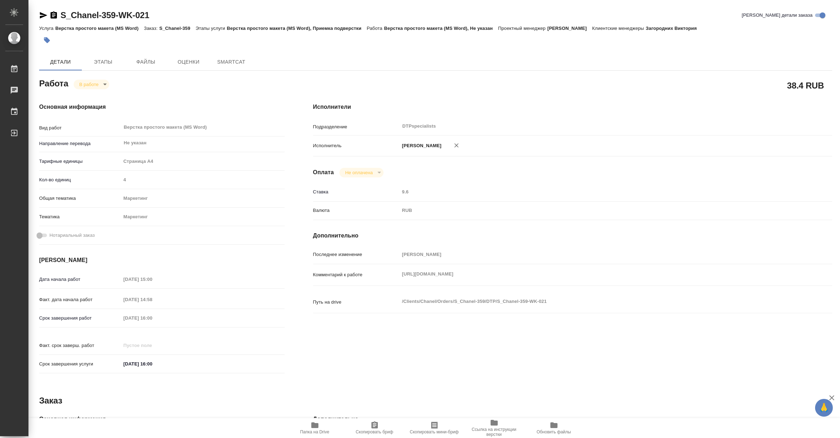
type textarea "x"
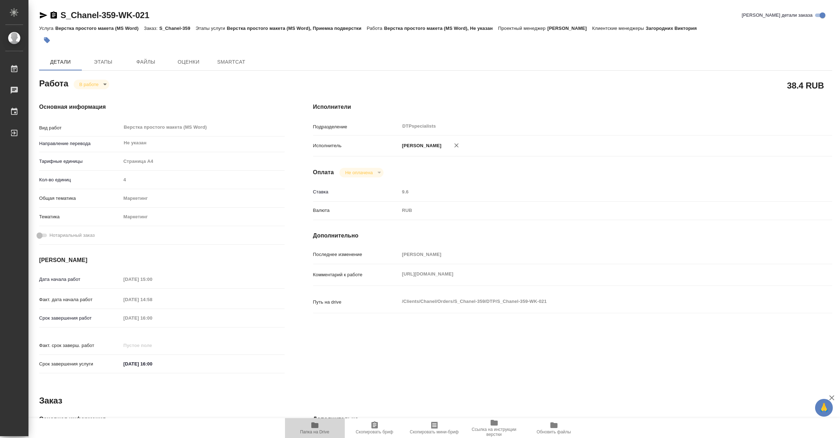
click at [327, 431] on span "Папка на Drive" at bounding box center [314, 432] width 29 height 5
type textarea "x"
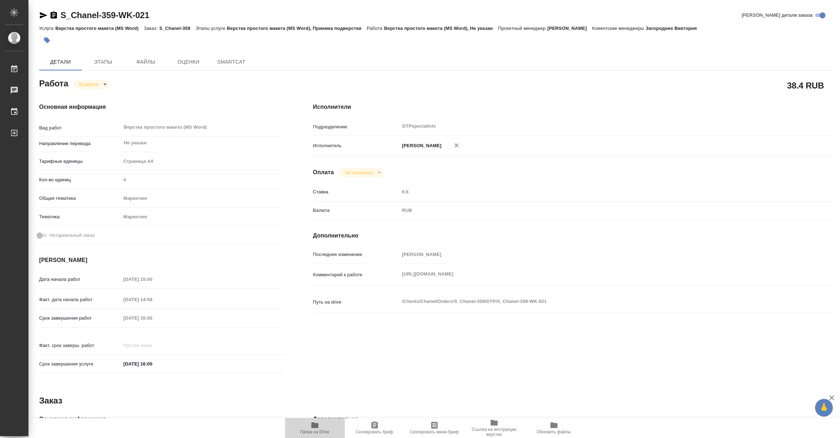
type textarea "x"
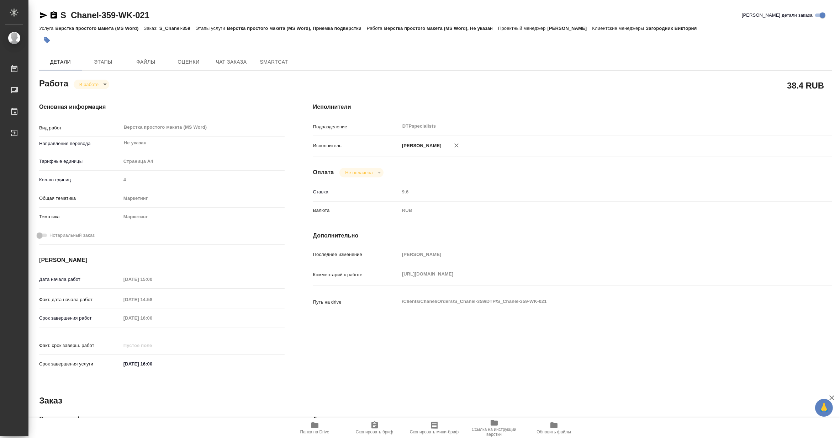
type textarea "x"
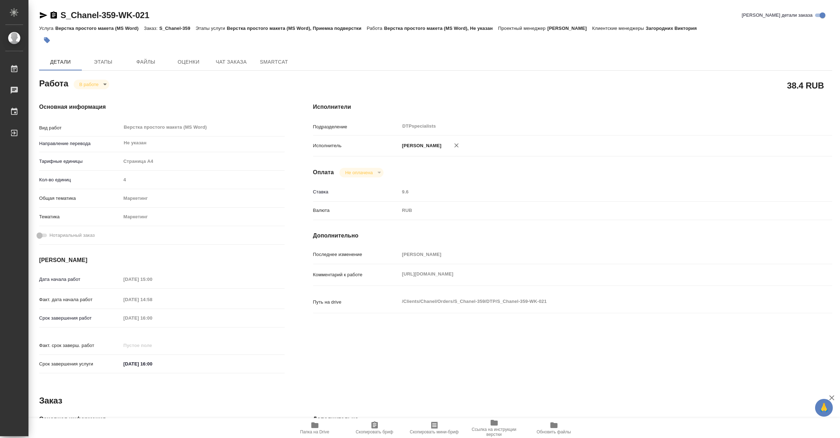
type textarea "x"
click at [82, 85] on body "🙏 .cls-1 fill:#fff; AWATERA Matveeva Maria Работы 0 Чаты График Выйти S_Chanel-…" at bounding box center [420, 219] width 840 height 438
click at [83, 94] on button "Выполнен" at bounding box center [92, 97] width 26 height 8
type textarea "x"
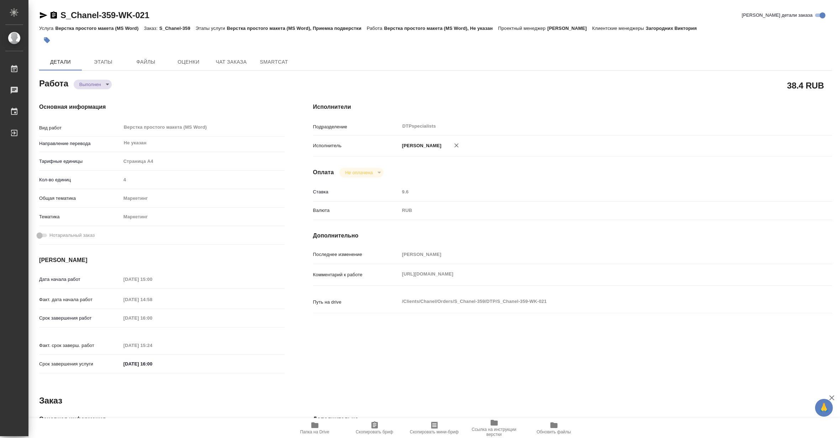
type textarea "x"
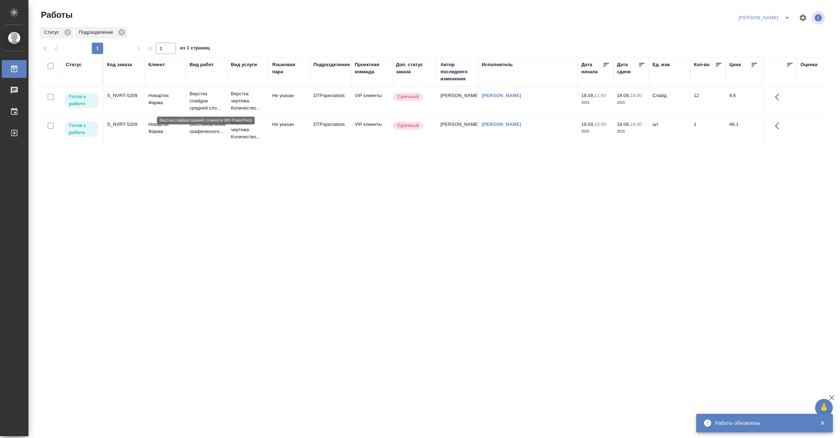
click at [206, 96] on p "Верстка слайдов средней сло..." at bounding box center [207, 100] width 34 height 21
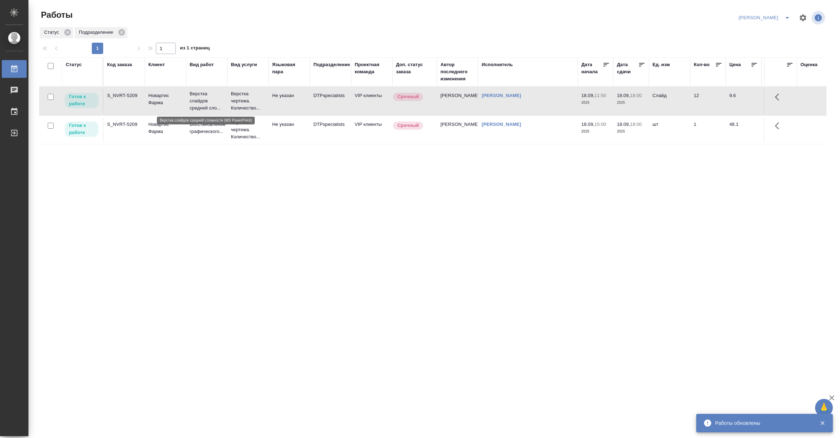
click at [206, 96] on p "Верстка слайдов средней сло..." at bounding box center [207, 100] width 34 height 21
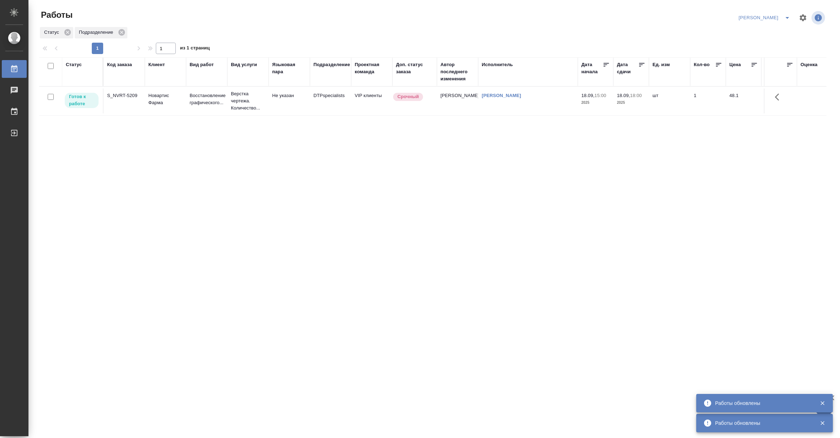
click at [189, 94] on td "Восстановление графического..." at bounding box center [206, 101] width 41 height 25
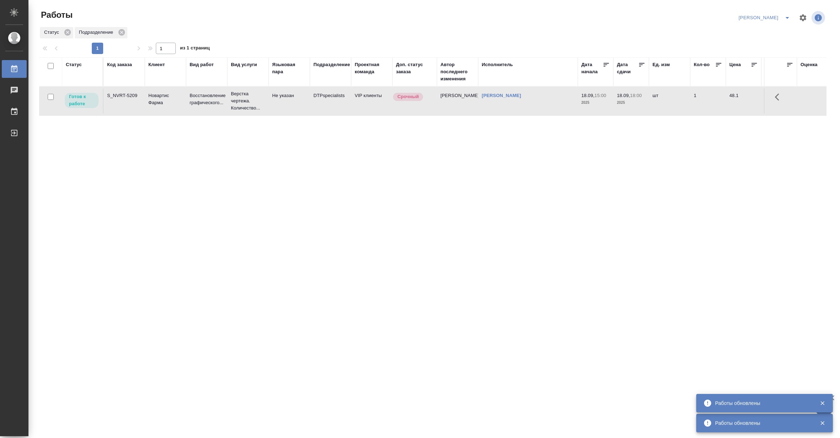
click at [189, 94] on td "Восстановление графического..." at bounding box center [206, 101] width 41 height 25
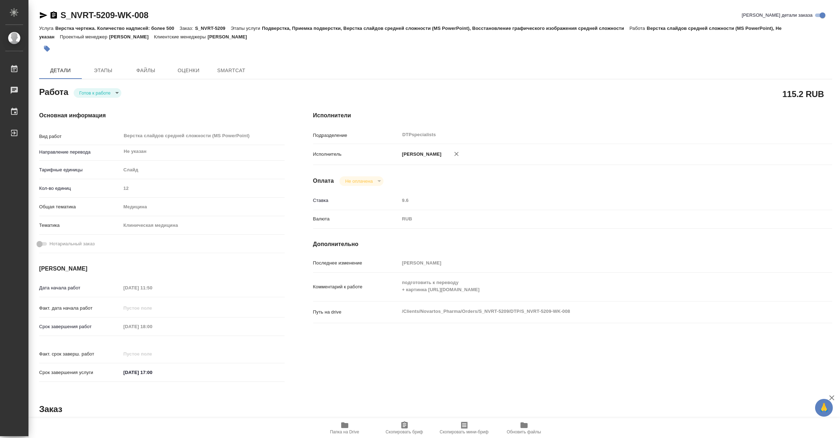
type textarea "x"
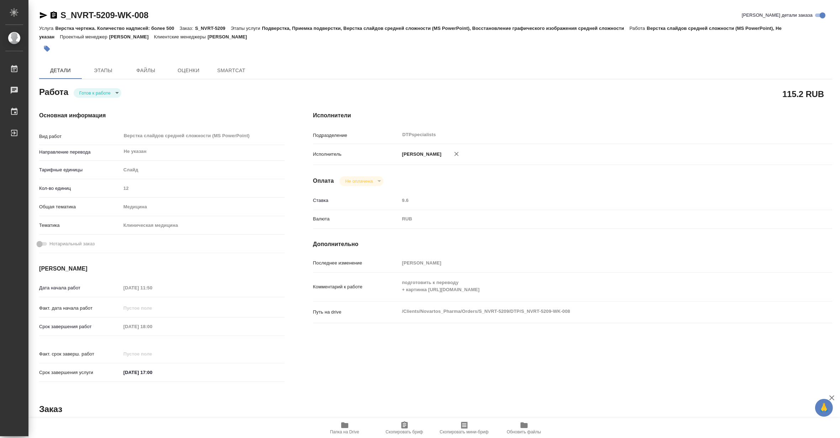
type textarea "x"
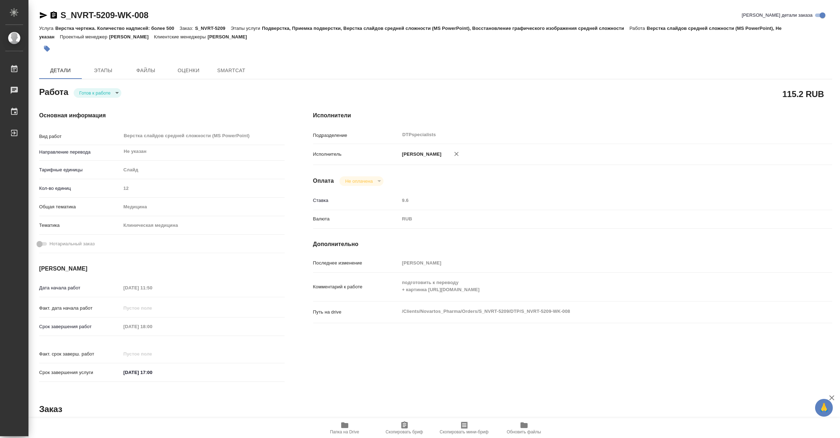
type textarea "x"
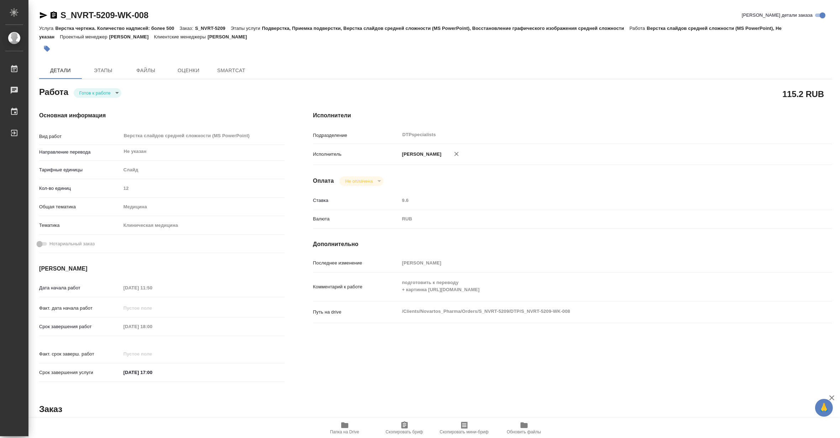
type textarea "x"
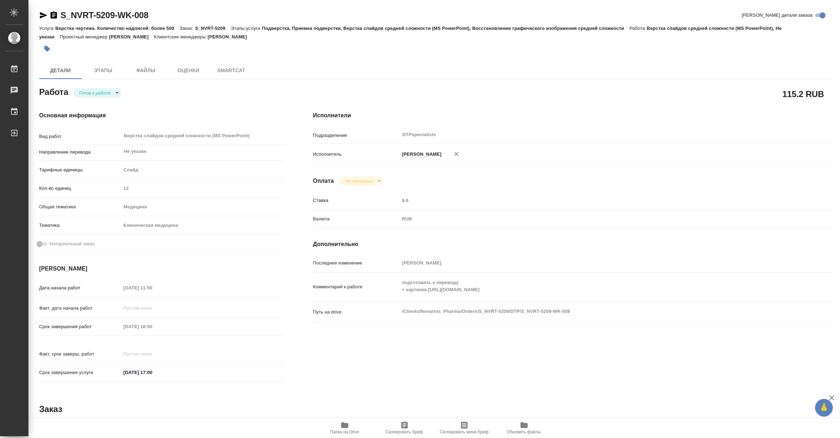
type textarea "x"
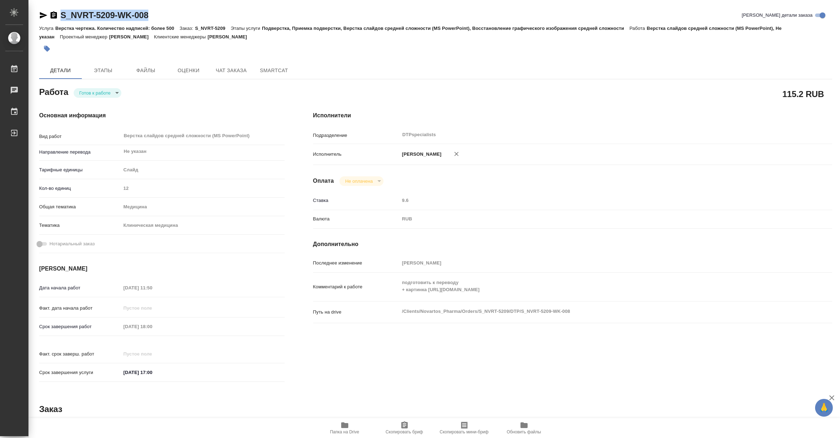
drag, startPoint x: 162, startPoint y: 14, endPoint x: 60, endPoint y: 8, distance: 102.3
click at [60, 8] on div "S_NVRT-5209-WK-008 Кратко детали заказа Услуга Верстка чертежа. Количество надп…" at bounding box center [435, 307] width 801 height 614
type textarea "x"
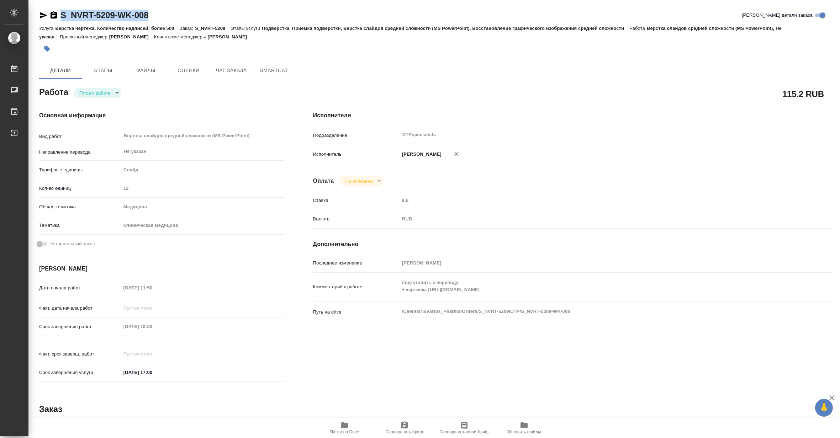
type textarea "x"
copy link "S_NVRT-5209-WK-008"
type textarea "x"
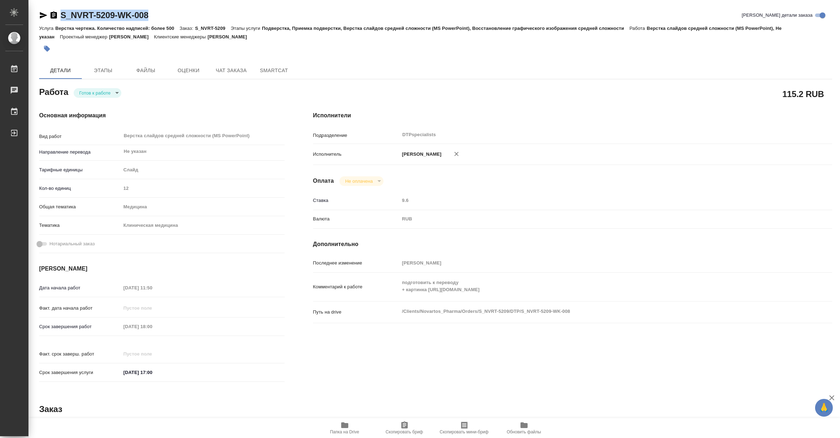
type textarea "x"
click at [85, 92] on body "🙏 .cls-1 fill:#fff; AWATERA Matveeva Maria Работы 0 Чаты График Выйти S_NVRT-52…" at bounding box center [420, 219] width 840 height 438
click at [85, 92] on button "В работе" at bounding box center [90, 93] width 23 height 8
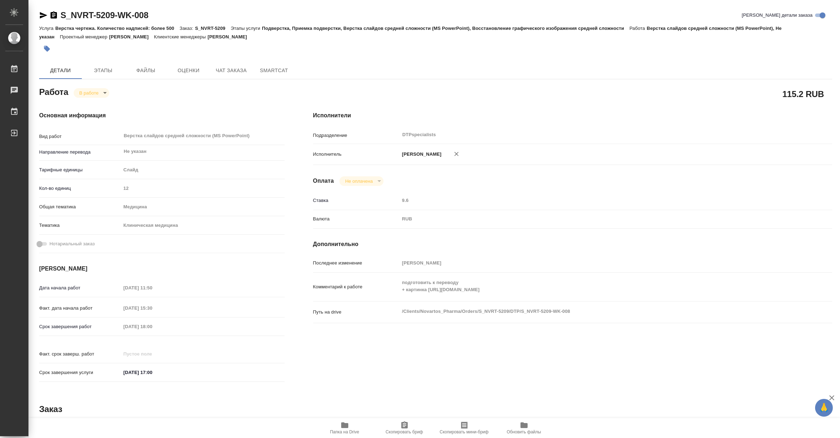
type textarea "x"
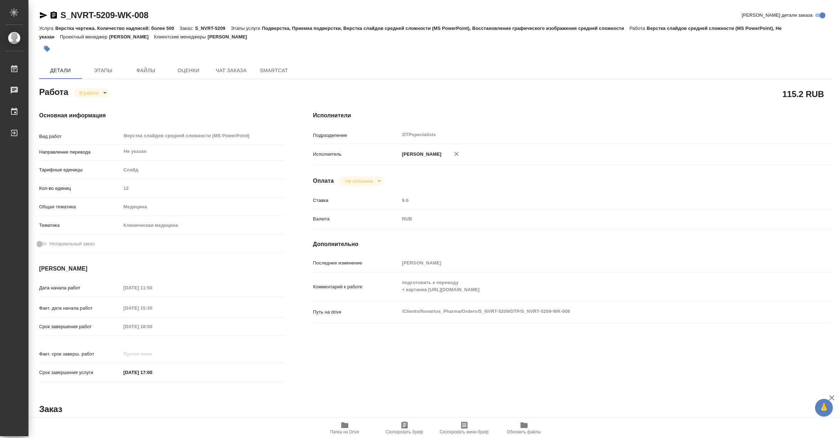
type textarea "x"
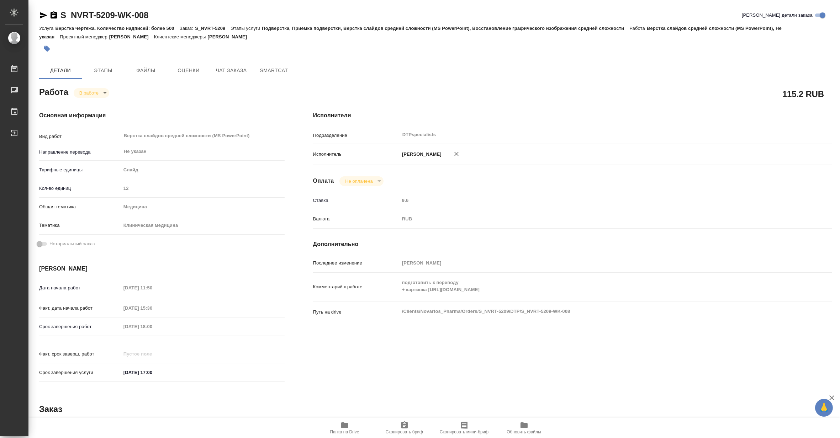
type textarea "x"
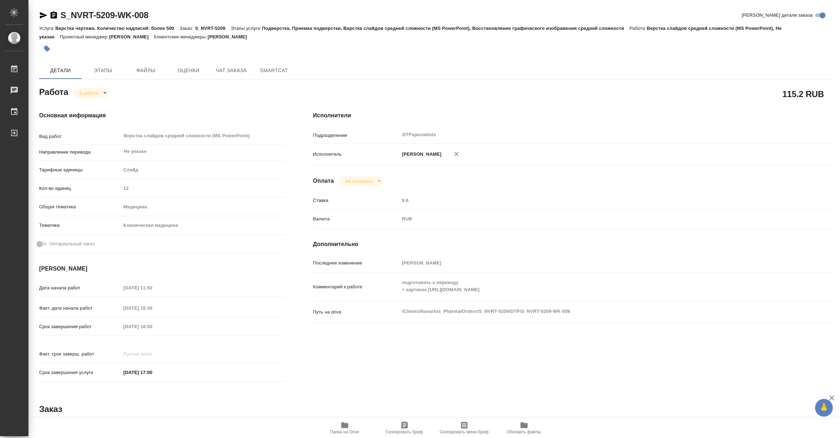
click at [344, 434] on span "Папка на Drive" at bounding box center [344, 432] width 29 height 5
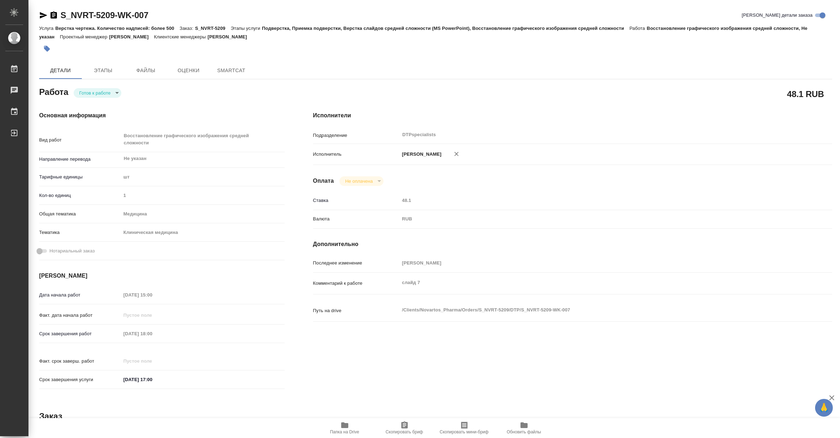
type textarea "x"
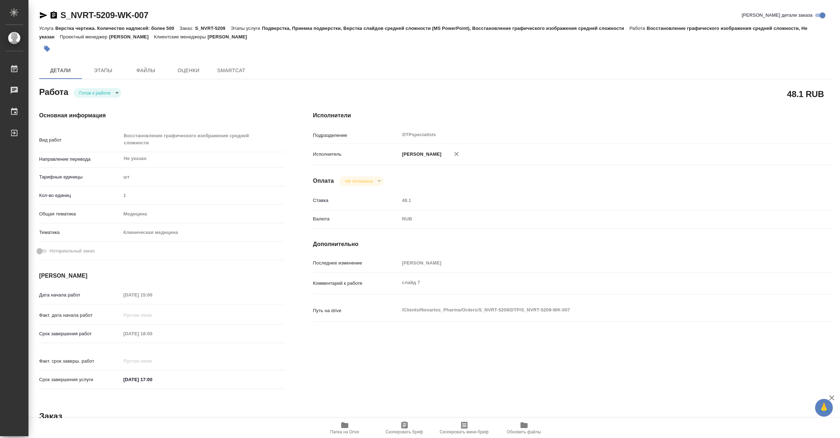
type textarea "x"
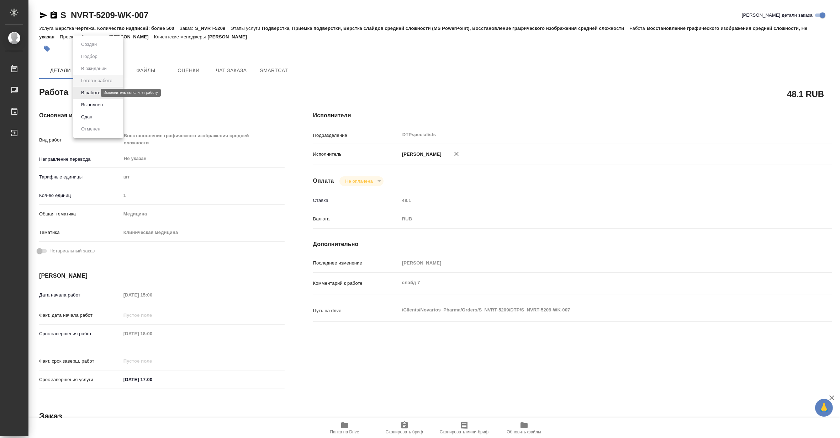
click at [80, 91] on body "🙏 .cls-1 fill:#fff; AWATERA Matveeva Maria Работы Чаты График Выйти S_NVRT-5209…" at bounding box center [420, 219] width 840 height 438
click at [80, 91] on button "В работе" at bounding box center [90, 93] width 23 height 8
type textarea "x"
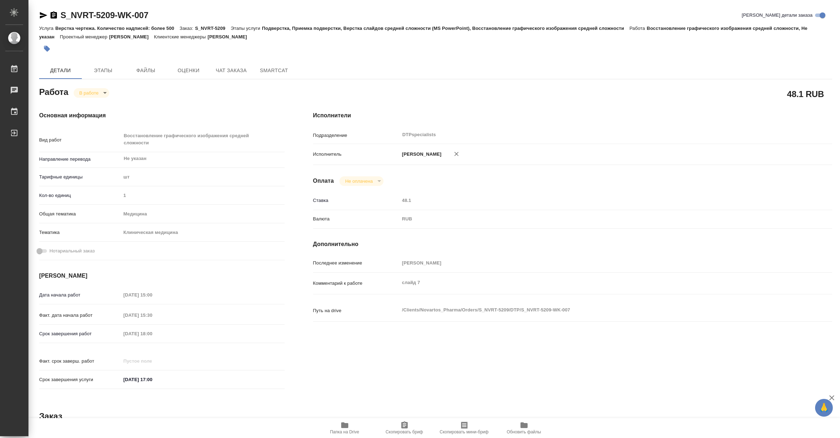
type textarea "x"
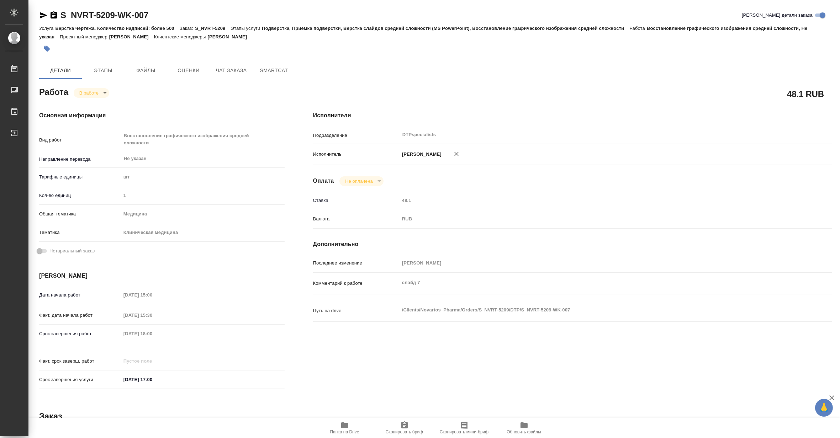
type textarea "x"
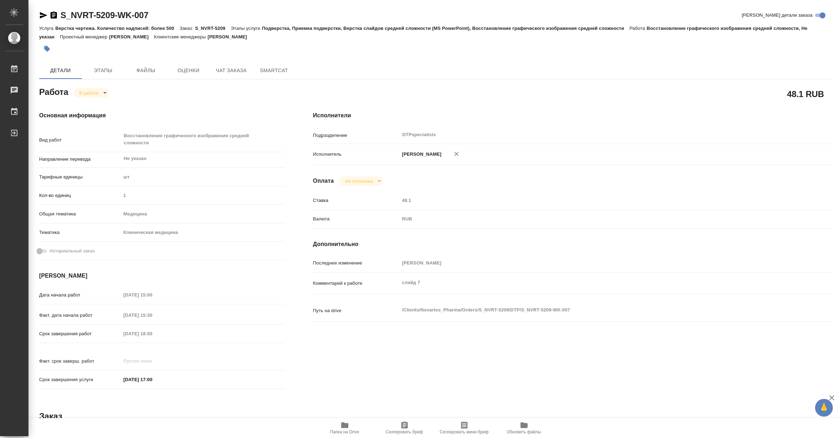
type textarea "x"
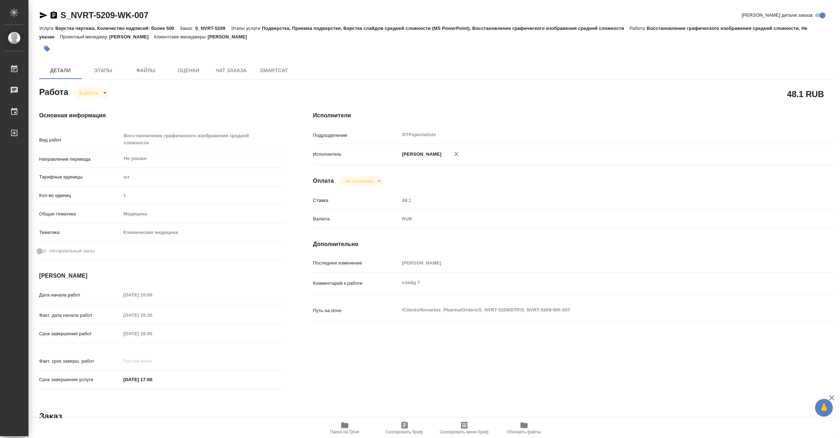
type textarea "x"
click at [335, 431] on span "Папка на Drive" at bounding box center [344, 432] width 29 height 5
drag, startPoint x: 165, startPoint y: 13, endPoint x: 60, endPoint y: 15, distance: 105.0
click at [60, 15] on div "S_NVRT-5209-WK-007 Кратко детали заказа" at bounding box center [435, 15] width 793 height 11
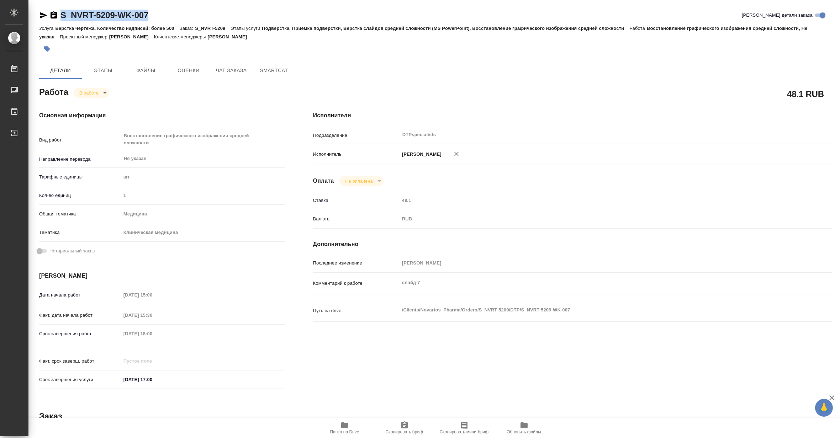
copy link "S_NVRT-5209-WK-007"
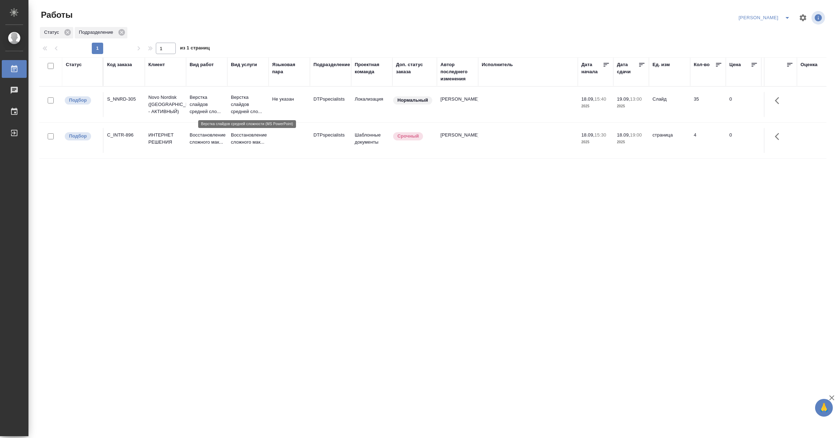
click at [246, 106] on p "Верстка слайдов средней сло..." at bounding box center [248, 104] width 34 height 21
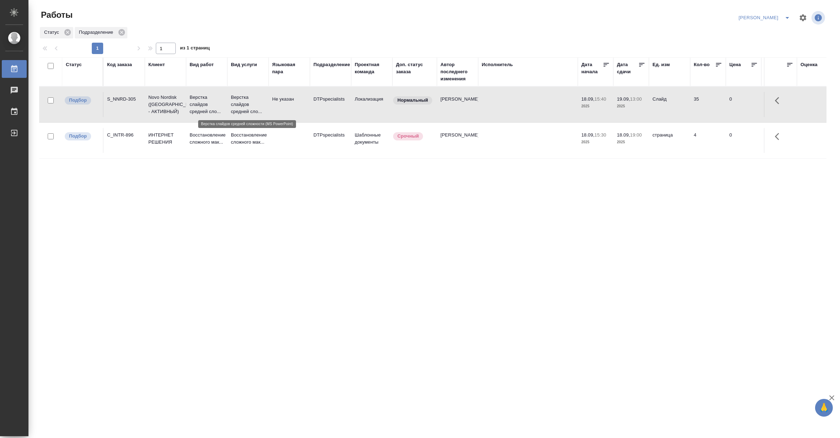
click at [246, 106] on p "Верстка слайдов средней сло..." at bounding box center [248, 104] width 34 height 21
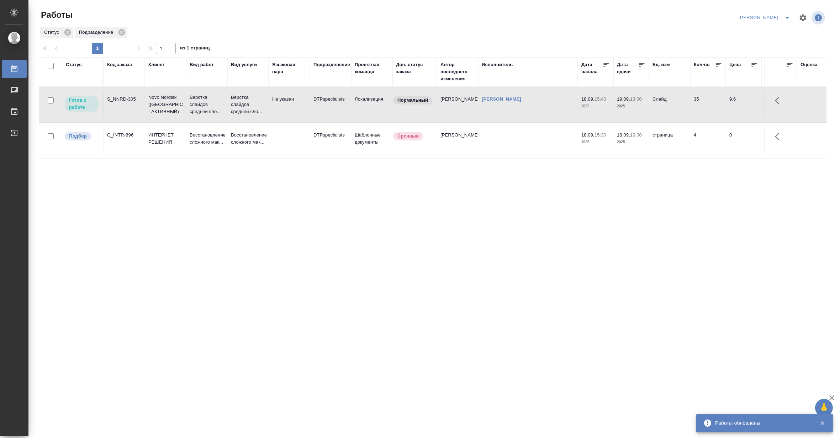
click at [787, 15] on icon "split button" at bounding box center [787, 18] width 9 height 9
click at [769, 31] on li "Матвеева_В работе" at bounding box center [760, 31] width 68 height 11
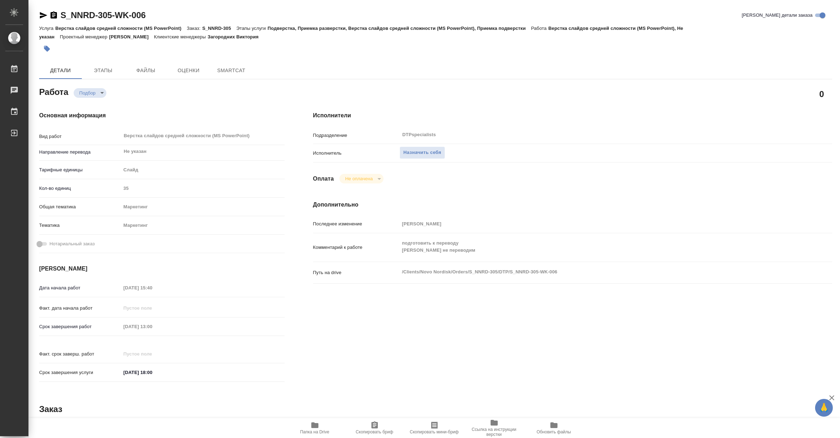
type textarea "x"
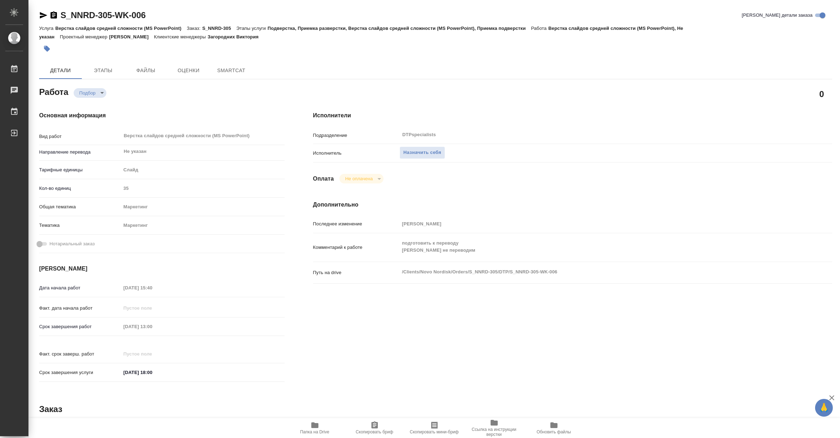
type textarea "x"
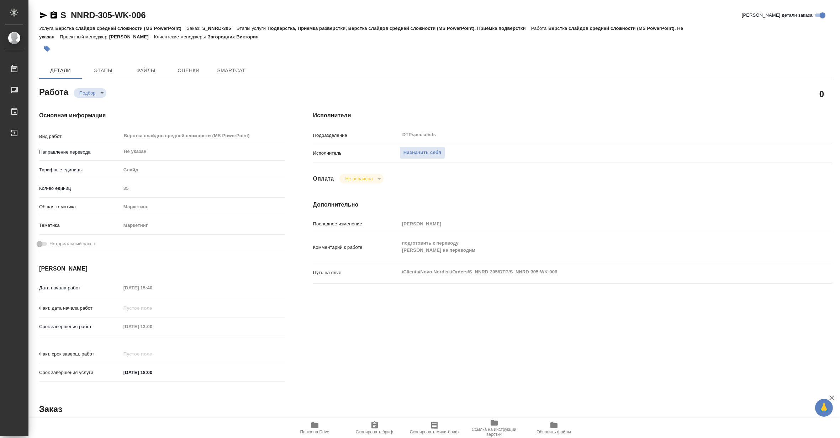
type textarea "x"
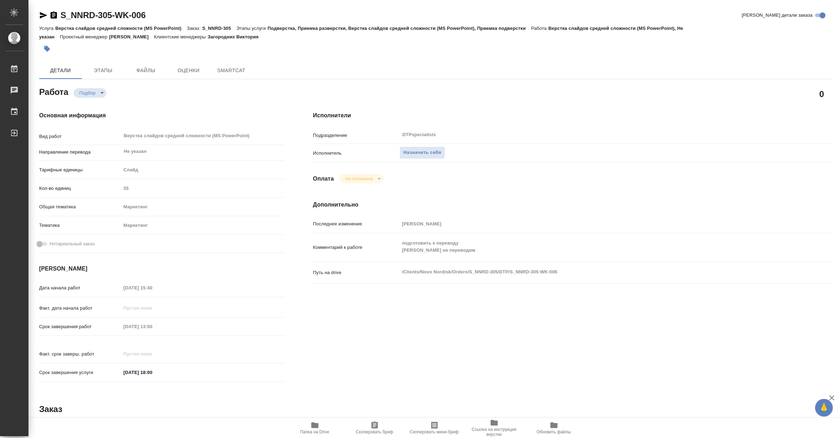
type textarea "x"
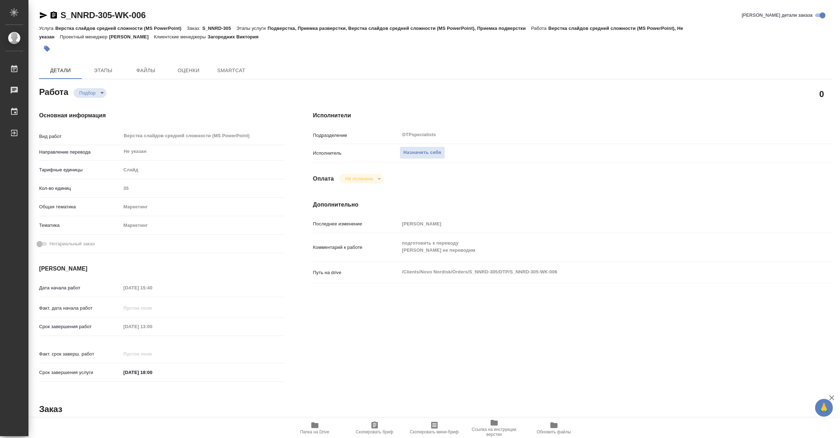
type textarea "x"
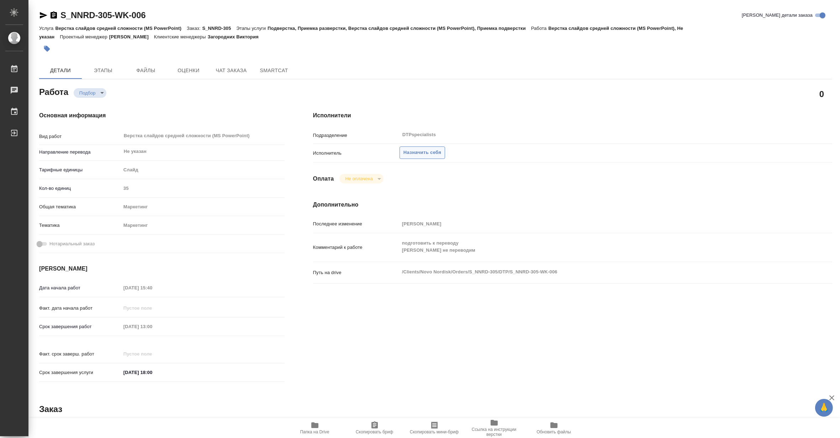
type textarea "x"
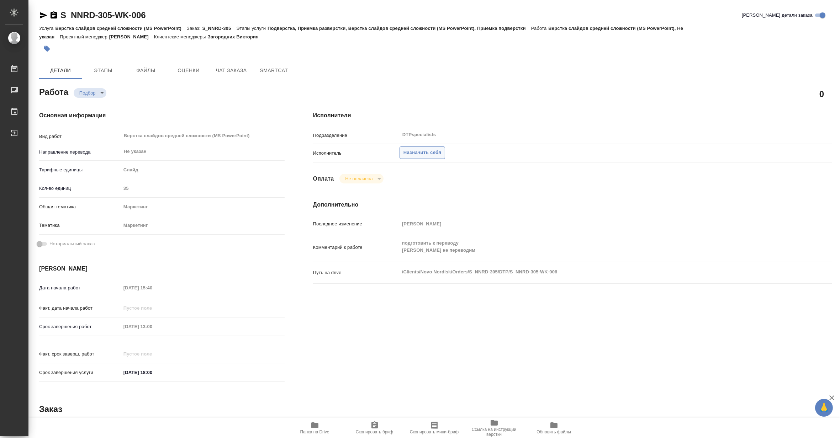
click at [410, 154] on span "Назначить себя" at bounding box center [423, 153] width 38 height 8
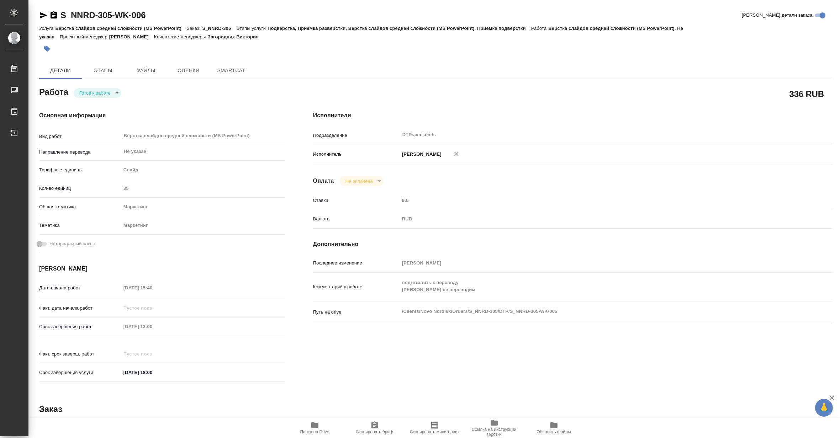
type textarea "x"
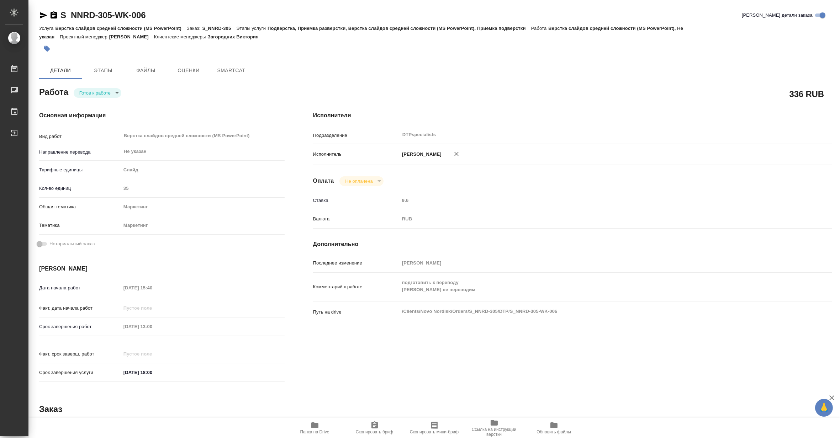
type textarea "x"
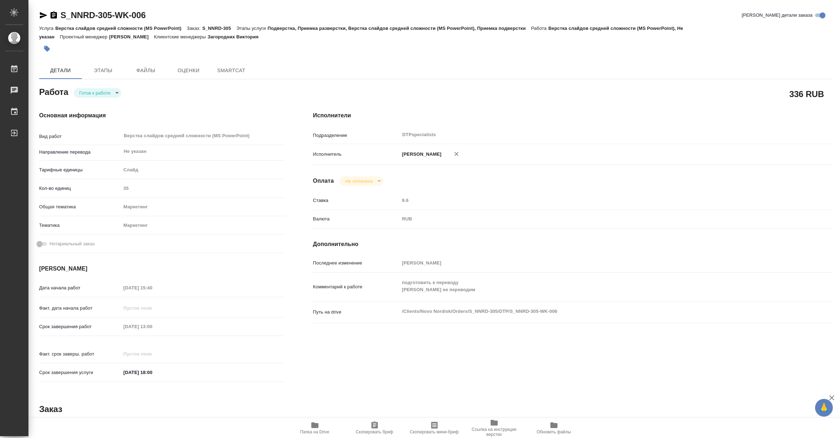
type textarea "x"
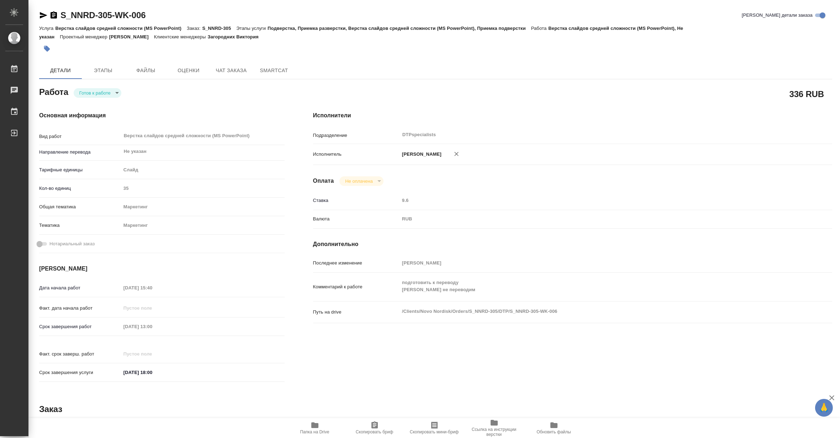
type textarea "x"
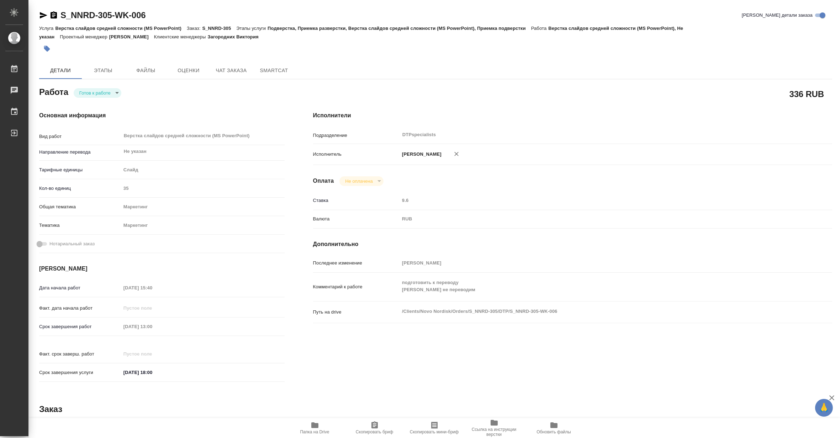
type textarea "x"
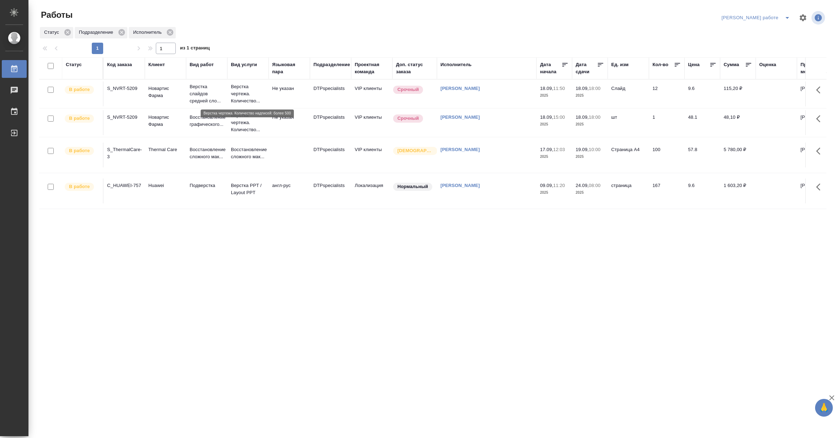
click at [237, 91] on p "Верстка чертежа. Количество..." at bounding box center [248, 93] width 34 height 21
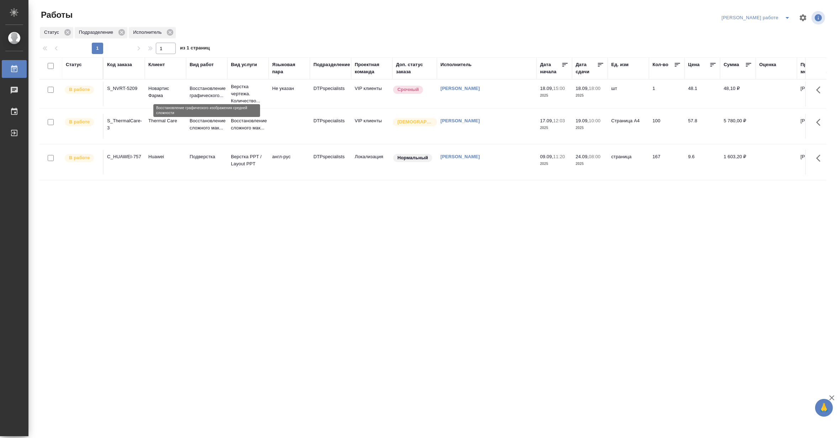
click at [214, 93] on p "Восстановление графического..." at bounding box center [207, 92] width 34 height 14
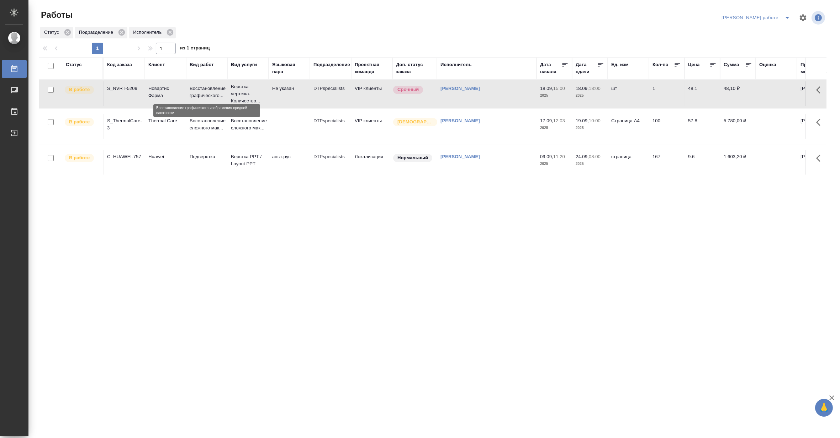
click at [214, 93] on p "Восстановление графического..." at bounding box center [207, 92] width 34 height 14
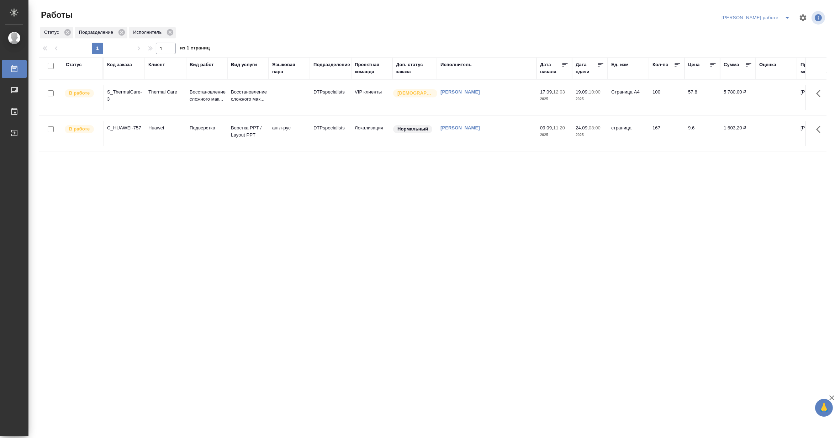
click at [789, 14] on icon "split button" at bounding box center [787, 18] width 9 height 9
click at [770, 44] on li "Матвеева_назначено" at bounding box center [762, 43] width 64 height 11
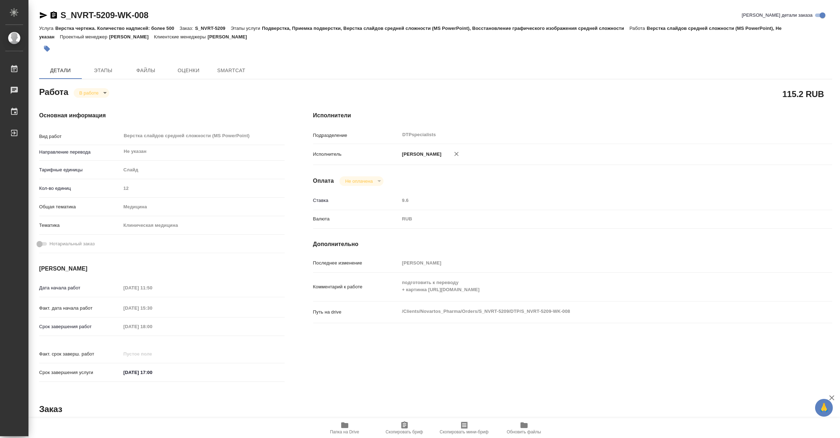
type textarea "x"
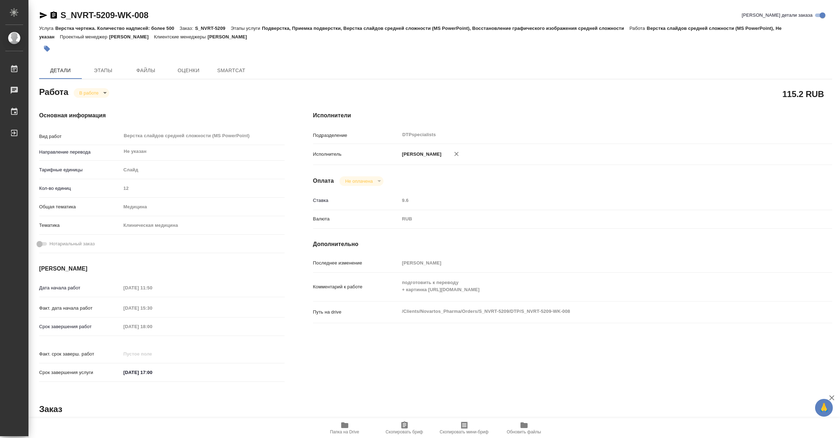
type textarea "x"
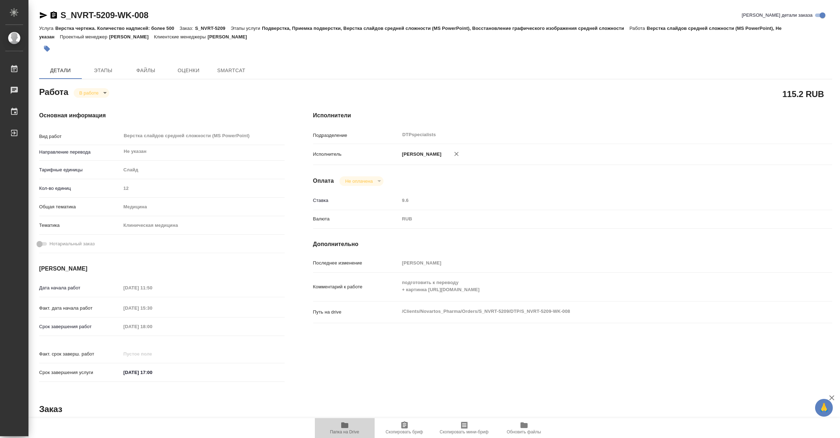
click at [356, 425] on span "Папка на Drive" at bounding box center [344, 428] width 51 height 14
type textarea "x"
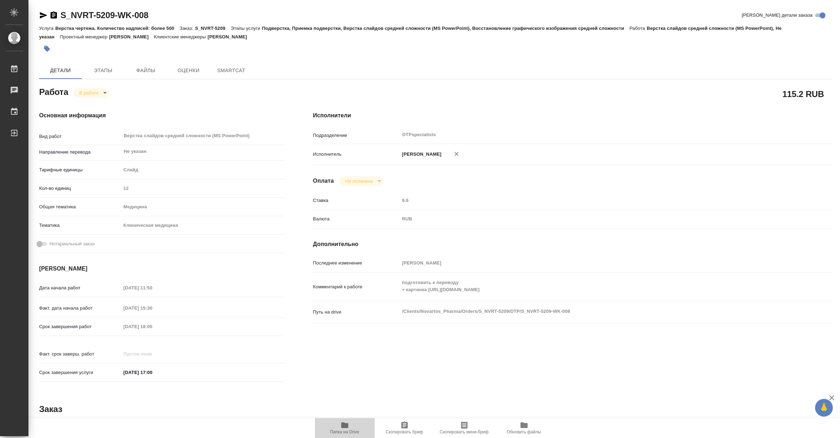
type textarea "x"
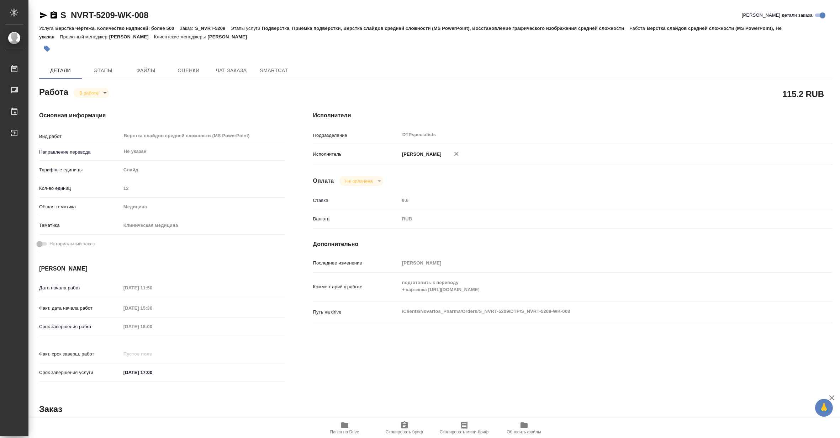
type textarea "x"
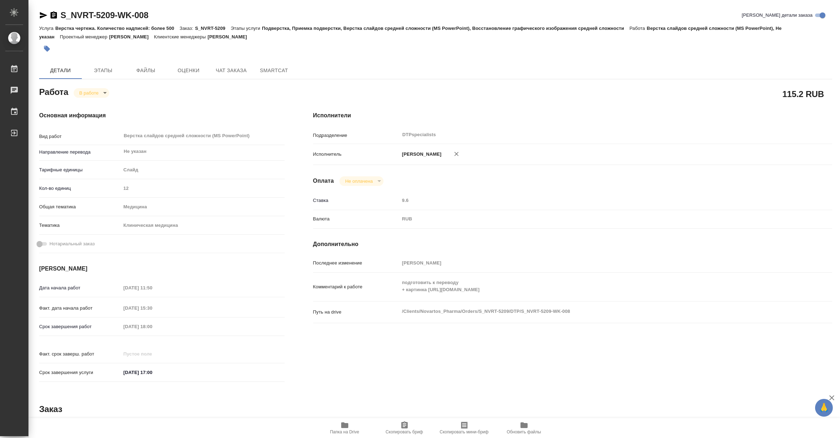
type textarea "x"
click at [82, 91] on body "🙏 .cls-1 fill:#fff; AWATERA Matveeva Maria Работы 0 Чаты График Выйти S_NVRT-52…" at bounding box center [420, 219] width 840 height 438
click at [82, 105] on button "Выполнен" at bounding box center [92, 105] width 26 height 8
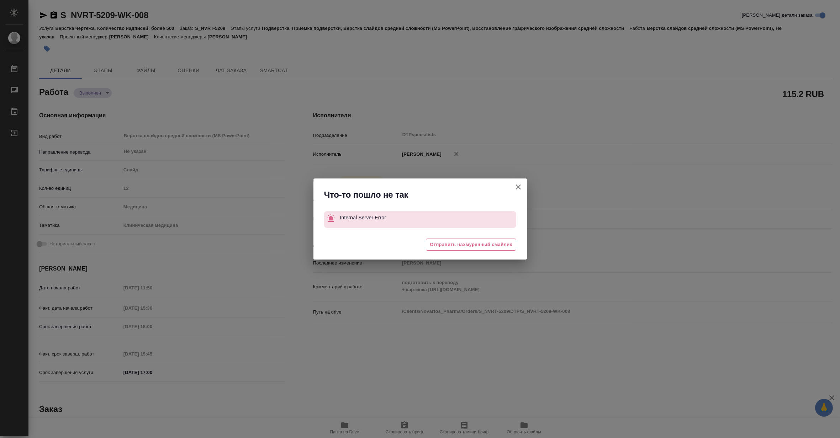
type textarea "x"
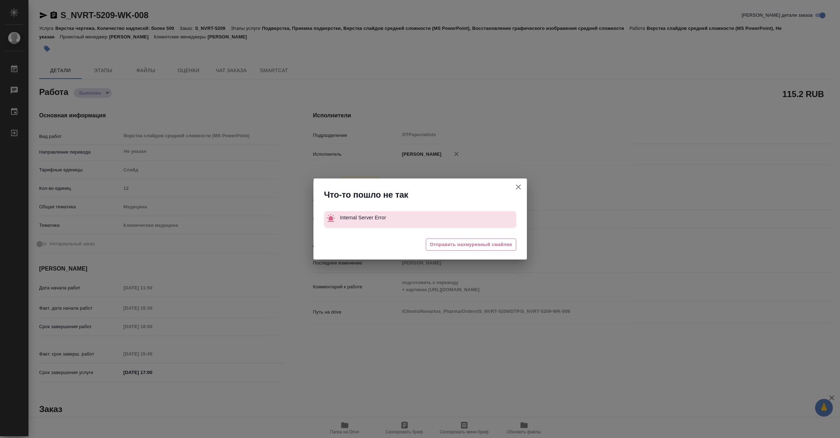
type textarea "x"
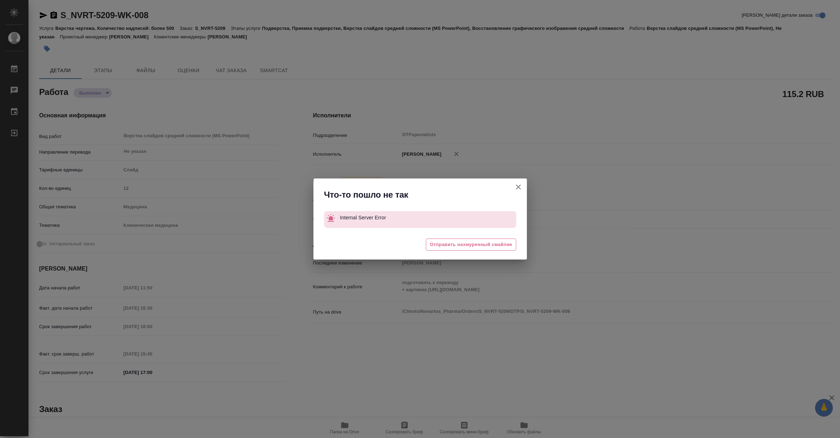
type textarea "x"
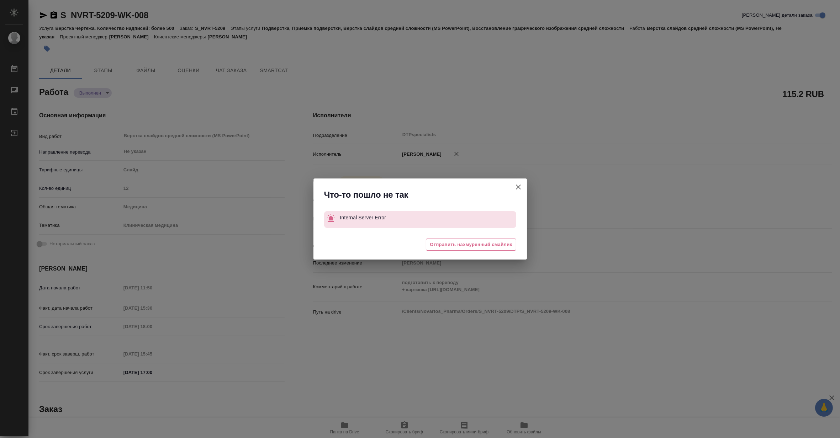
click at [515, 186] on icon "button" at bounding box center [518, 187] width 9 height 9
type textarea "x"
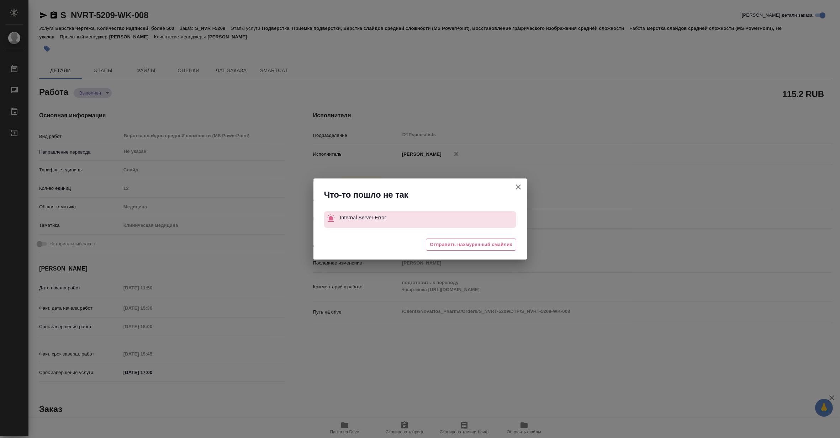
type textarea "x"
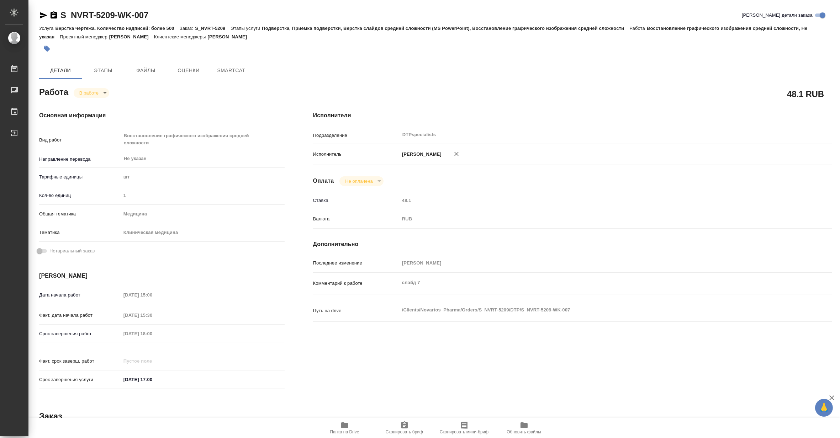
type textarea "x"
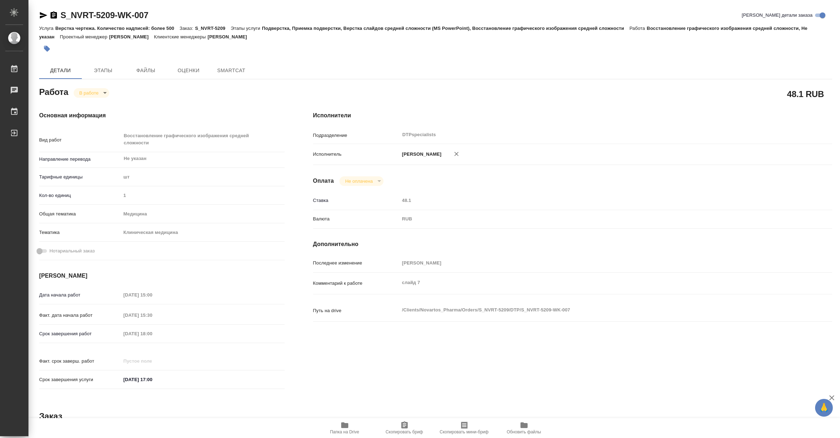
type textarea "x"
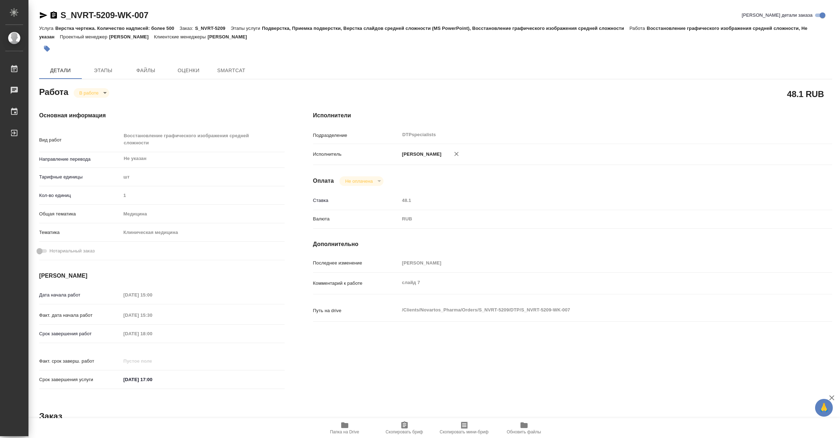
type textarea "x"
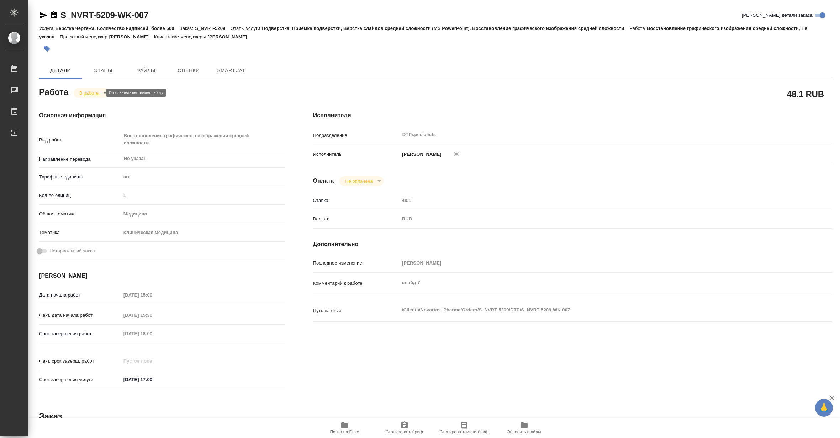
click at [79, 93] on body "🙏 .cls-1 fill:#fff; AWATERA Matveeva Maria Работы Чаты График Выйти S_NVRT-5209…" at bounding box center [420, 219] width 840 height 438
type textarea "x"
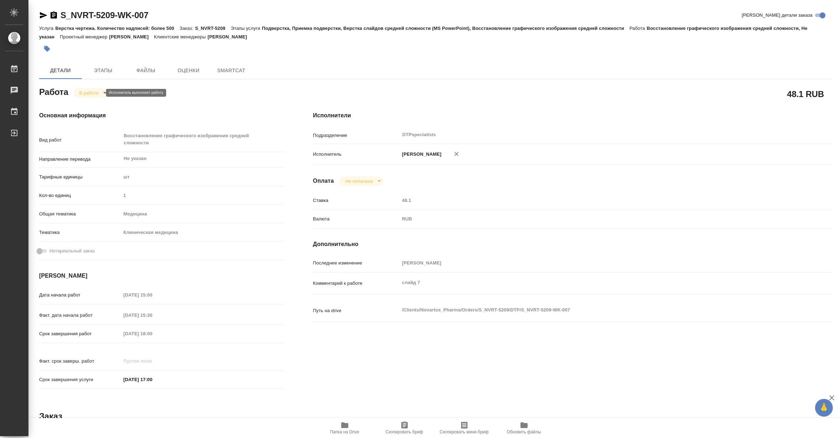
type textarea "x"
click at [79, 93] on button "В работе" at bounding box center [90, 93] width 23 height 8
click at [79, 93] on body "🙏 .cls-1 fill:#fff; AWATERA Matveeva Maria Работы Чаты График Выйти S_NVRT-5209…" at bounding box center [420, 219] width 840 height 438
type textarea "x"
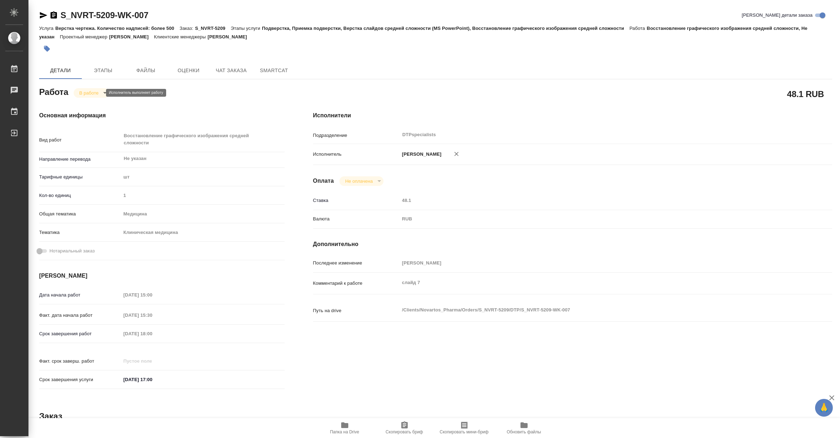
type textarea "x"
click at [82, 102] on button "Выполнен" at bounding box center [92, 105] width 26 height 8
type textarea "x"
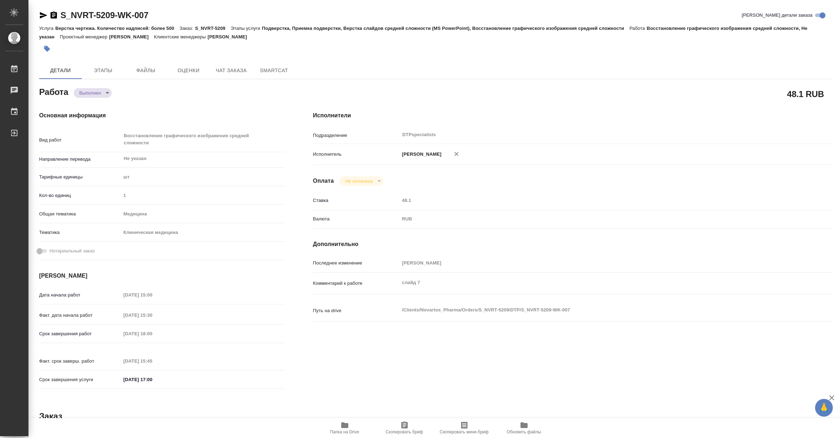
type textarea "x"
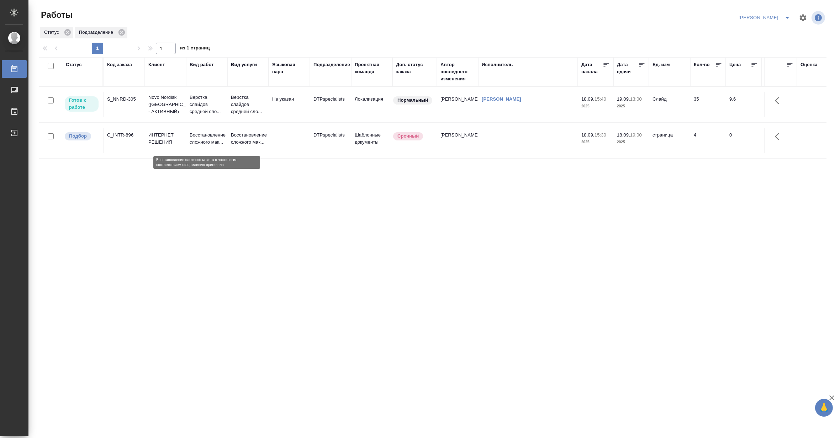
click at [222, 137] on p "Восстановление сложного мак..." at bounding box center [207, 139] width 34 height 14
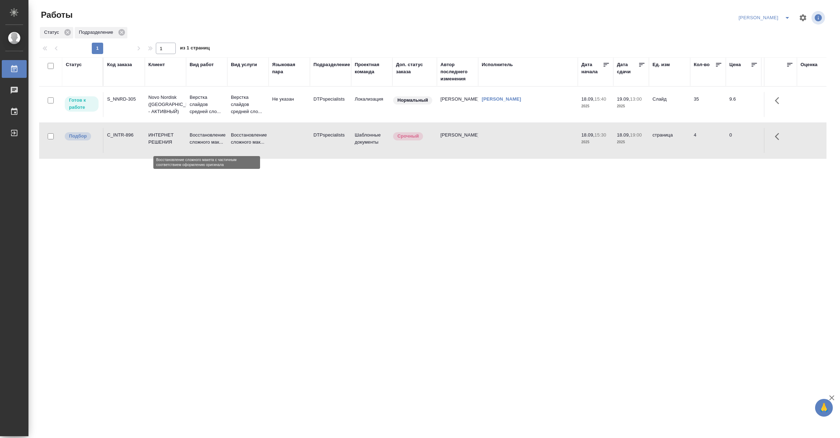
click at [222, 137] on p "Восстановление сложного мак..." at bounding box center [207, 139] width 34 height 14
click at [204, 107] on p "Верстка слайдов средней сло..." at bounding box center [207, 104] width 34 height 21
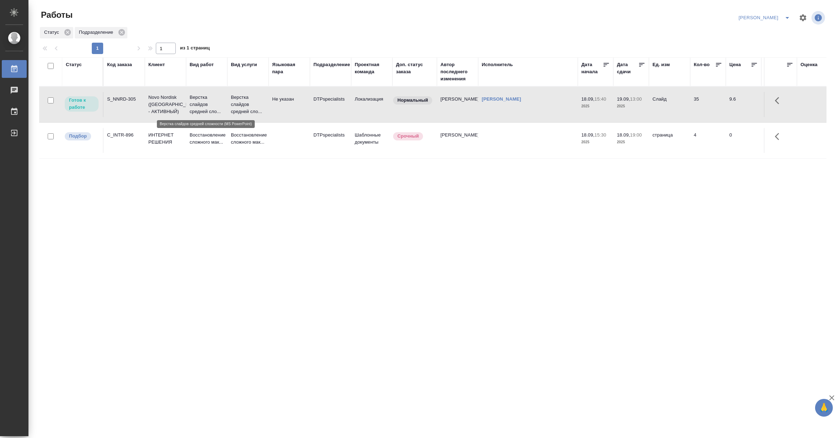
click at [204, 107] on p "Верстка слайдов средней сло..." at bounding box center [207, 104] width 34 height 21
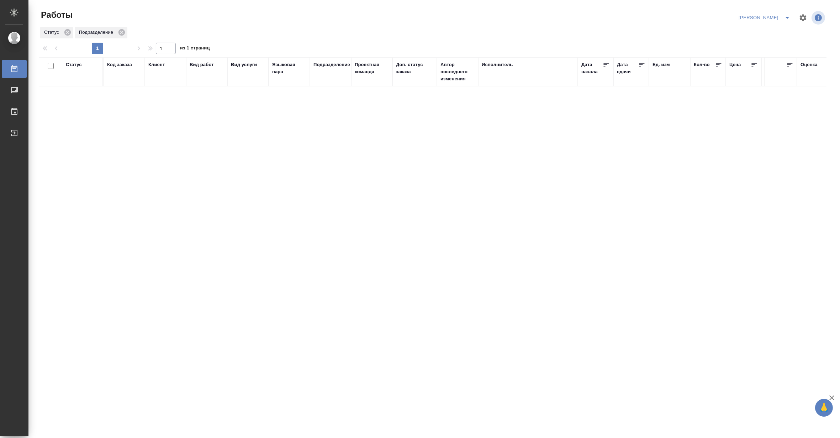
click at [66, 137] on div "Статус Код заказа Клиент Вид работ Вид услуги Языковая пара Подразделение Проек…" at bounding box center [432, 185] width 787 height 256
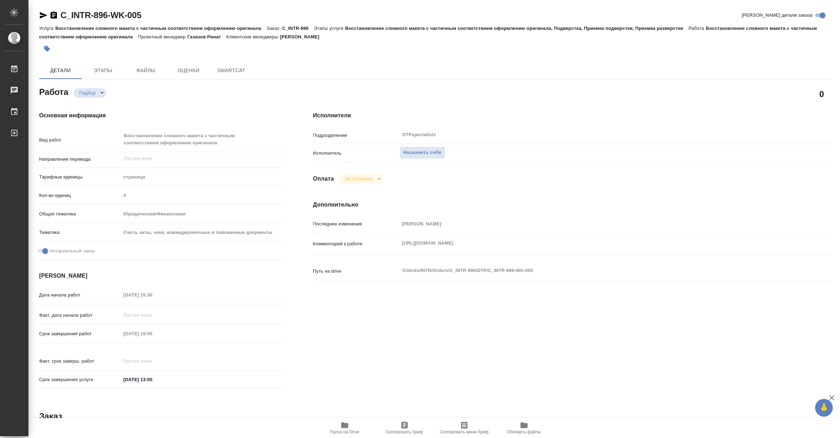
type textarea "x"
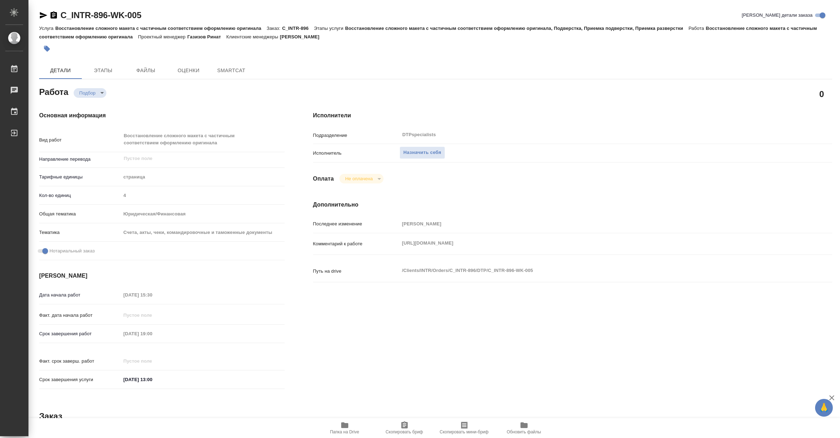
type textarea "x"
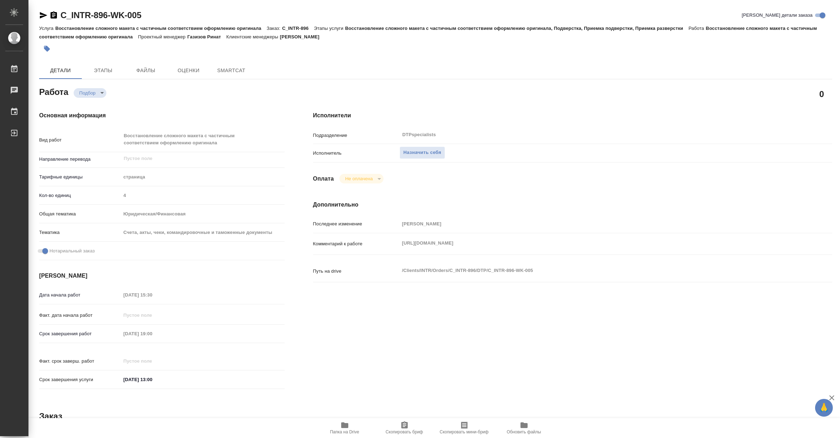
type textarea "x"
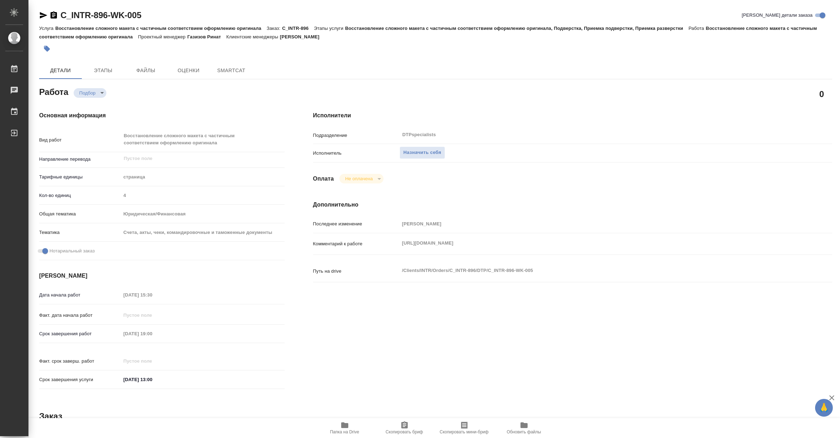
type textarea "x"
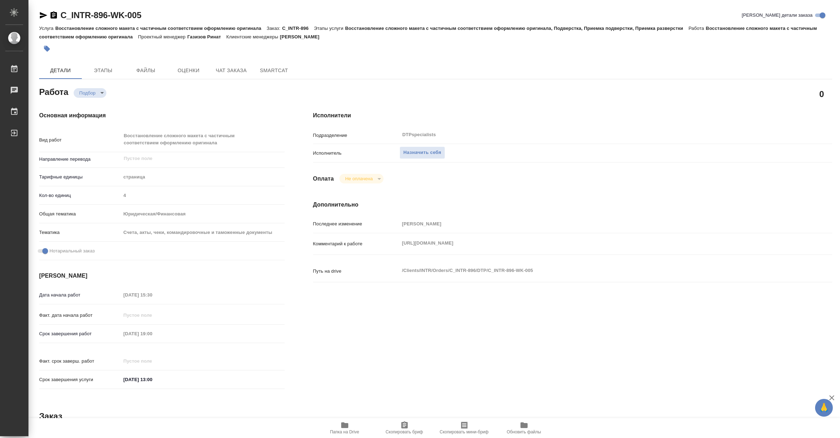
type textarea "x"
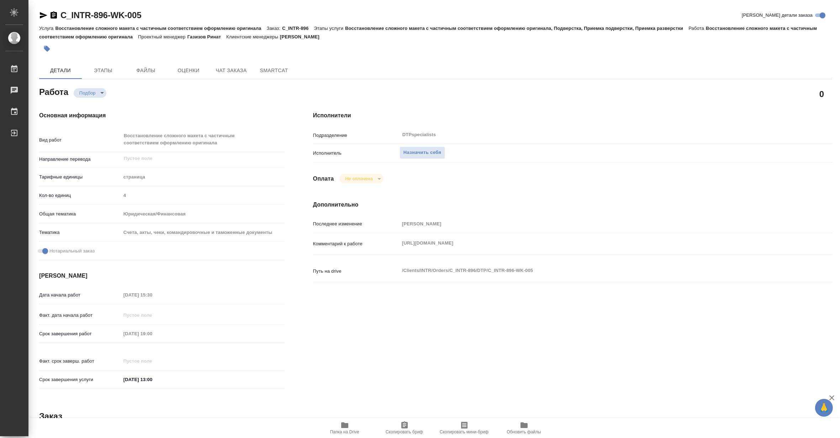
type textarea "x"
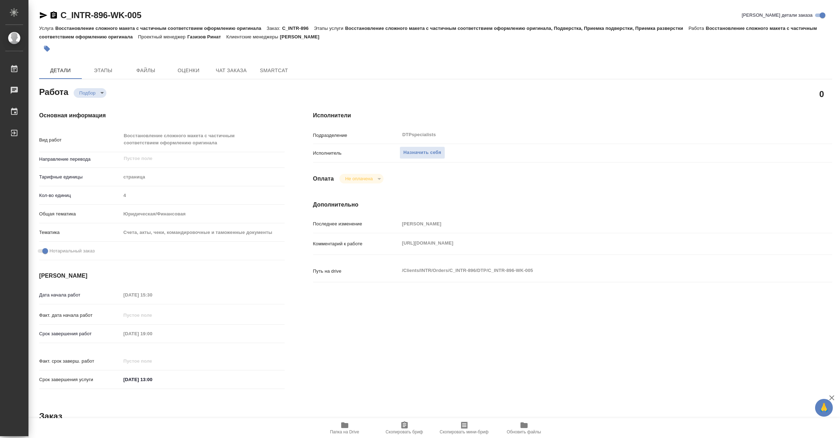
click at [344, 433] on span "Папка на Drive" at bounding box center [344, 432] width 29 height 5
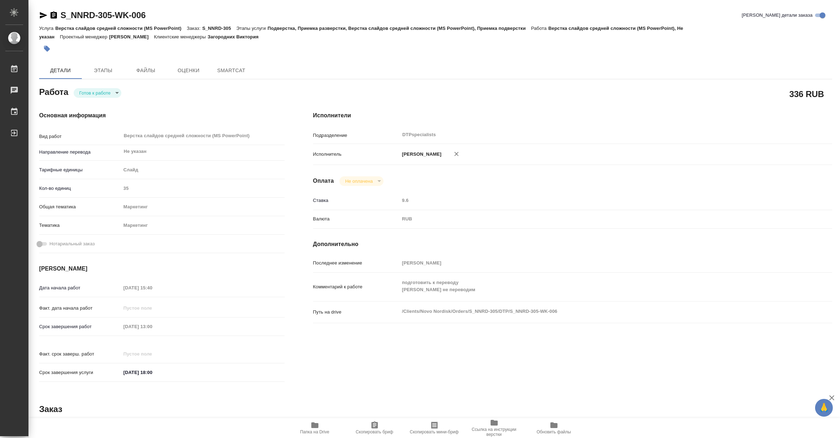
type textarea "x"
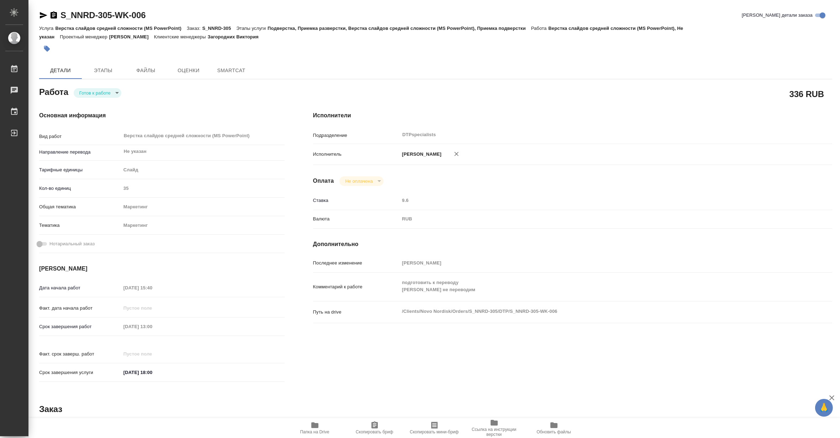
type textarea "x"
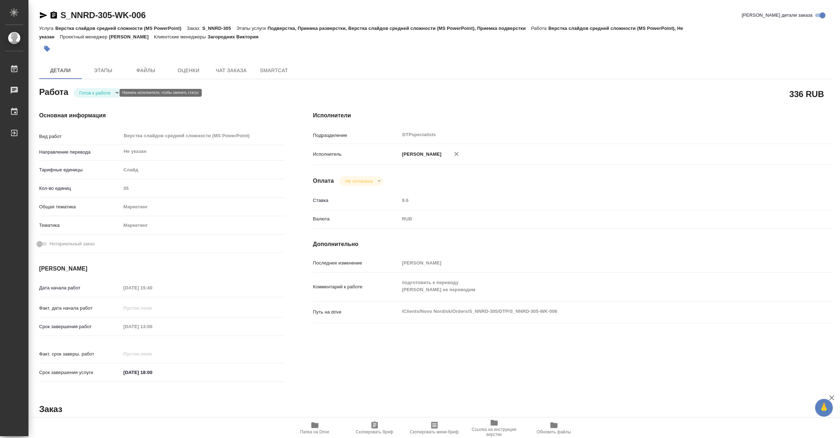
click at [89, 93] on body "🙏 .cls-1 fill:#fff; AWATERA [PERSON_NAME] Чаты График Выйти S_NNRD-305-WK-006 К…" at bounding box center [420, 219] width 840 height 438
click at [86, 91] on button "В работе" at bounding box center [90, 93] width 23 height 8
type textarea "x"
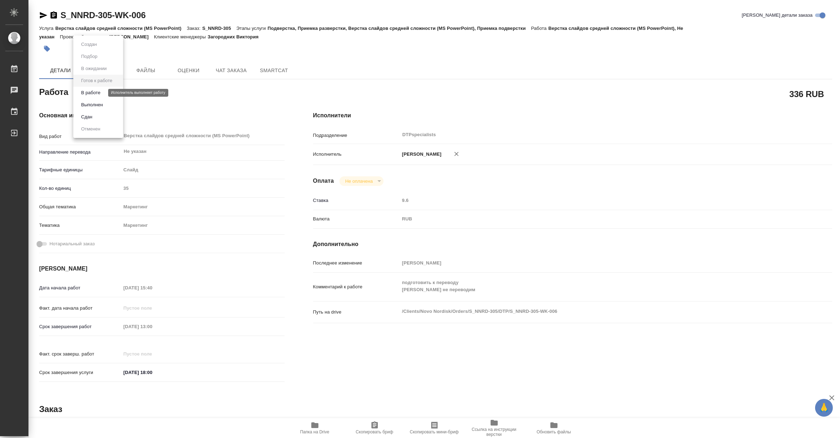
type textarea "x"
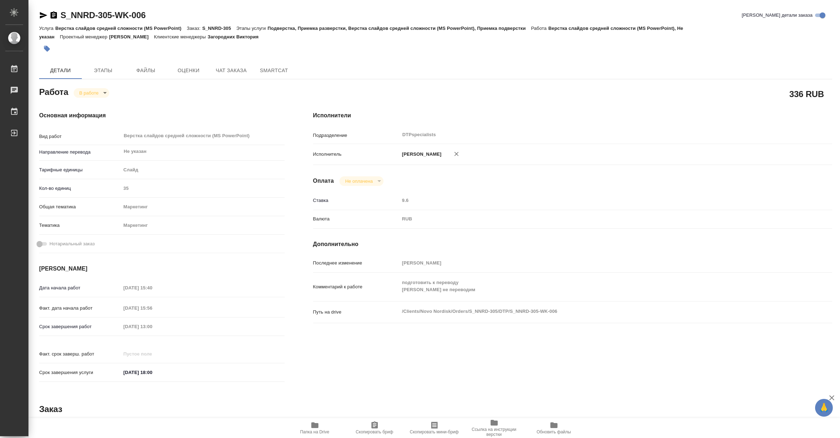
type textarea "x"
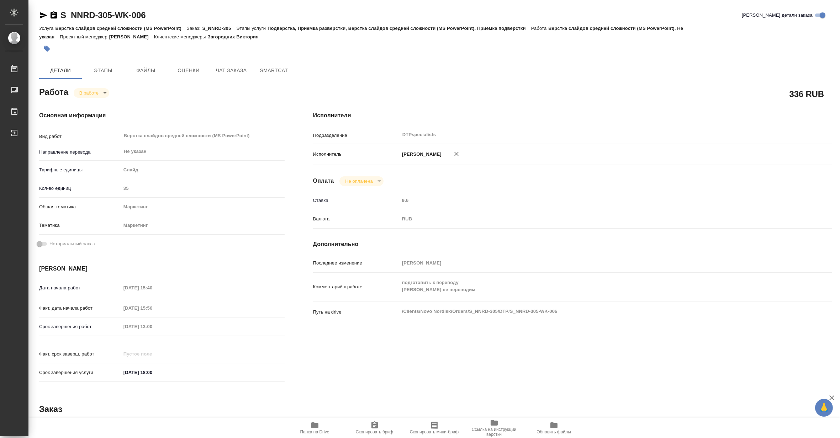
type textarea "x"
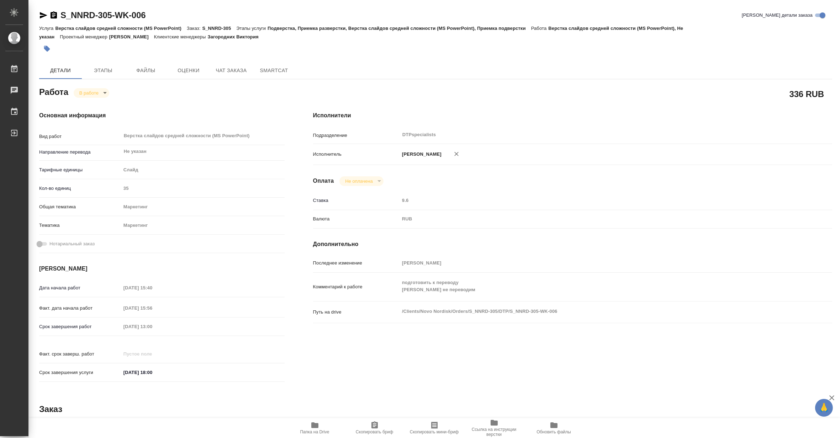
type textarea "x"
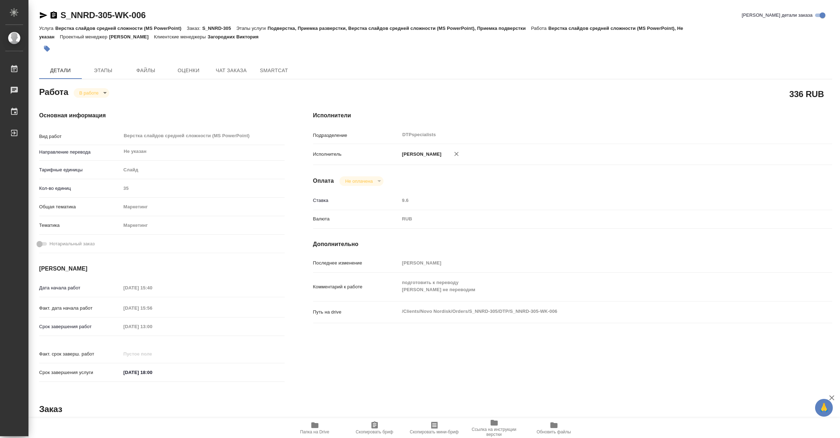
type textarea "x"
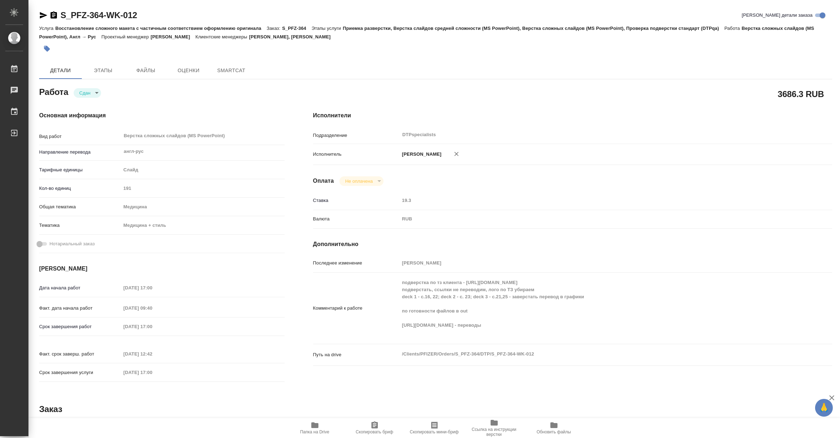
type textarea "x"
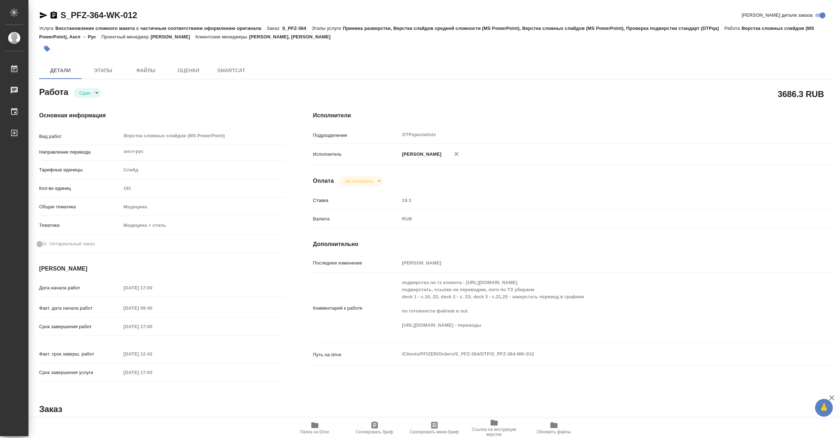
type textarea "x"
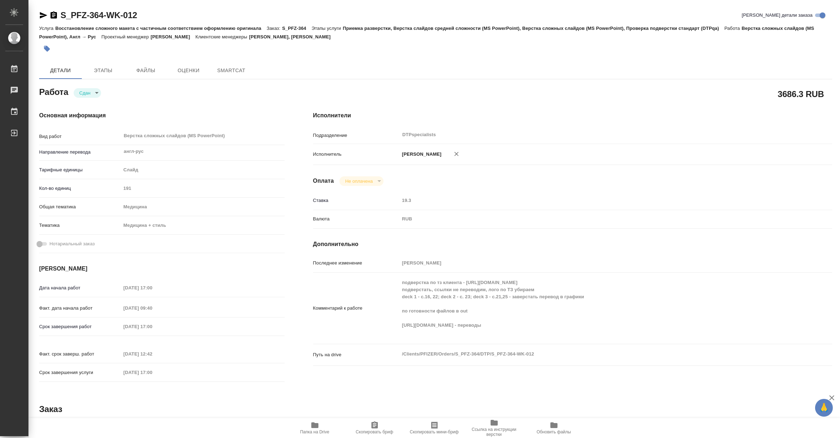
type textarea "x"
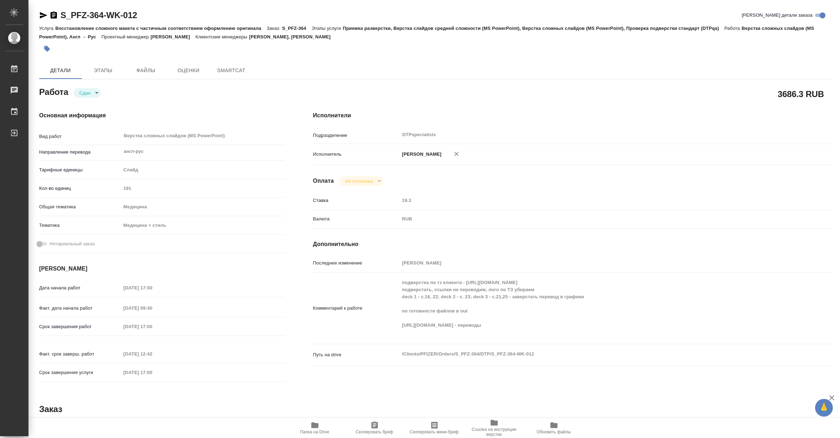
type textarea "x"
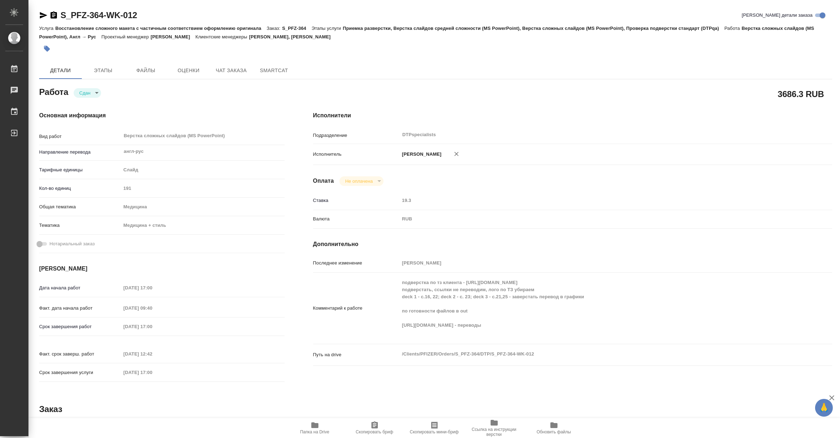
type textarea "x"
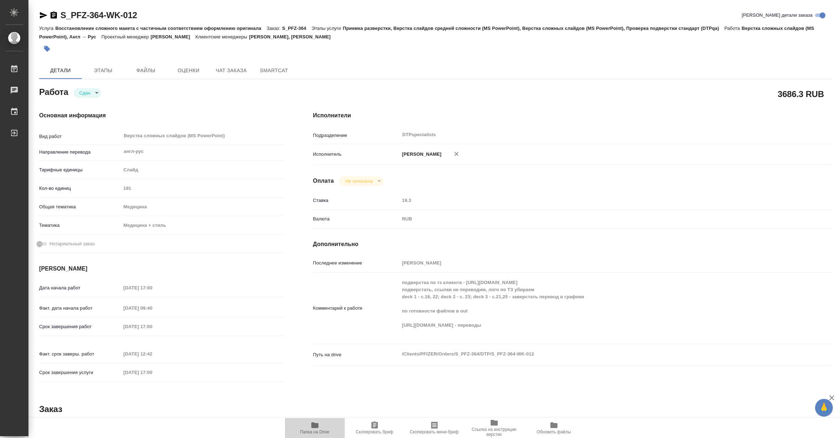
click at [313, 429] on icon "button" at bounding box center [315, 425] width 9 height 9
type textarea "x"
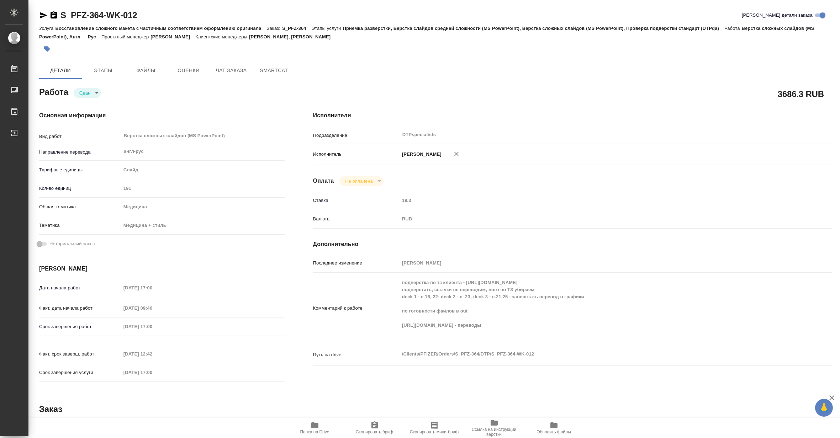
type textarea "x"
